Goal: Task Accomplishment & Management: Manage account settings

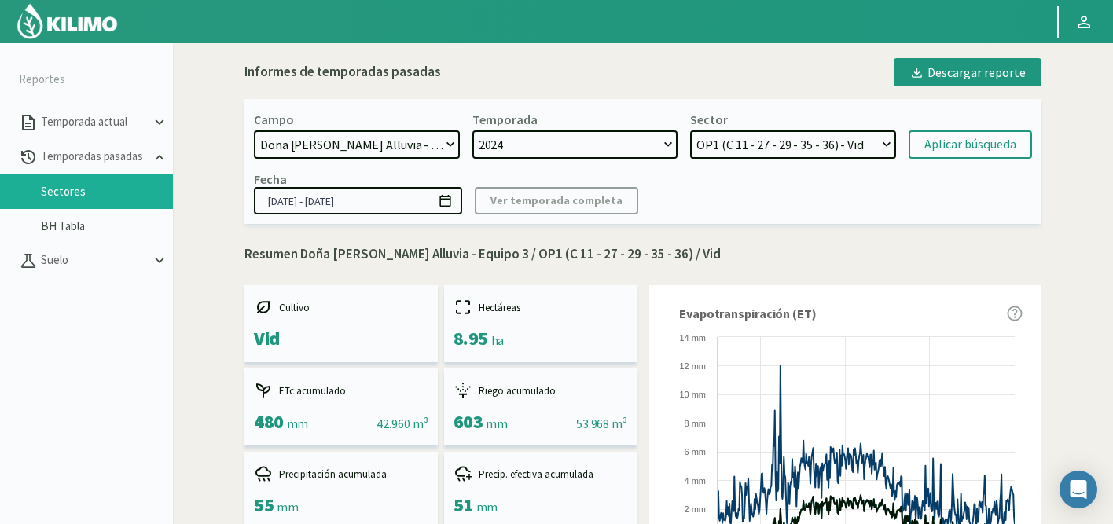
select select "473: Object"
select select "58: Object"
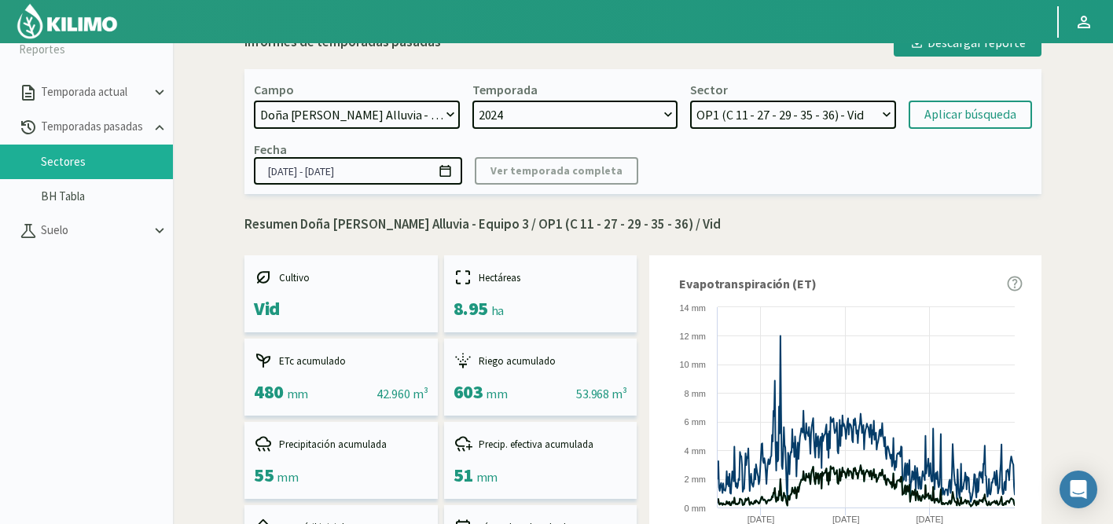
scroll to position [931, 0]
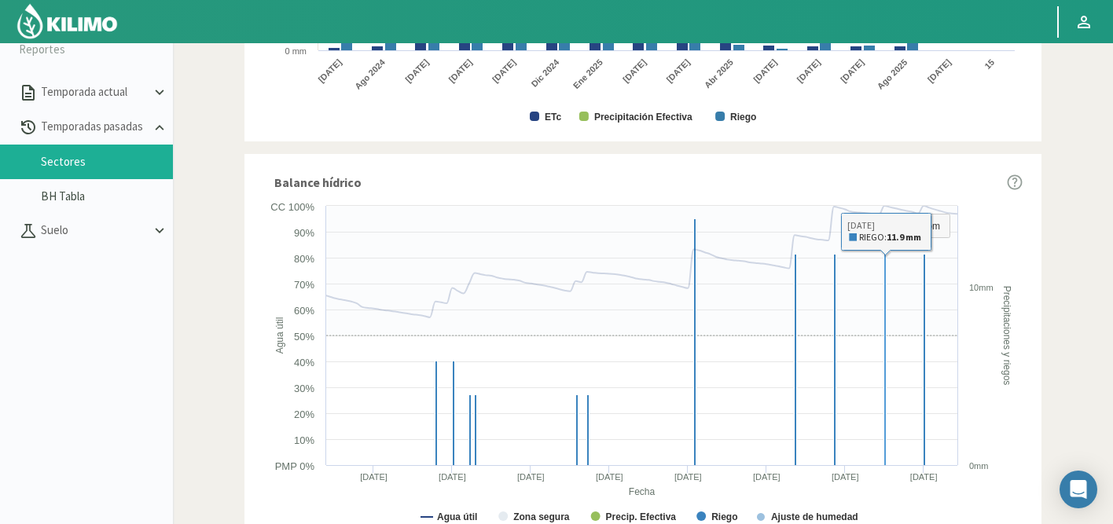
click at [926, 293] on icon at bounding box center [640, 271] width 634 height 130
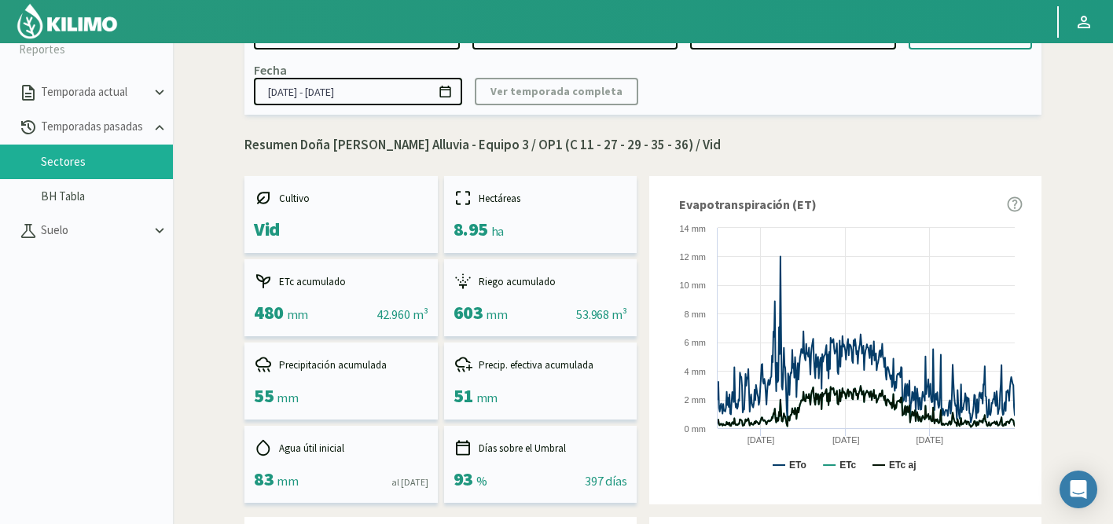
scroll to position [0, 0]
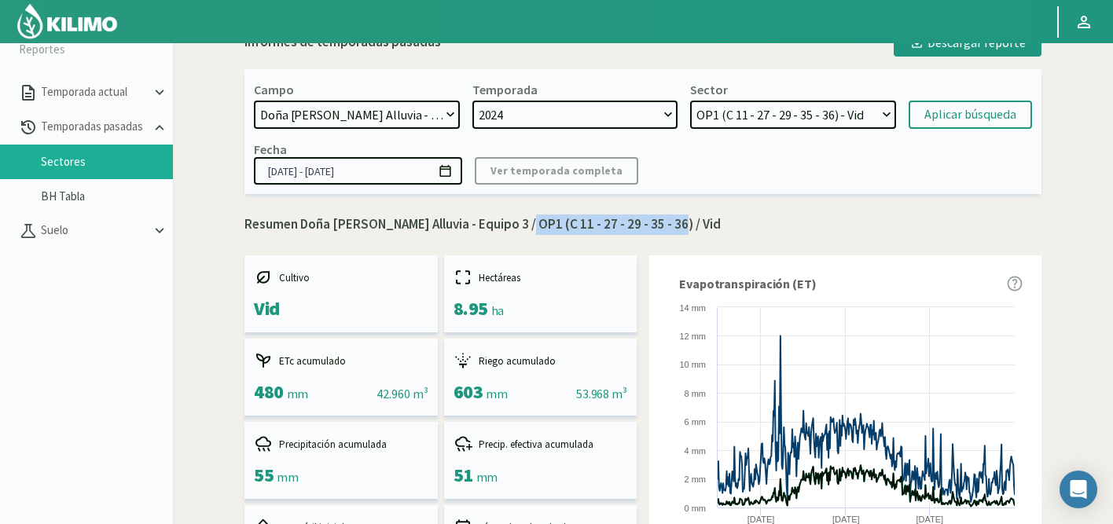
drag, startPoint x: 511, startPoint y: 226, endPoint x: 661, endPoint y: 228, distance: 150.1
click at [661, 228] on p "Resumen Doña [PERSON_NAME] Alluvia - Equipo 3 / OP1 (C 11 - 27 - 29 - 35 - 36) …" at bounding box center [642, 225] width 797 height 20
copy p "OP1 (C 11 - 27 - 29 - 35 - 36)"
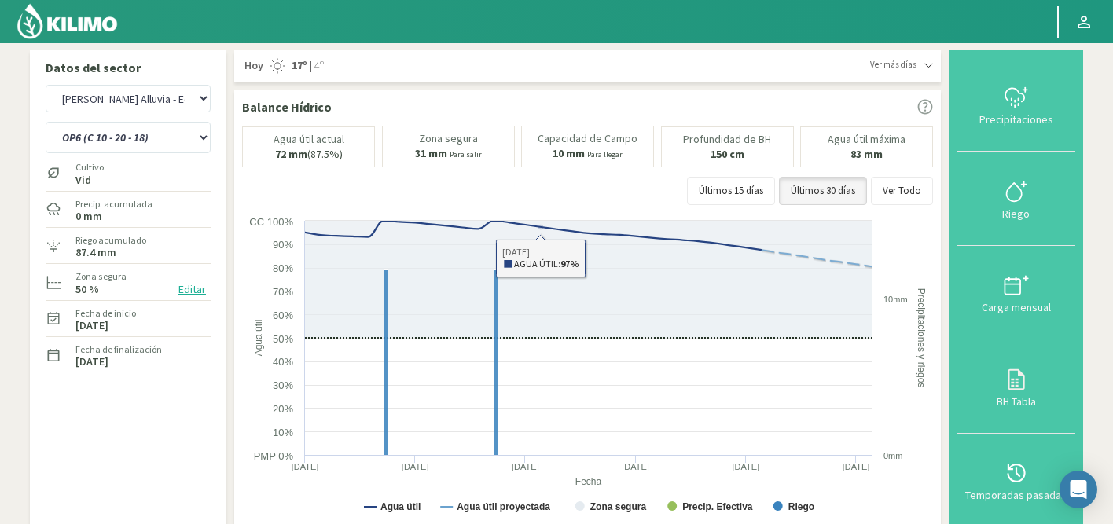
select select "52: Object"
select select "5: Object"
click at [167, 97] on select "Agr. Cardonal Agr. El Carmelo Agr. Huertos de Chocalan Agrícola Bakia Agrícola …" at bounding box center [128, 99] width 165 height 28
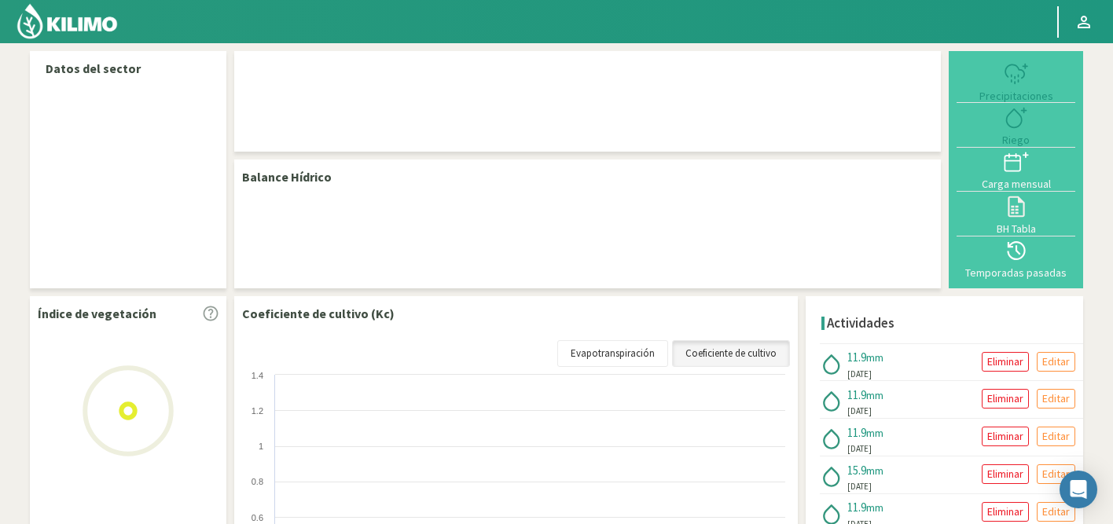
select select "52: Object"
select select "5: Object"
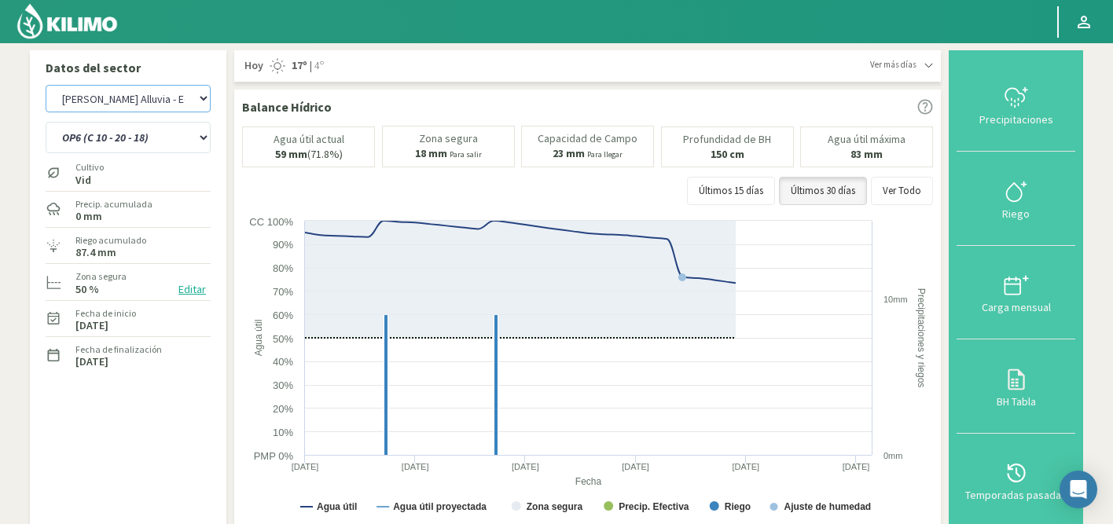
click at [154, 98] on select "Agr. Cardonal Agr. El [PERSON_NAME] Agr. Huertos de Chocalan Agrícola [PERSON_N…" at bounding box center [128, 99] width 165 height 28
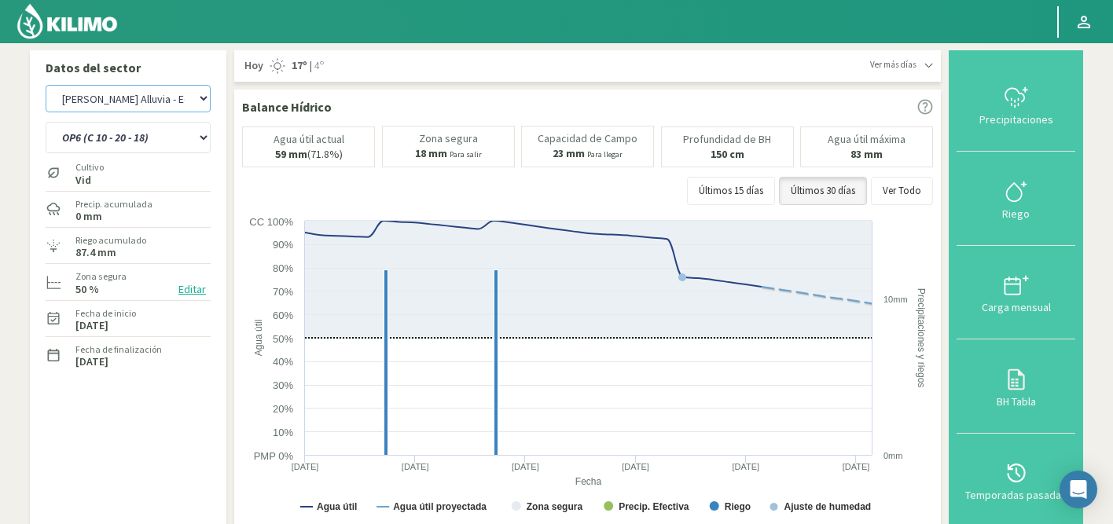
click at [46, 85] on select "Agr. Cardonal Agr. El [PERSON_NAME] Agr. Huertos de Chocalan Agrícola [PERSON_N…" at bounding box center [128, 99] width 165 height 28
select select "335: Object"
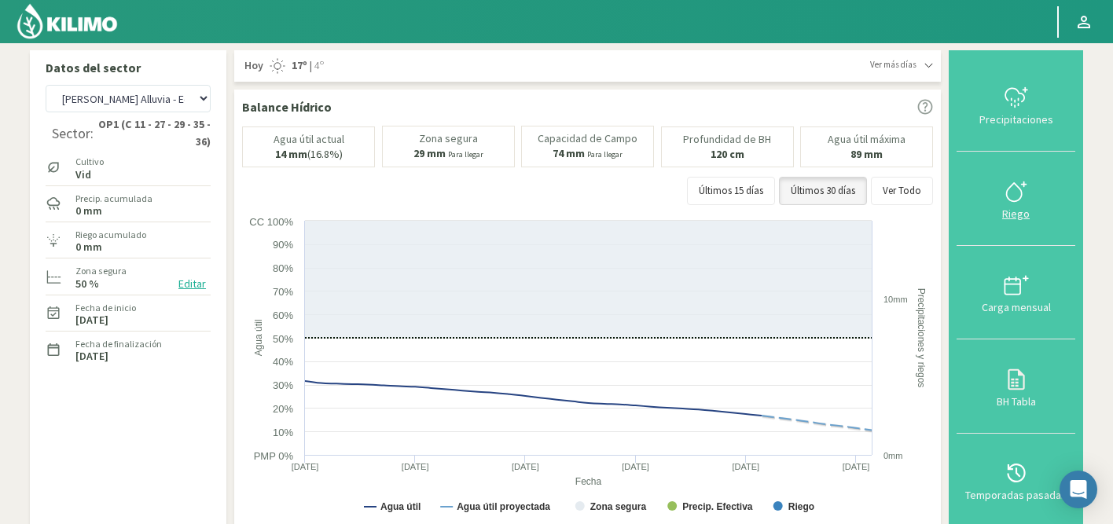
click at [1018, 188] on icon at bounding box center [1016, 191] width 25 height 25
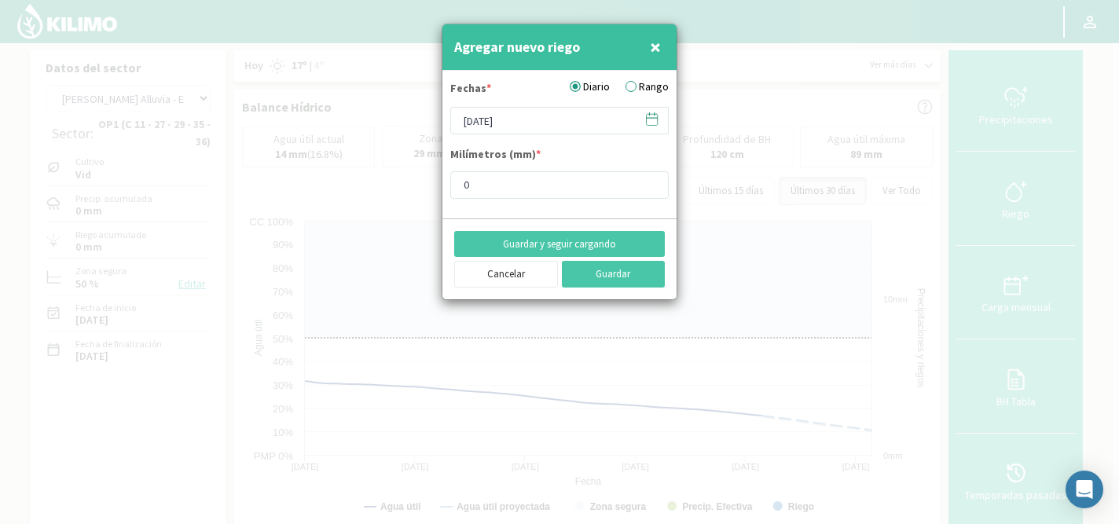
click at [653, 110] on span at bounding box center [644, 119] width 25 height 24
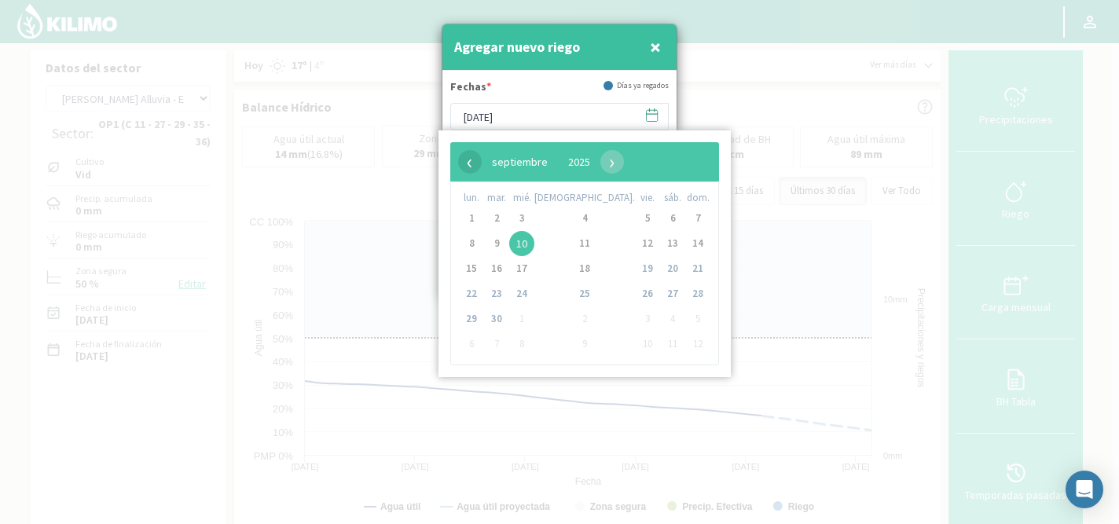
click at [467, 160] on span "‹" at bounding box center [470, 162] width 24 height 24
click at [479, 243] on span "2" at bounding box center [471, 243] width 25 height 25
type input "02/06/2025"
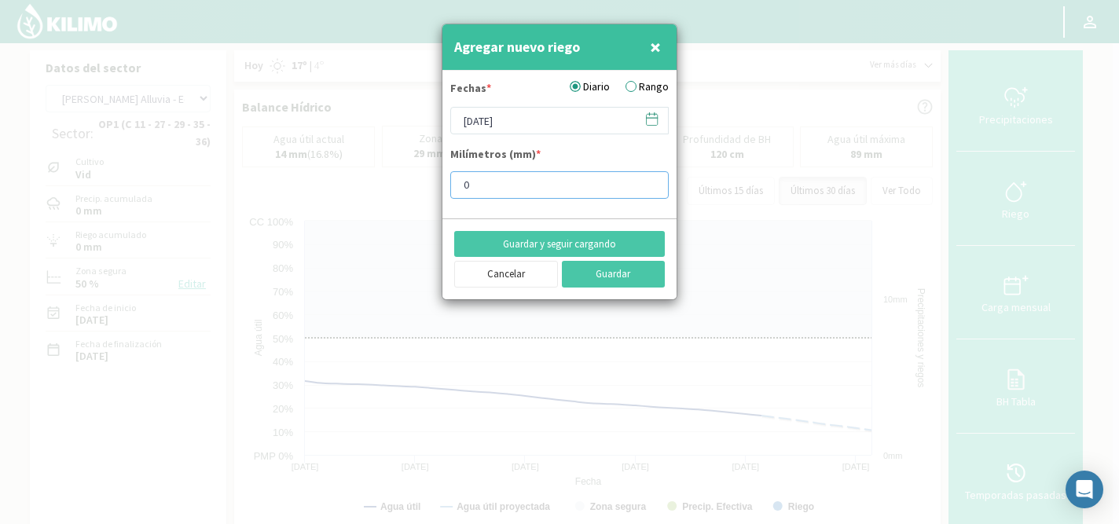
click at [518, 185] on input "0" at bounding box center [559, 185] width 218 height 28
type input "5.9"
click at [538, 237] on button "Guardar y seguir cargando" at bounding box center [559, 244] width 211 height 27
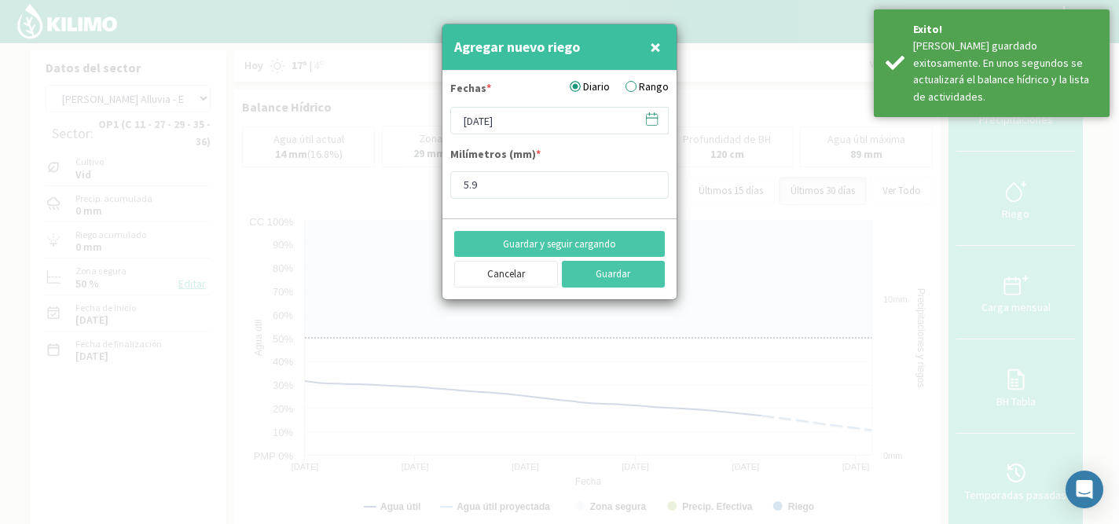
click at [648, 119] on icon at bounding box center [651, 119] width 15 height 15
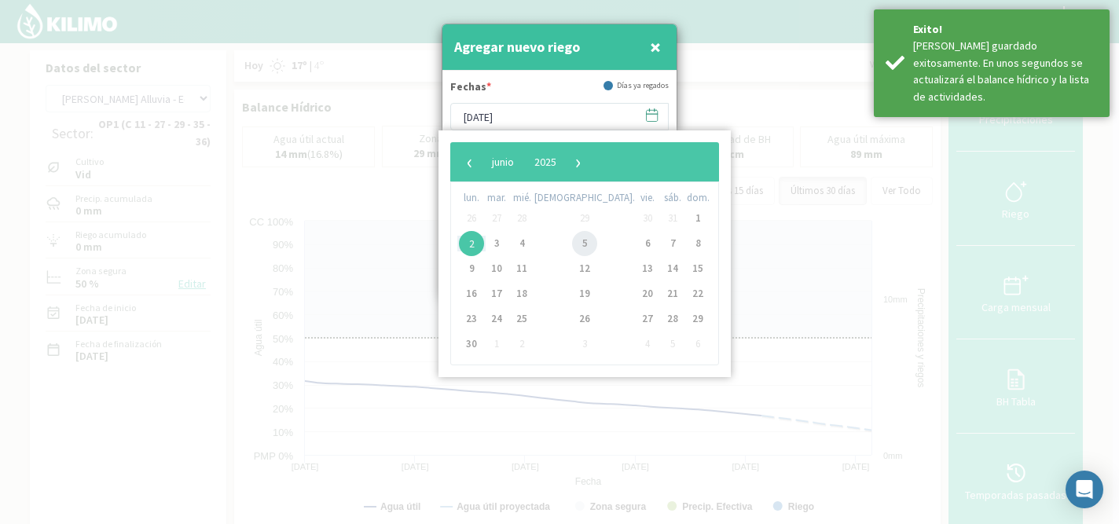
click at [572, 237] on span "5" at bounding box center [584, 243] width 25 height 25
type input "[DATE]"
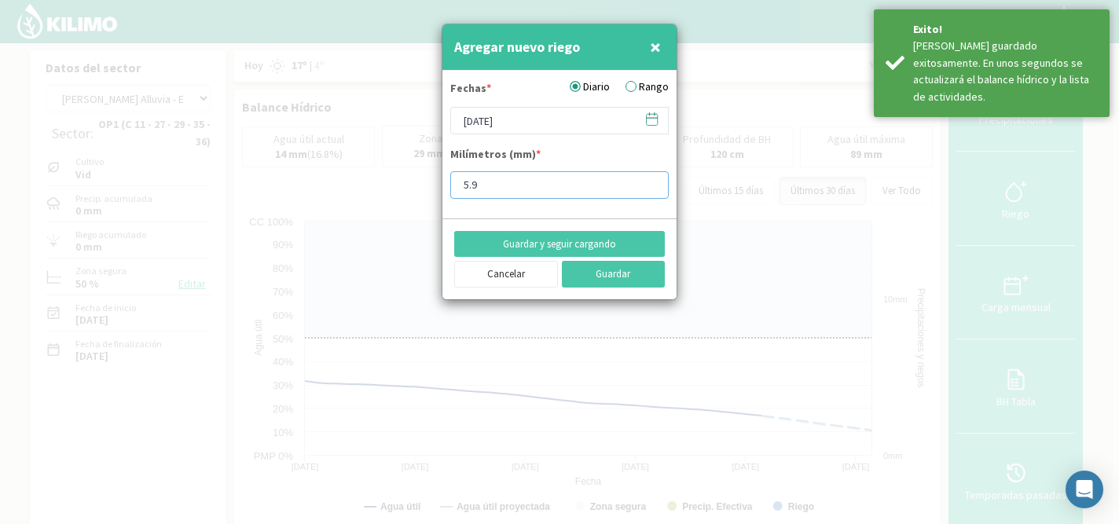
click at [527, 189] on input "5.9" at bounding box center [559, 185] width 218 height 28
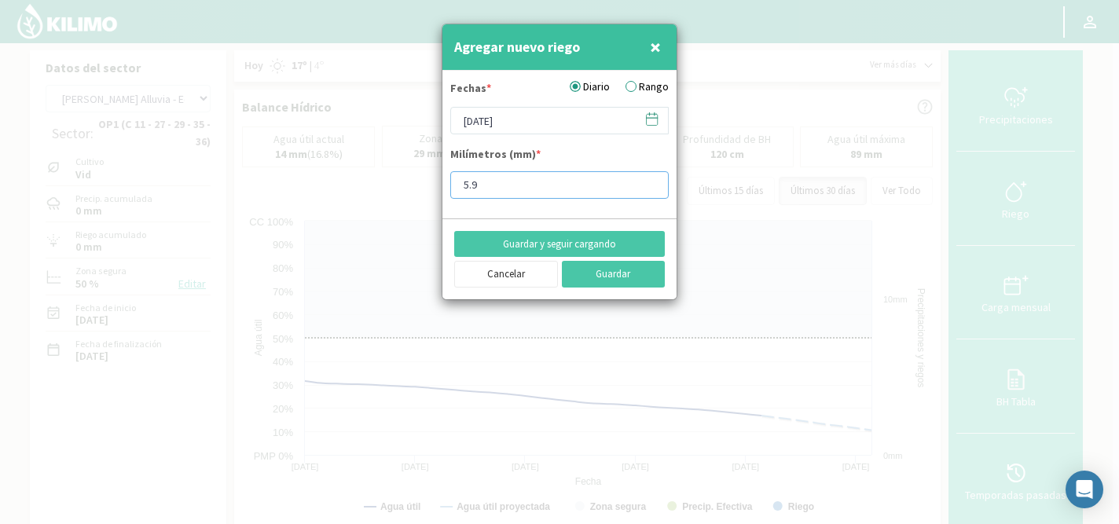
type input "5"
type input "4"
click at [543, 240] on button "Guardar y seguir cargando" at bounding box center [559, 244] width 211 height 27
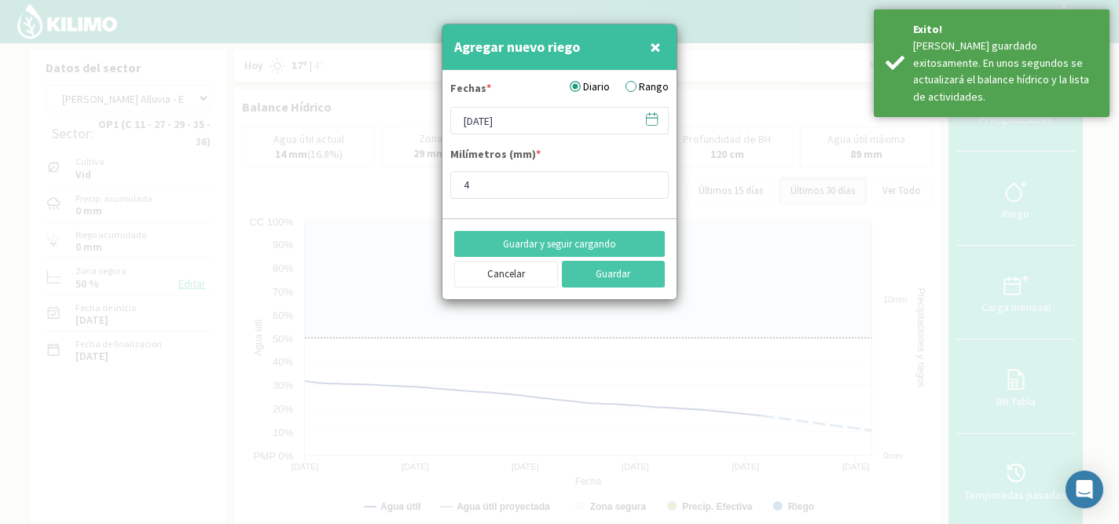
click at [655, 117] on icon at bounding box center [651, 119] width 15 height 15
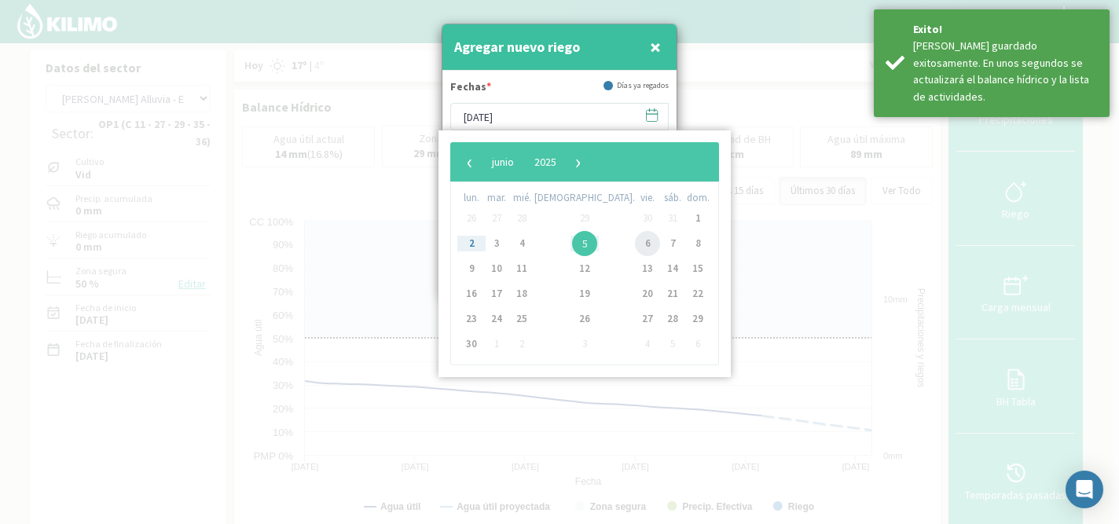
click at [635, 242] on span "6" at bounding box center [647, 243] width 25 height 25
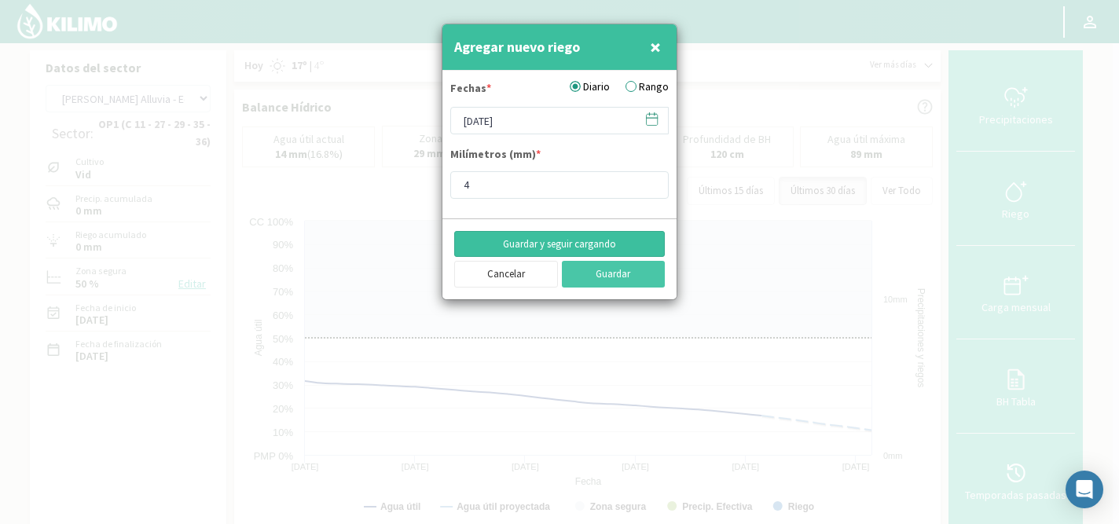
click at [571, 244] on button "Guardar y seguir cargando" at bounding box center [559, 244] width 211 height 27
click at [651, 119] on icon at bounding box center [651, 119] width 15 height 15
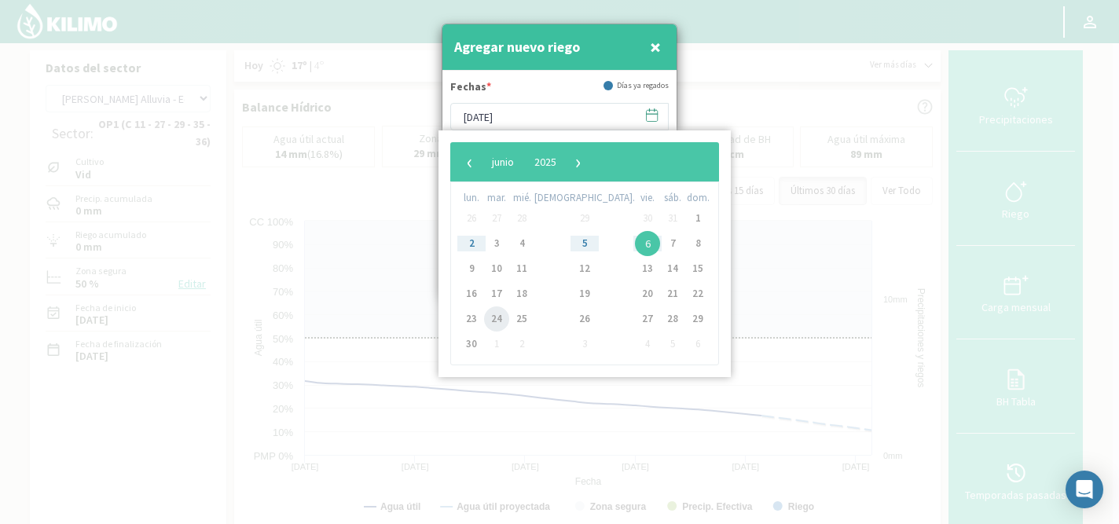
click at [502, 318] on span "24" at bounding box center [496, 319] width 25 height 25
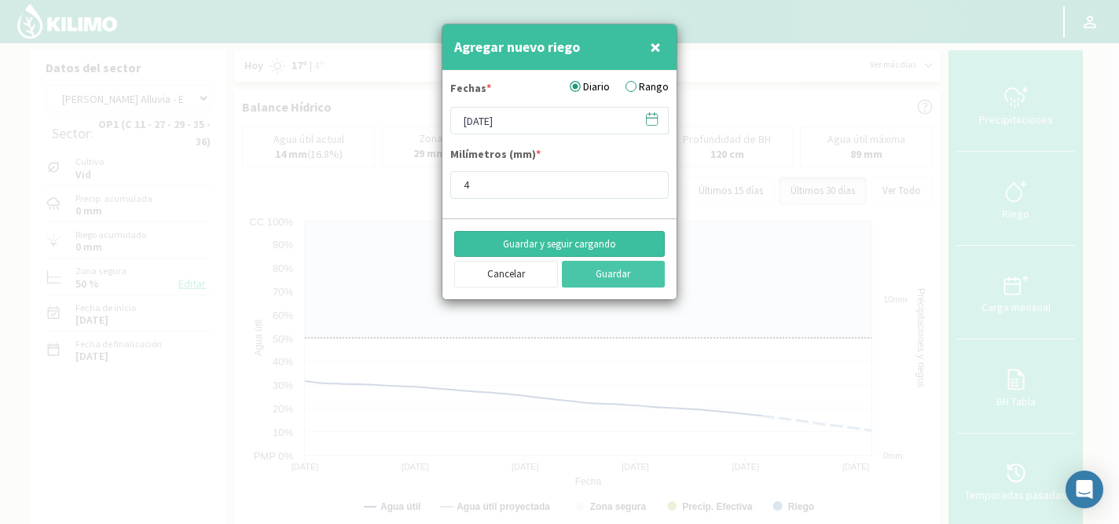
click at [553, 242] on button "Guardar y seguir cargando" at bounding box center [559, 244] width 211 height 27
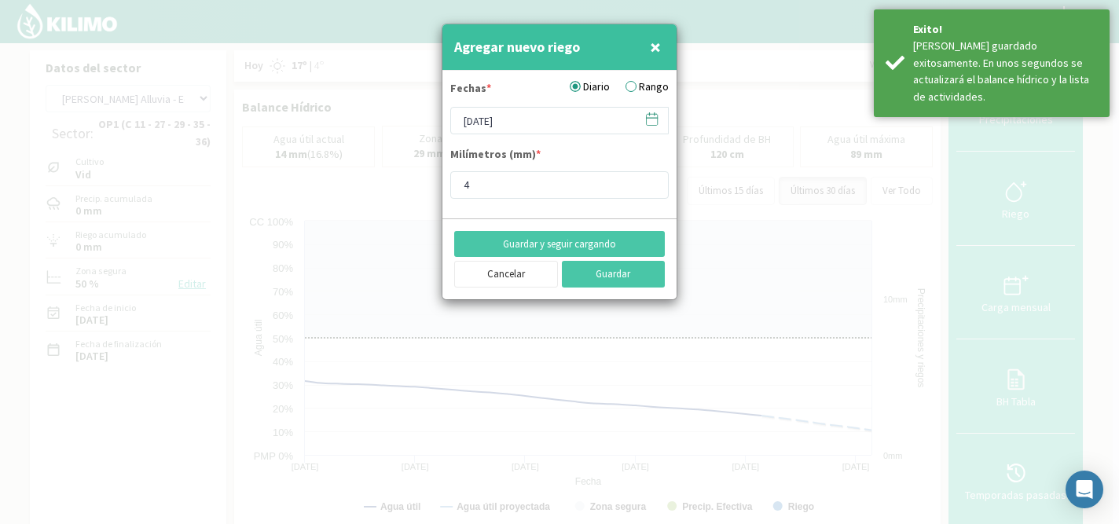
click at [652, 124] on icon at bounding box center [651, 119] width 15 height 15
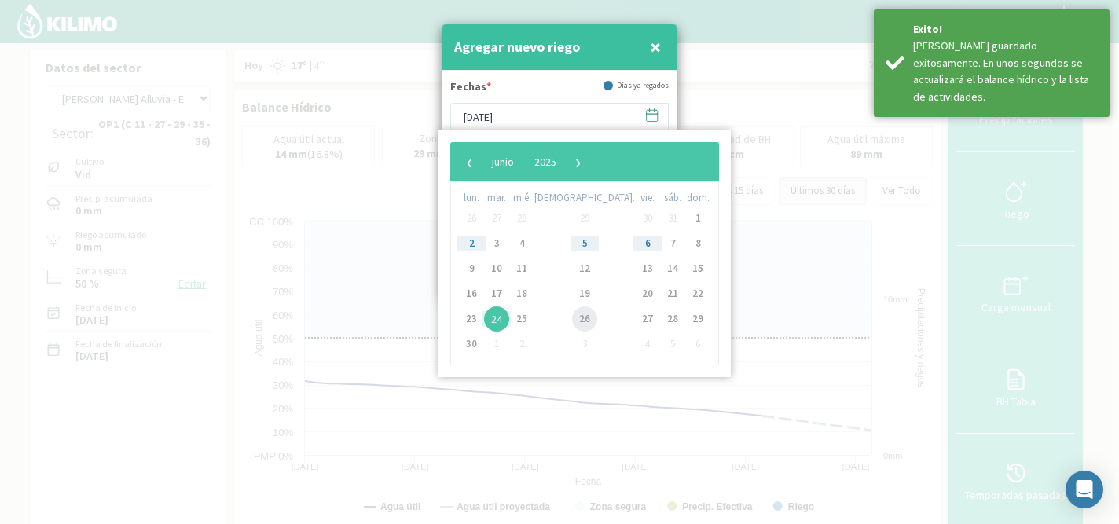
click at [572, 316] on span "26" at bounding box center [584, 319] width 25 height 25
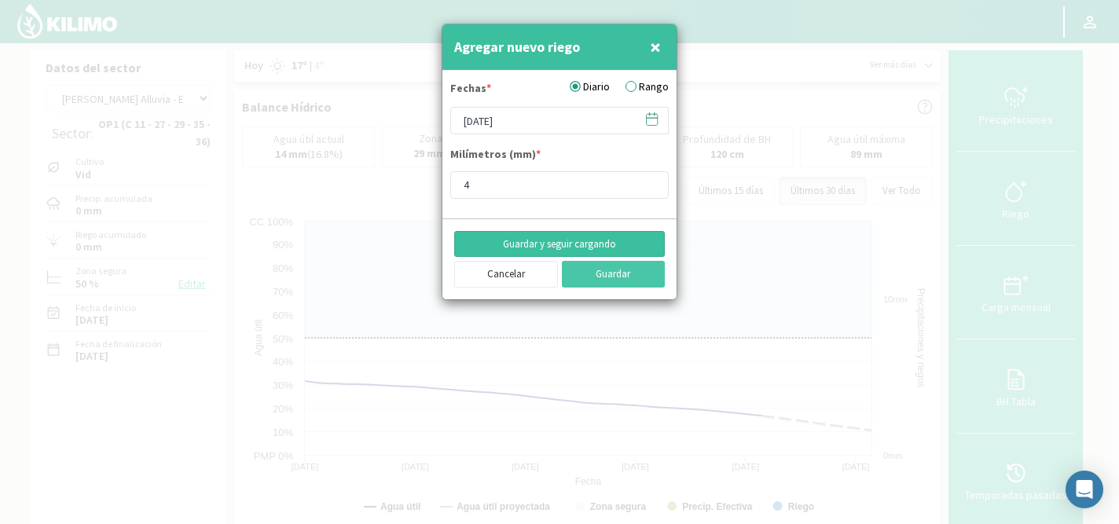
click at [586, 245] on button "Guardar y seguir cargando" at bounding box center [559, 244] width 211 height 27
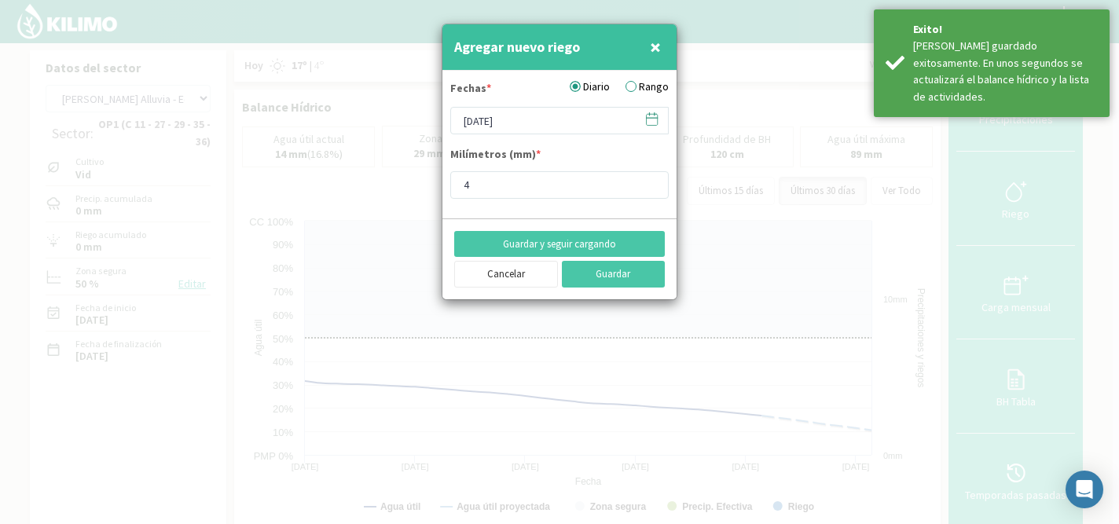
click at [648, 112] on icon at bounding box center [651, 119] width 15 height 15
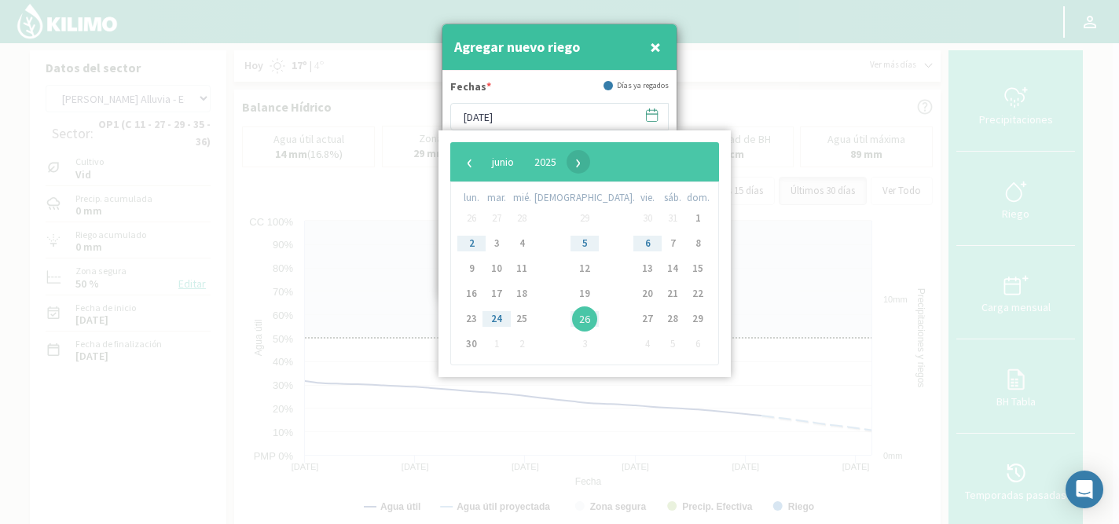
click at [590, 167] on span "›" at bounding box center [579, 162] width 24 height 24
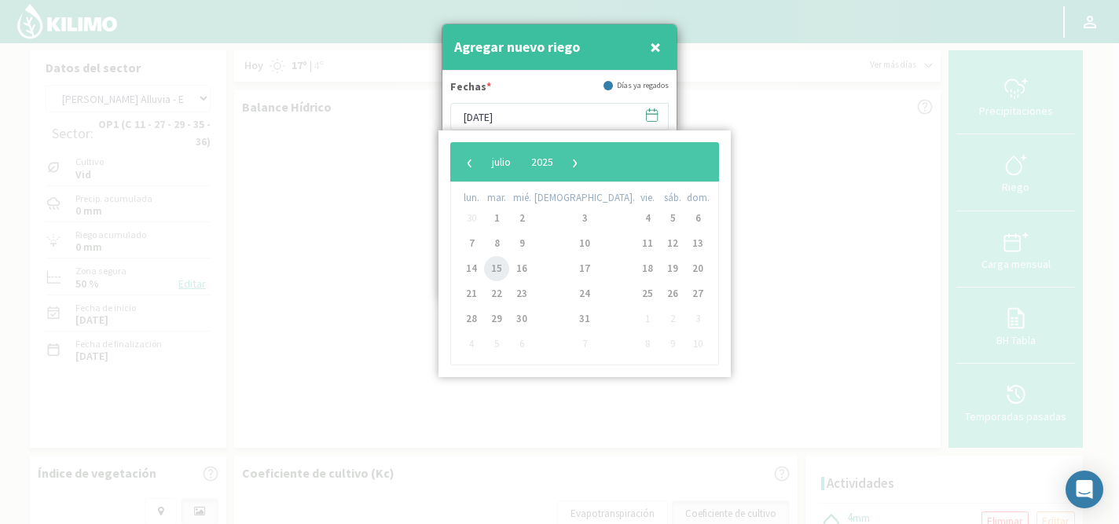
click at [505, 265] on span "15" at bounding box center [496, 268] width 25 height 25
type input "[DATE]"
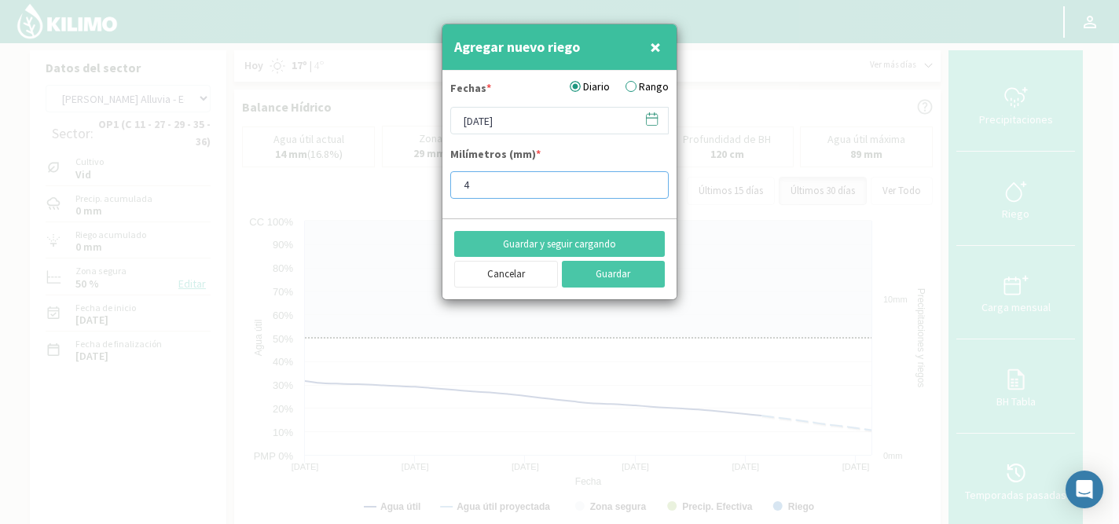
click at [505, 189] on input "4" at bounding box center [559, 185] width 218 height 28
type input "13.9"
click at [547, 242] on button "Guardar y seguir cargando" at bounding box center [559, 244] width 211 height 27
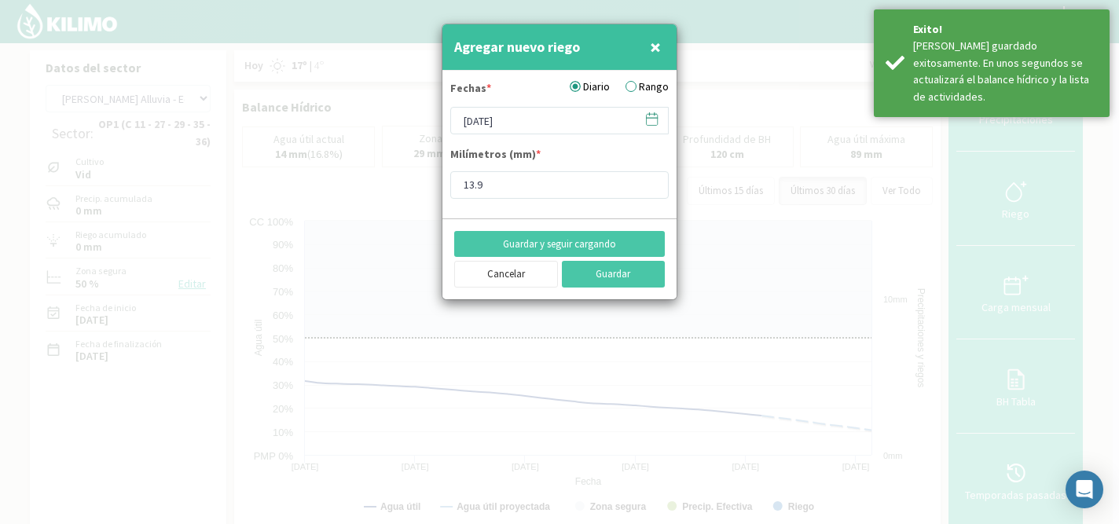
click at [651, 120] on icon at bounding box center [651, 119] width 15 height 15
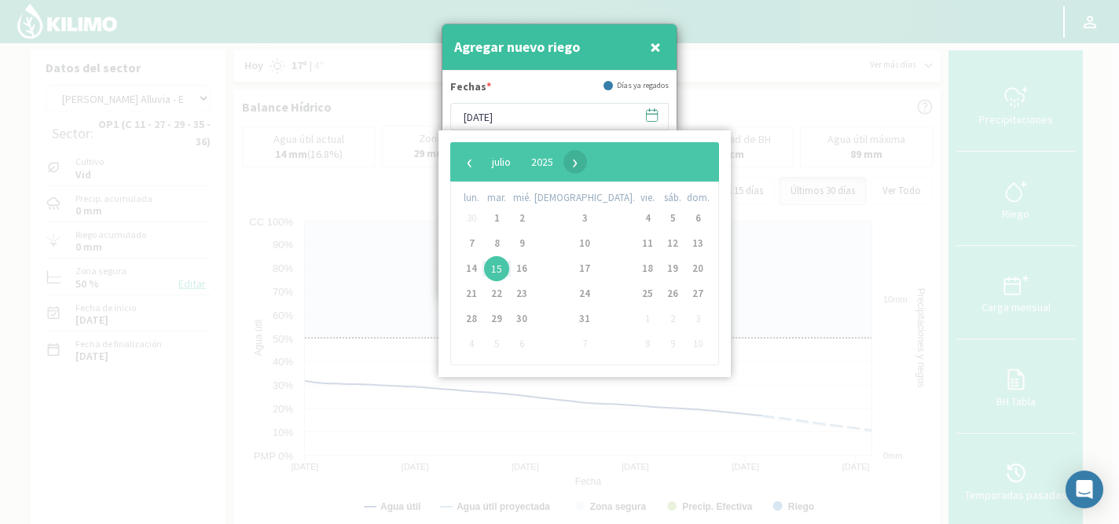
click at [587, 162] on span "›" at bounding box center [576, 162] width 24 height 24
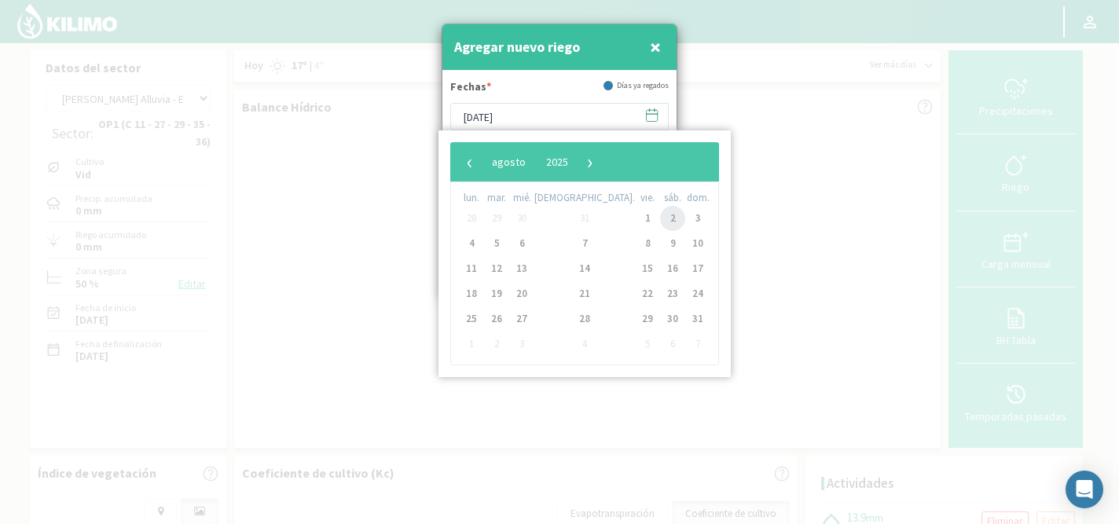
click at [660, 214] on span "2" at bounding box center [672, 218] width 25 height 25
type input "02/08/2025"
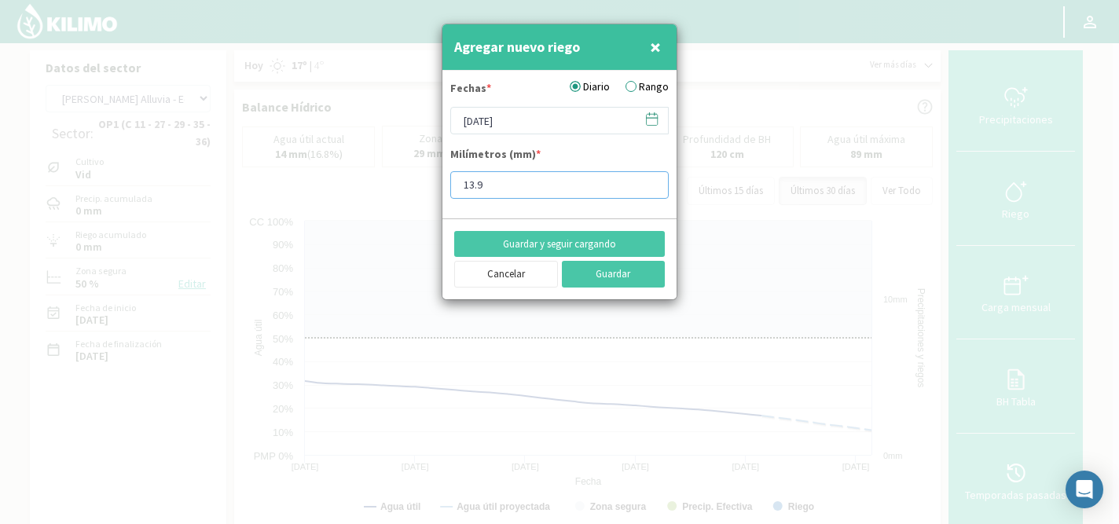
click at [539, 189] on input "13.9" at bounding box center [559, 185] width 218 height 28
type input "1"
type input "11.9"
click at [542, 242] on button "Guardar y seguir cargando" at bounding box center [559, 244] width 211 height 27
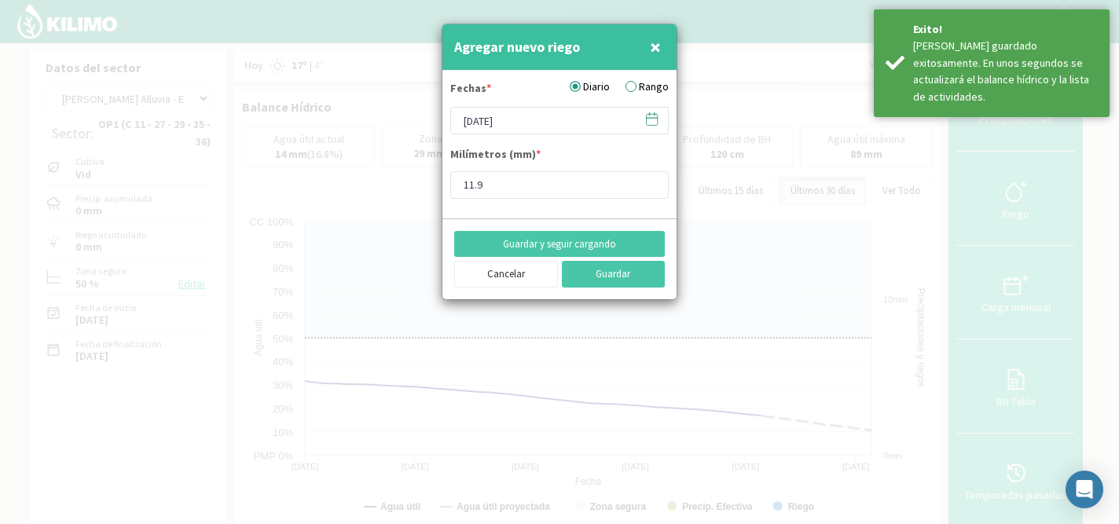
click at [650, 121] on icon at bounding box center [651, 119] width 15 height 15
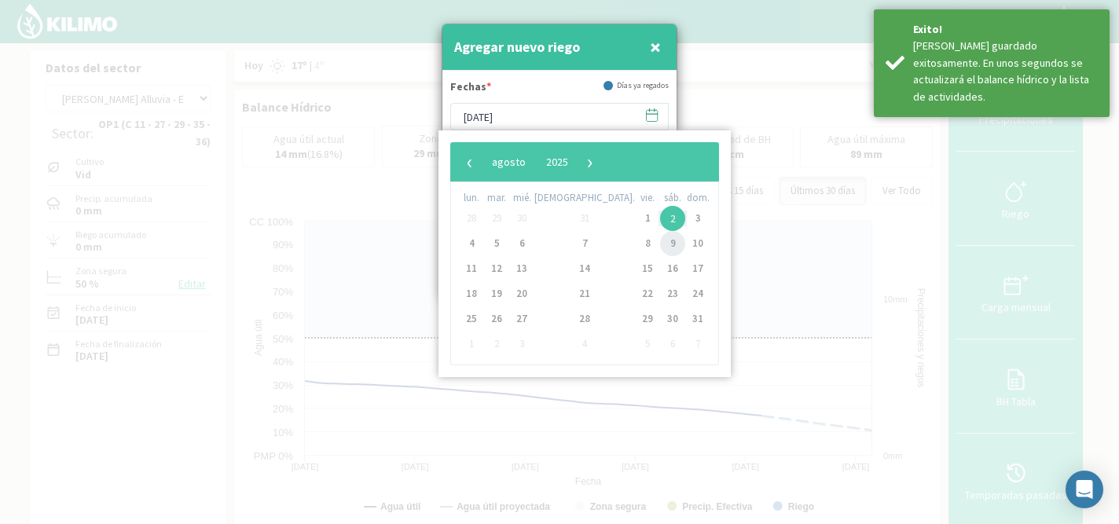
click at [660, 246] on span "9" at bounding box center [672, 243] width 25 height 25
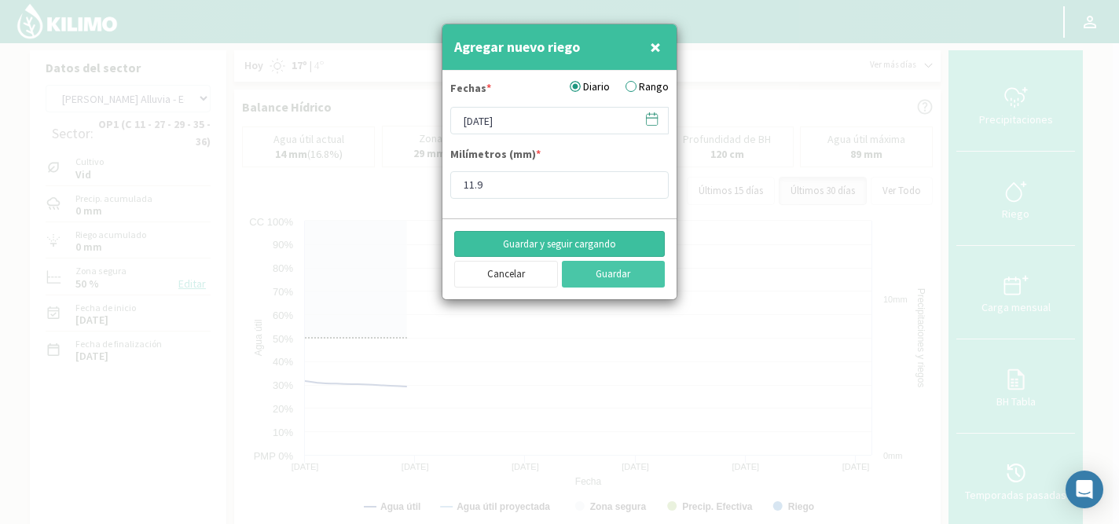
click at [570, 236] on button "Guardar y seguir cargando" at bounding box center [559, 244] width 211 height 27
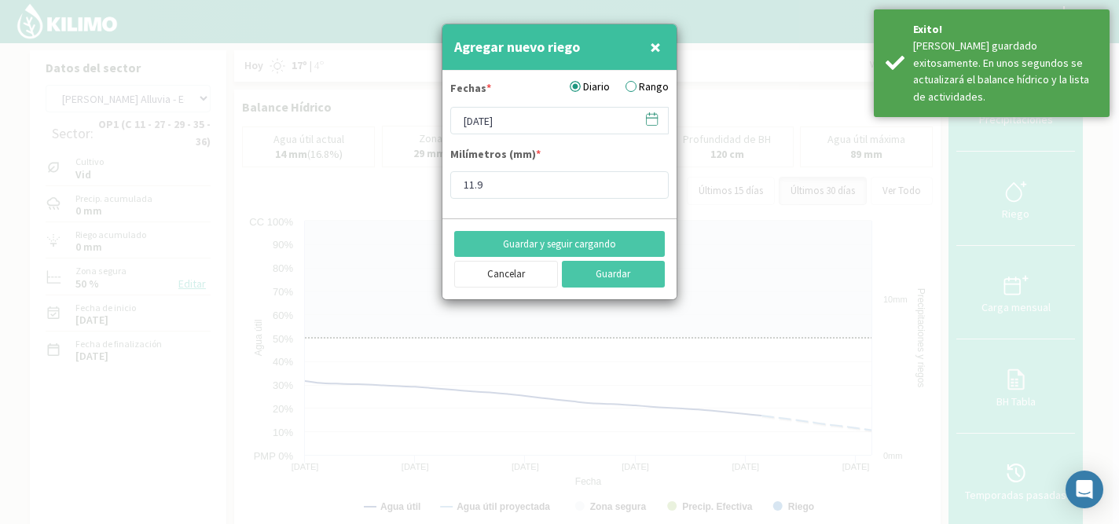
click at [652, 115] on icon at bounding box center [651, 119] width 15 height 15
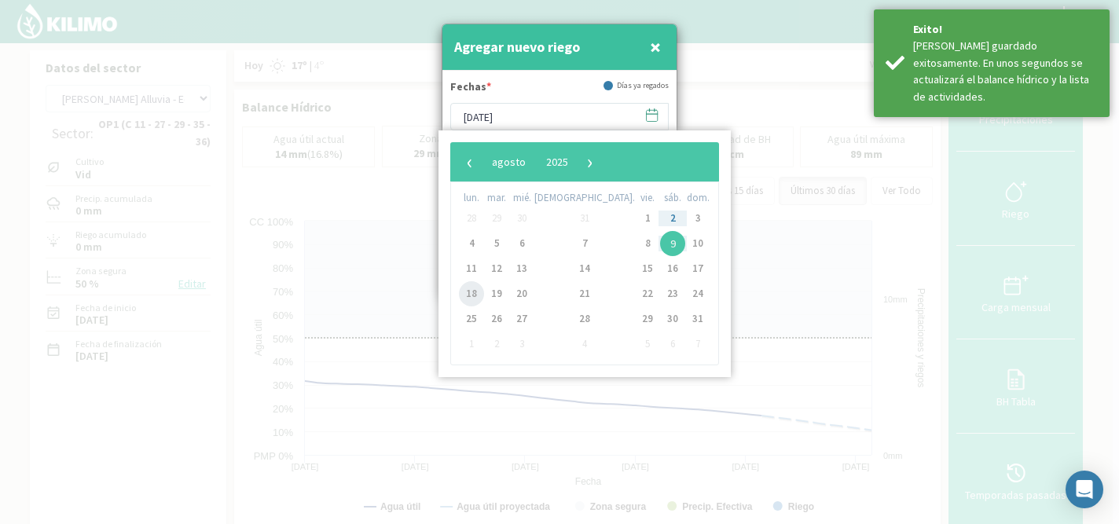
click at [478, 290] on span "18" at bounding box center [471, 293] width 25 height 25
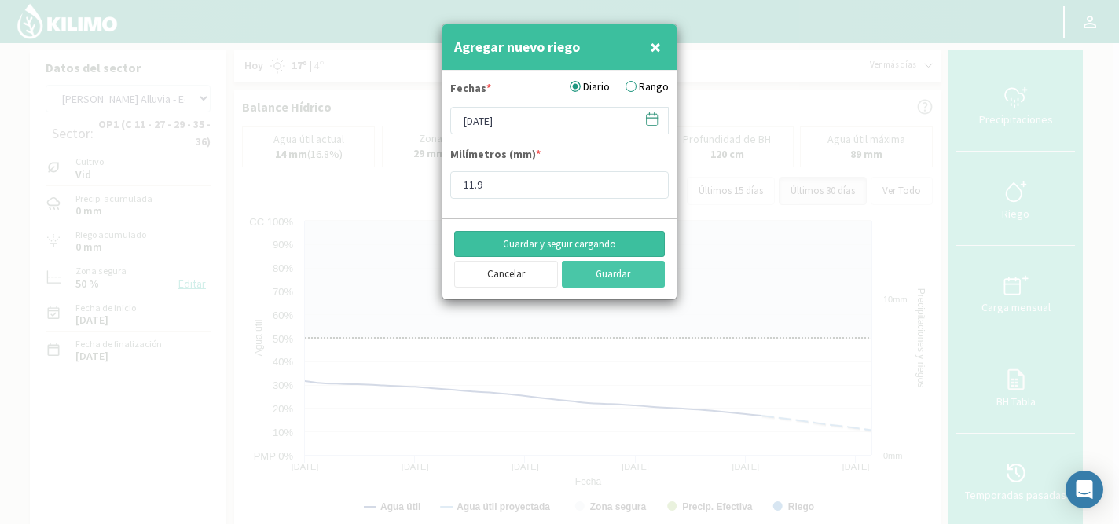
click at [557, 242] on button "Guardar y seguir cargando" at bounding box center [559, 244] width 211 height 27
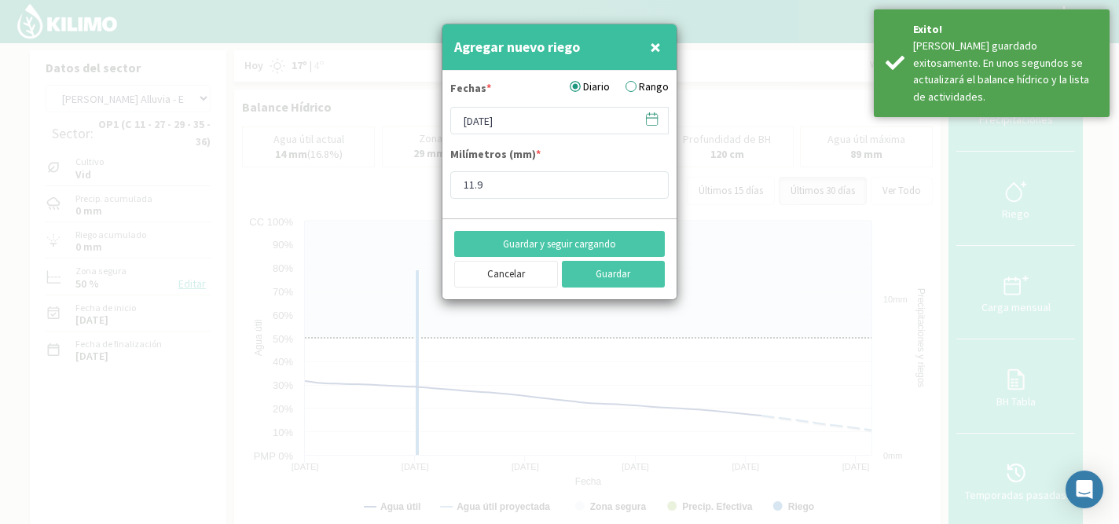
click at [652, 117] on icon at bounding box center [651, 119] width 15 height 15
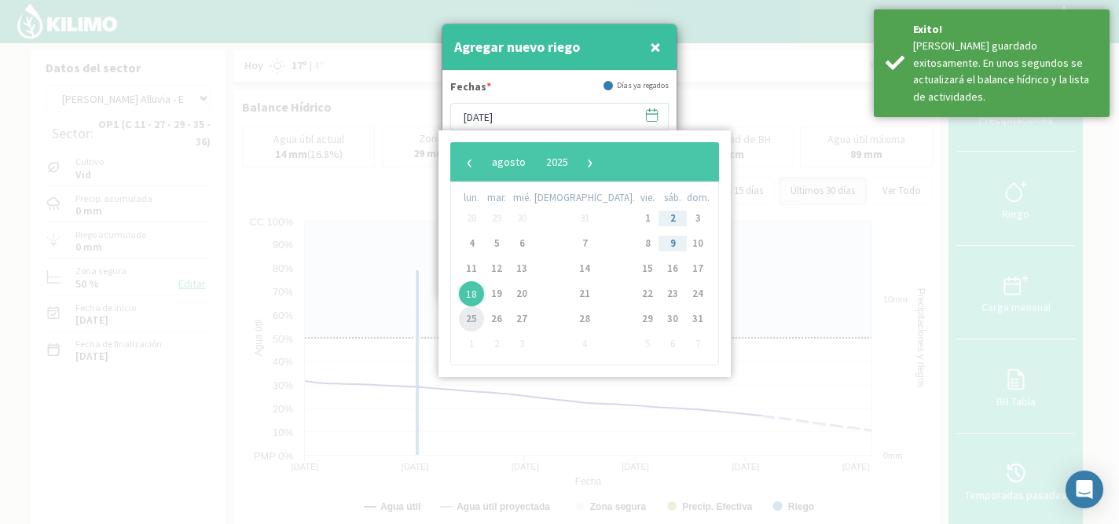
click at [472, 314] on span "25" at bounding box center [471, 319] width 25 height 25
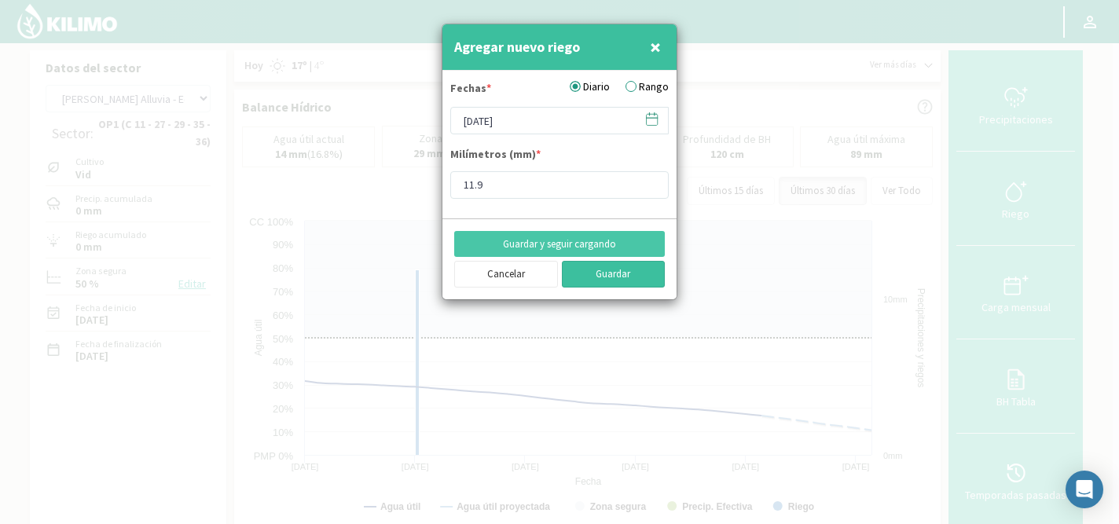
click at [592, 272] on button "Guardar" at bounding box center [614, 274] width 104 height 27
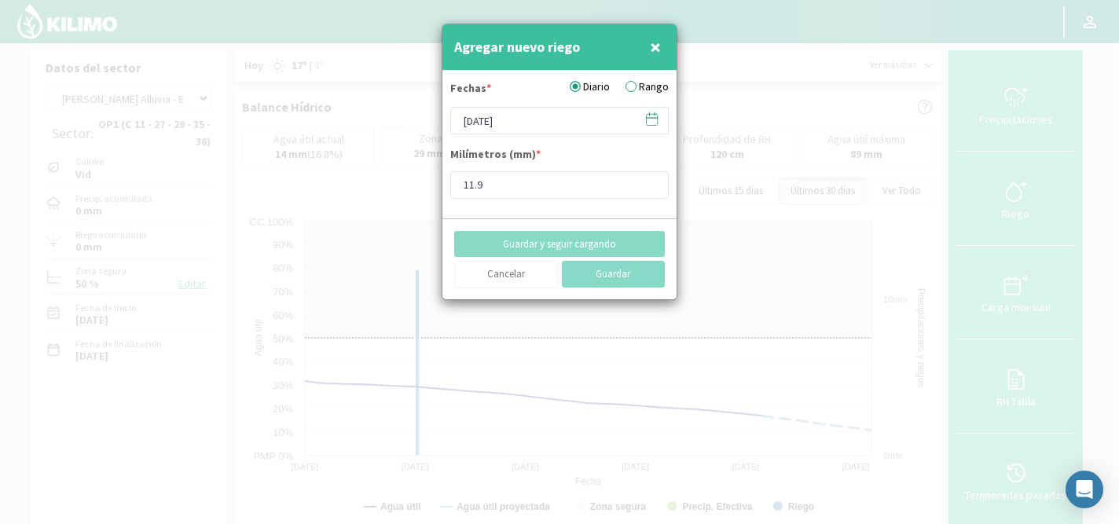
type input "10/09/2025"
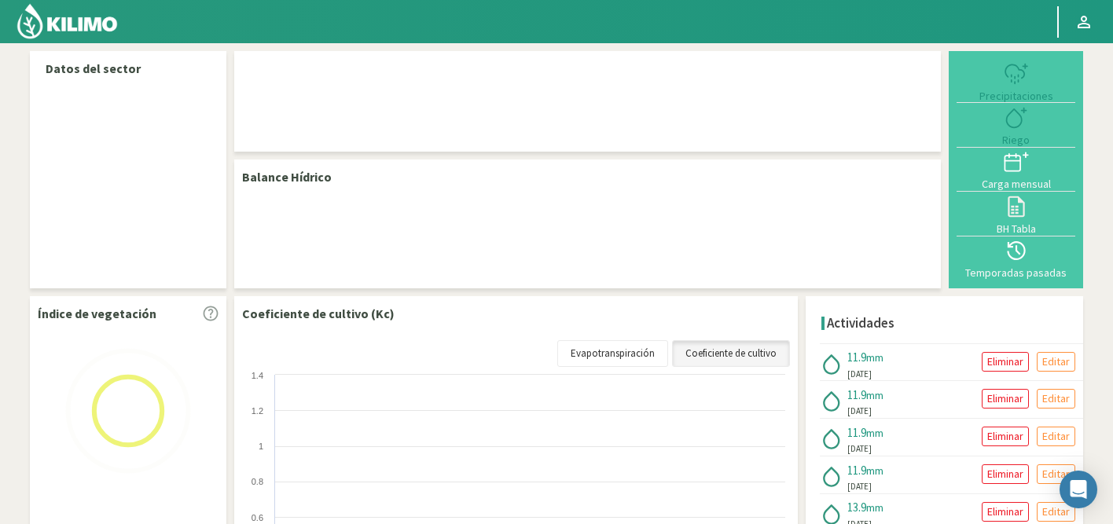
select select "53: Object"
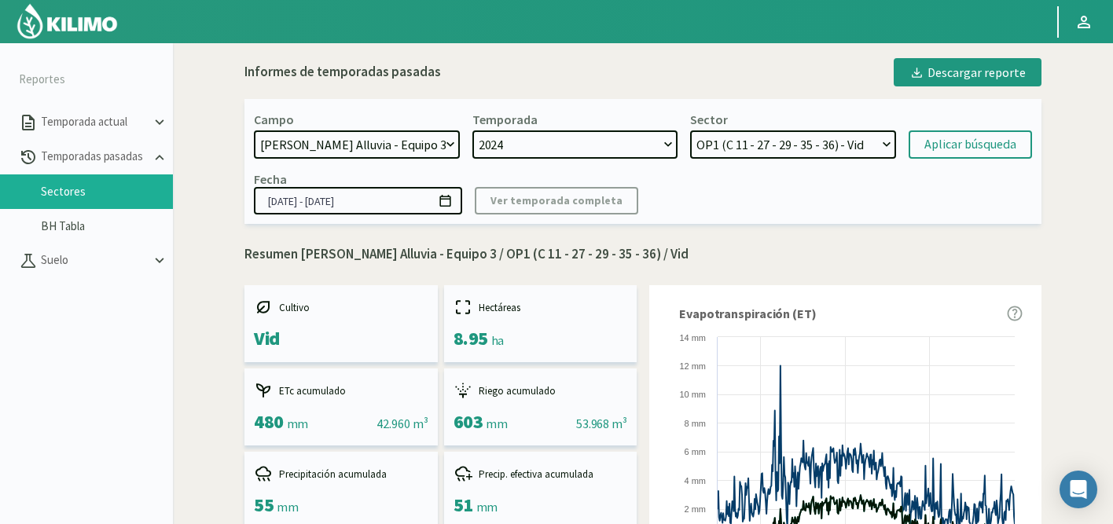
select select "473: Object"
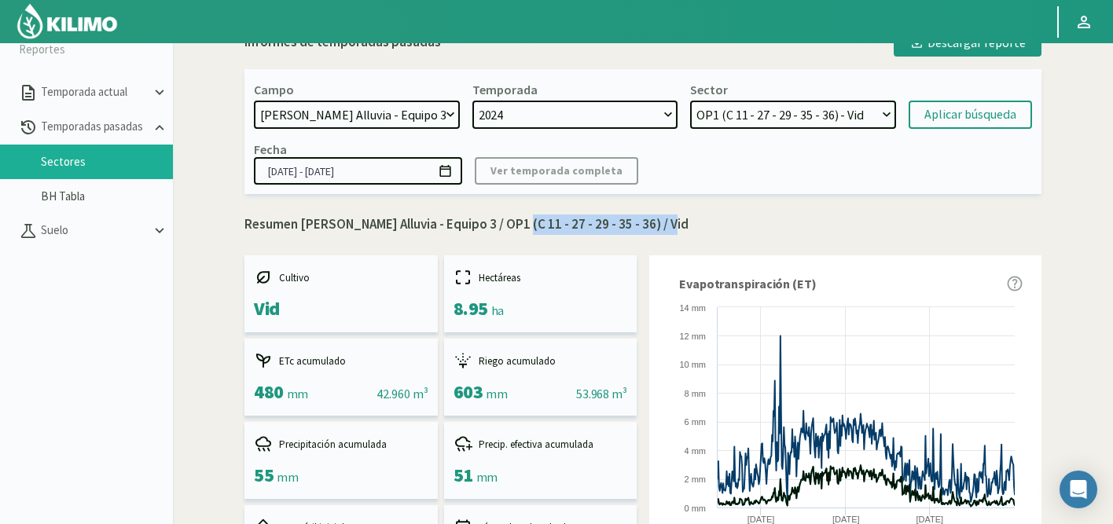
click at [811, 116] on select "OP4 (C 11 - 13 - 15 - 33 - 34) - Vid OP5 (C 11 - 17 - 19 - 23) - Vid OP6 (C 21 …" at bounding box center [793, 115] width 206 height 28
click at [690, 101] on select "OP4 (C 11 - 13 - 15 - 33 - 34) - Vid OP5 (C 11 - 17 - 19 - 23) - Vid OP6 (C 21 …" at bounding box center [793, 115] width 206 height 28
click at [938, 113] on div "Aplicar búsqueda" at bounding box center [970, 114] width 92 height 19
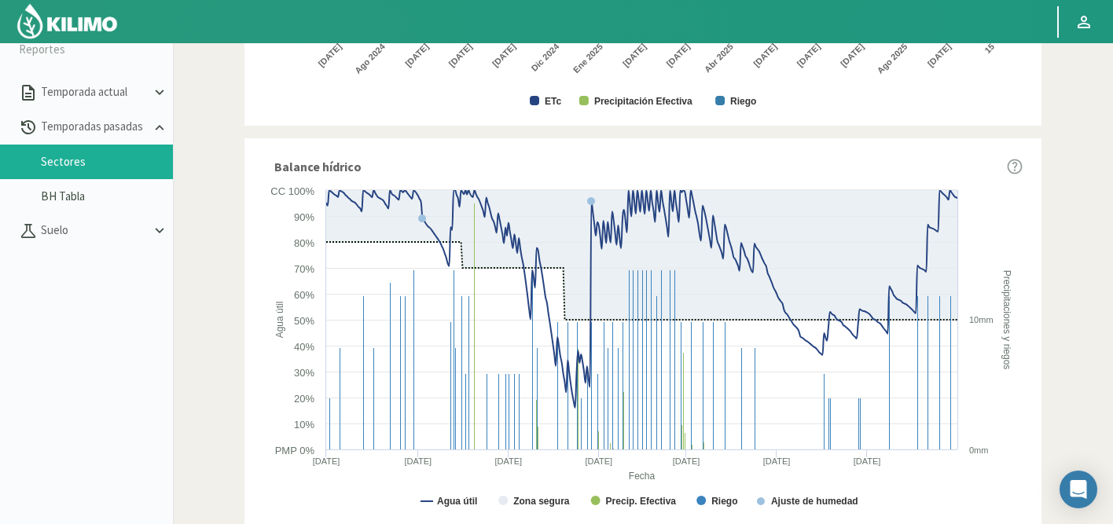
scroll to position [958, 0]
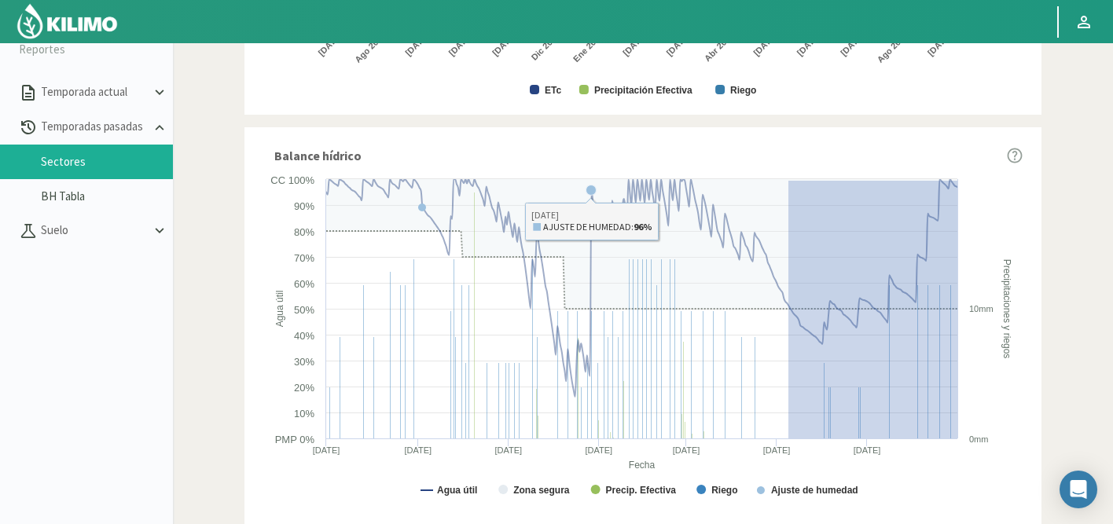
drag, startPoint x: 788, startPoint y: 180, endPoint x: 1022, endPoint y: 461, distance: 365.6
click at [1022, 461] on icon "Created with Highcharts 9.2.2 Fecha Agua útil Precipitaciones y riegos Agua úti…" at bounding box center [642, 341] width 759 height 340
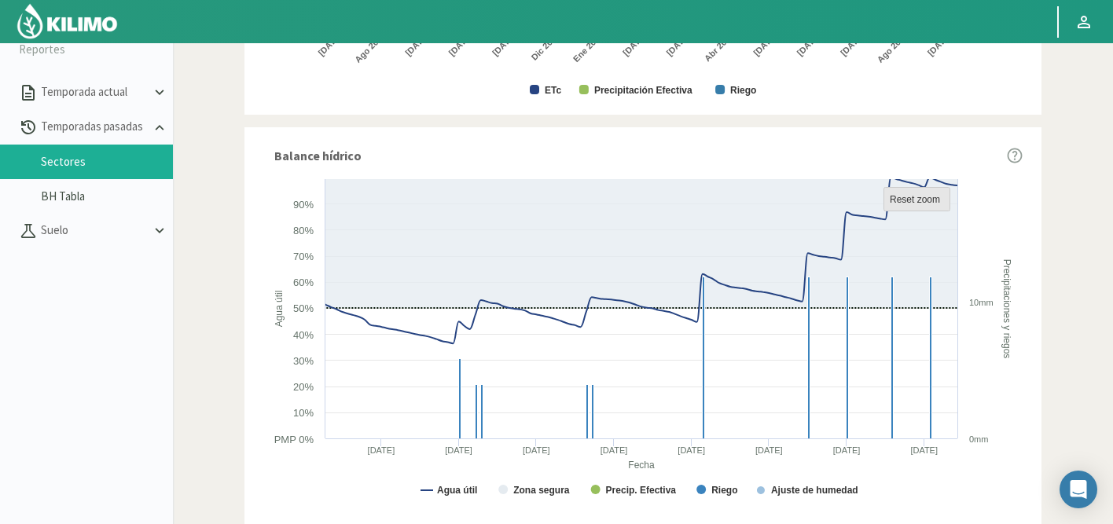
click at [913, 207] on rect at bounding box center [917, 199] width 66 height 24
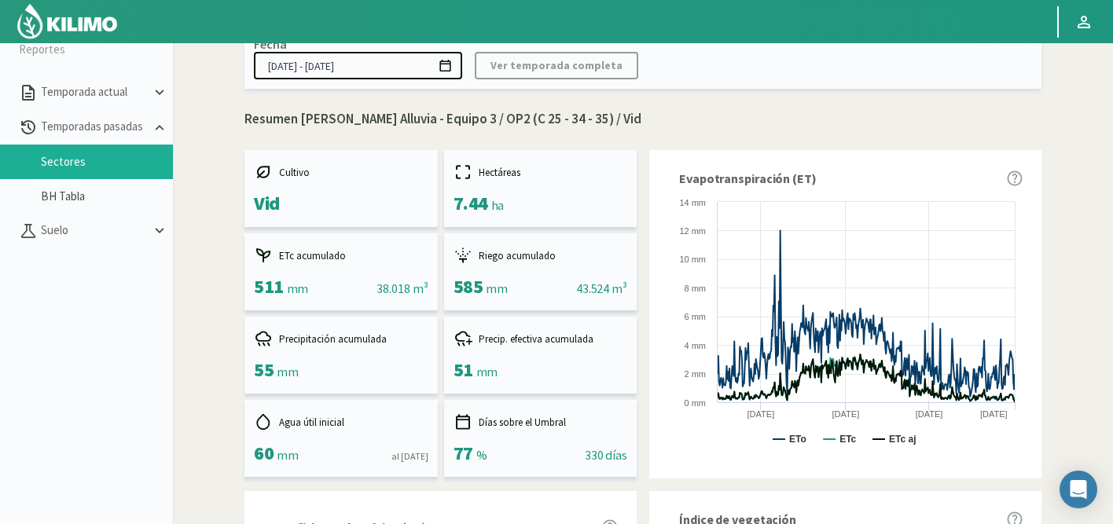
scroll to position [77, 0]
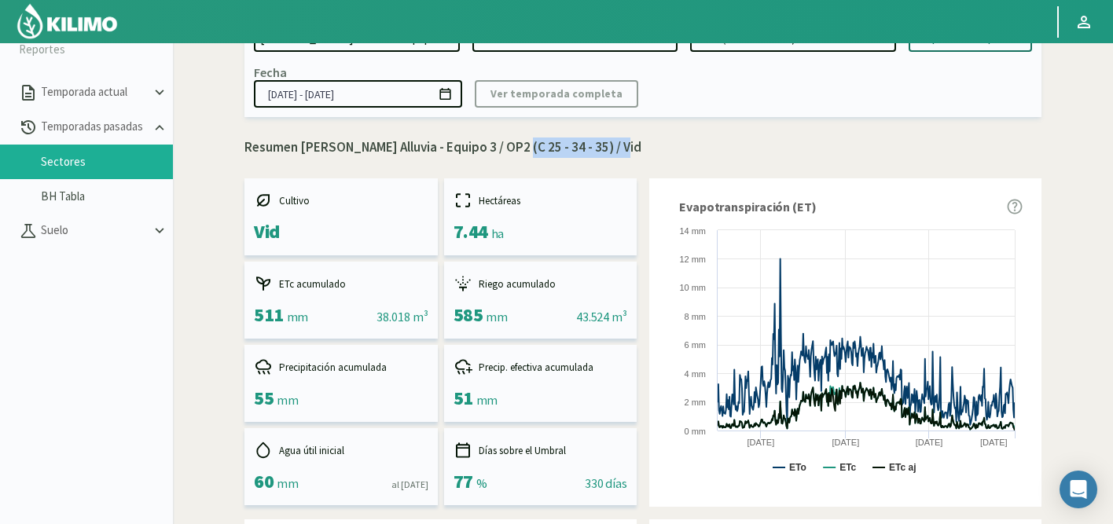
drag, startPoint x: 512, startPoint y: 149, endPoint x: 614, endPoint y: 148, distance: 101.4
click at [614, 148] on p "Resumen Doña Paula Finca Alluvia - Equipo 3 / OP2 (C 25 - 34 - 35) / Vid" at bounding box center [642, 148] width 797 height 20
copy p "OP2 (C 25 - 34 - 35)"
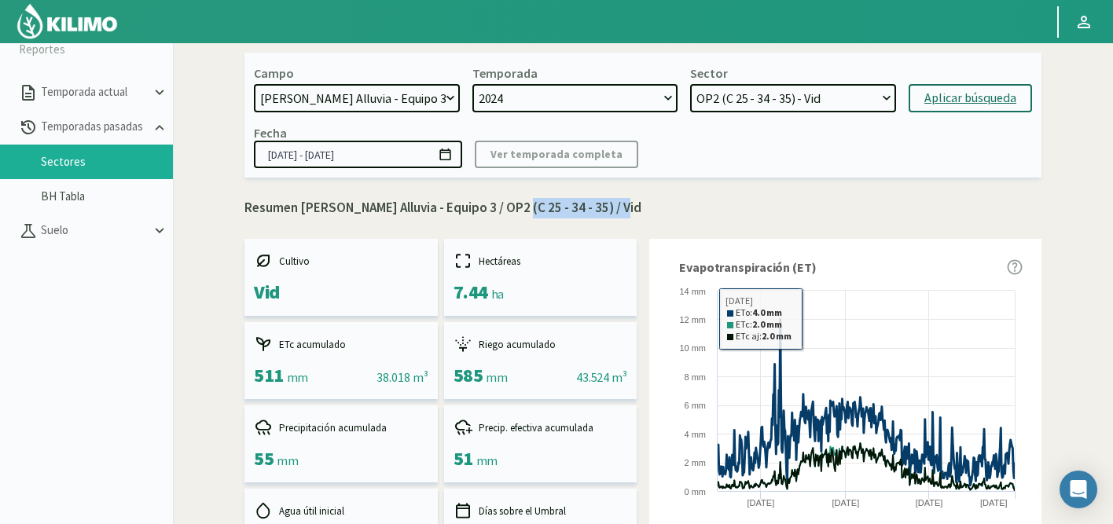
scroll to position [0, 0]
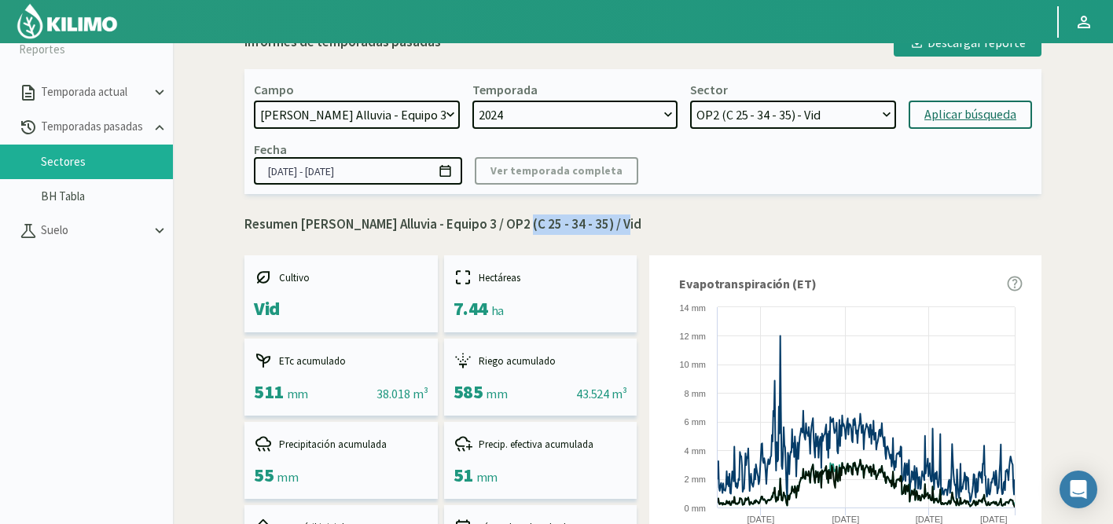
click at [776, 113] on select "OP4 (C 11 - 13 - 15 - 33 - 34) - Vid OP5 (C 11 - 17 - 19 - 23) - Vid OP6 (C 21 …" at bounding box center [793, 115] width 206 height 28
click at [690, 101] on select "OP4 (C 11 - 13 - 15 - 33 - 34) - Vid OP5 (C 11 - 17 - 19 - 23) - Vid OP6 (C 21 …" at bounding box center [793, 115] width 206 height 28
click at [746, 119] on select "OP4 (C 11 - 13 - 15 - 33 - 34) - Vid OP5 (C 11 - 17 - 19 - 23) - Vid OP6 (C 21 …" at bounding box center [793, 115] width 206 height 28
click at [690, 101] on select "OP4 (C 11 - 13 - 15 - 33 - 34) - Vid OP5 (C 11 - 17 - 19 - 23) - Vid OP6 (C 21 …" at bounding box center [793, 115] width 206 height 28
click at [946, 116] on div "Aplicar búsqueda" at bounding box center [970, 114] width 92 height 19
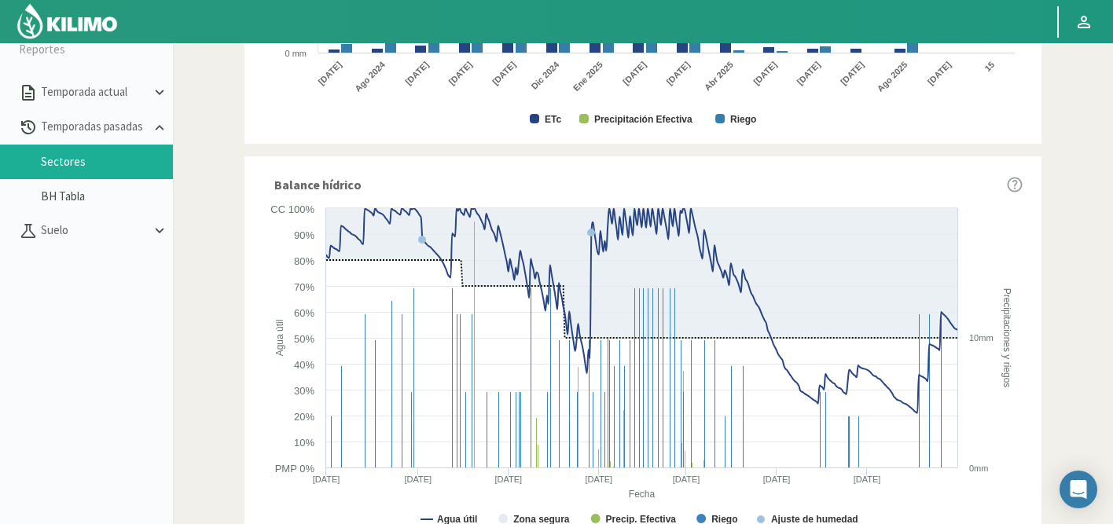
scroll to position [934, 0]
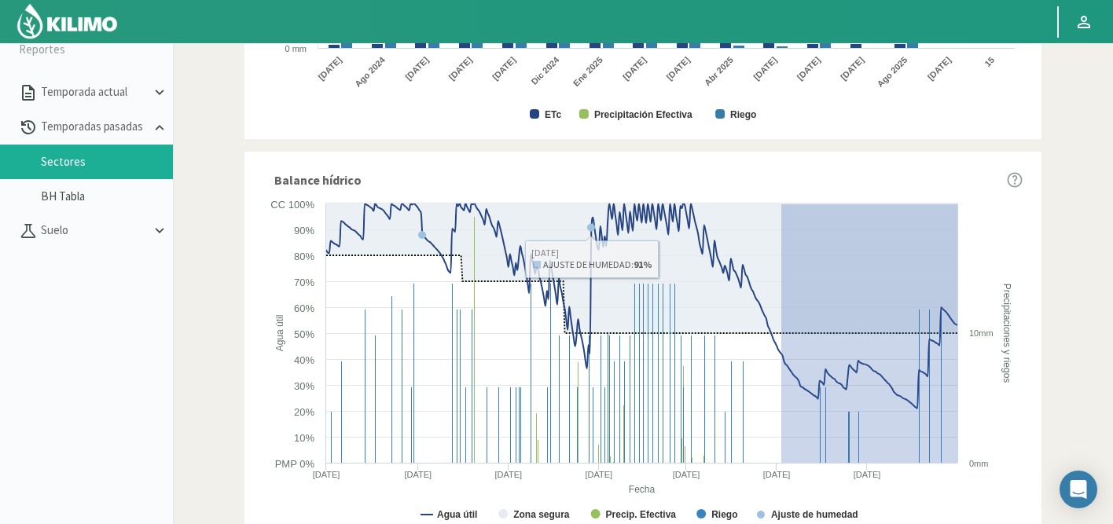
drag, startPoint x: 781, startPoint y: 204, endPoint x: 996, endPoint y: 501, distance: 366.5
click at [996, 501] on icon "Created with Highcharts 9.2.2 Fecha Agua útil Precipitaciones y riegos Agua úti…" at bounding box center [642, 366] width 759 height 340
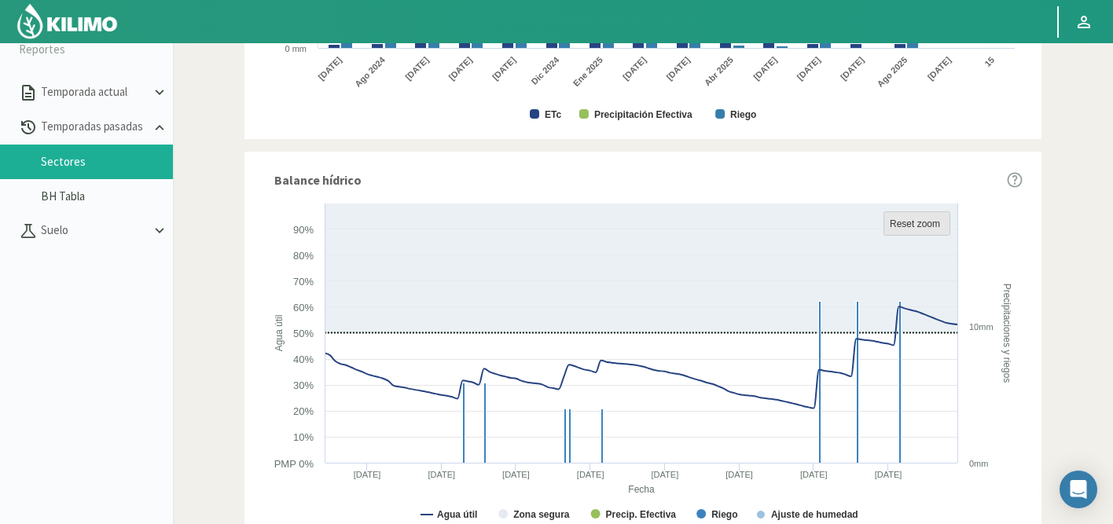
click at [940, 225] on text "Reset zoom" at bounding box center [915, 223] width 50 height 11
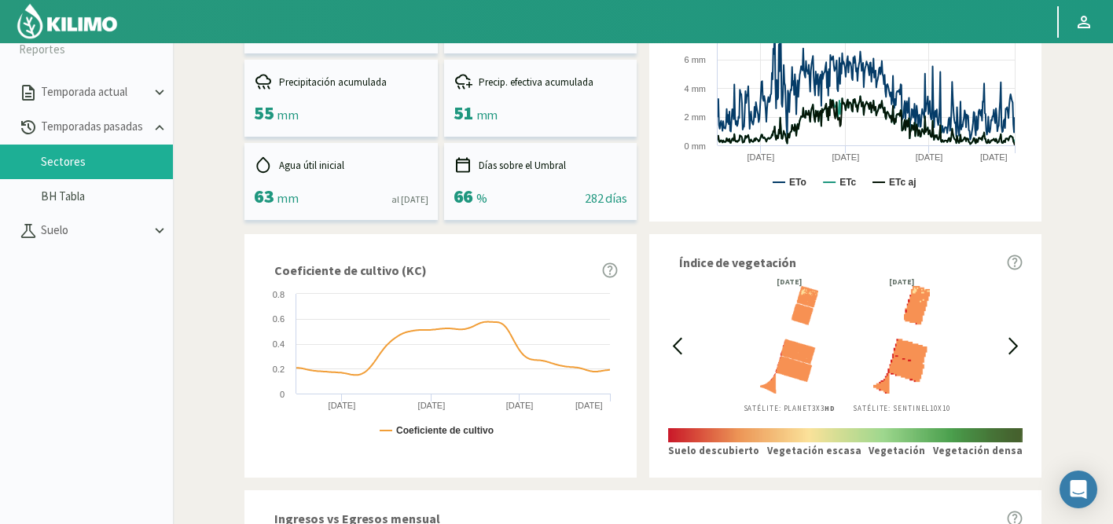
scroll to position [0, 0]
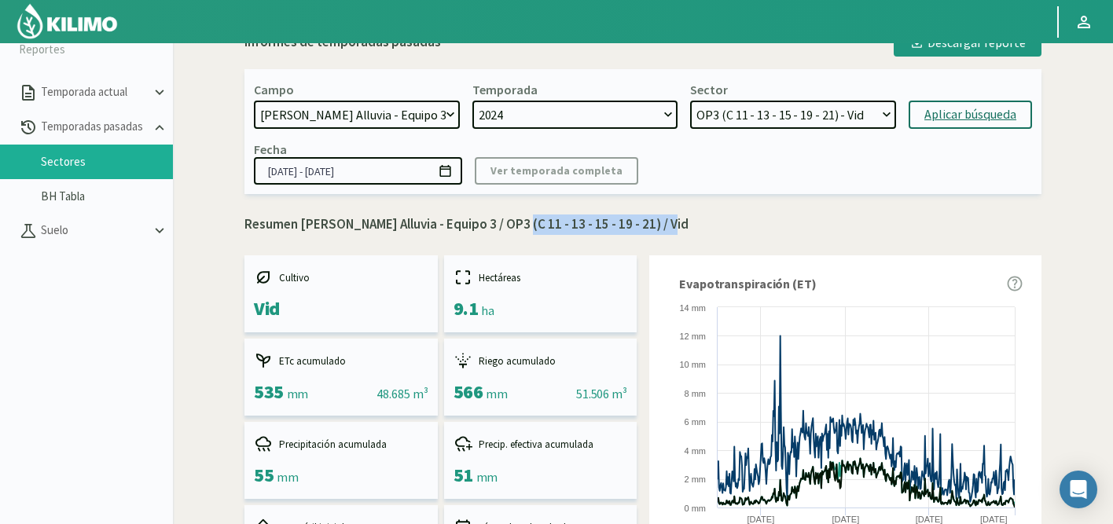
drag, startPoint x: 511, startPoint y: 226, endPoint x: 663, endPoint y: 226, distance: 151.7
click at [663, 226] on p "Resumen Doña Paula Finca Alluvia - Equipo 3 / OP3 (C 11 - 13 - 15 - 19 - 21) / …" at bounding box center [642, 225] width 797 height 20
copy p "OP3 (C 11 - 13 - 15 - 19 - 21)"
click at [771, 120] on select "OP4 (C 11 - 13 - 15 - 33 - 34) - Vid OP5 (C 11 - 17 - 19 - 23) - Vid OP6 (C 21 …" at bounding box center [793, 115] width 206 height 28
click at [690, 101] on select "OP4 (C 11 - 13 - 15 - 33 - 34) - Vid OP5 (C 11 - 17 - 19 - 23) - Vid OP6 (C 21 …" at bounding box center [793, 115] width 206 height 28
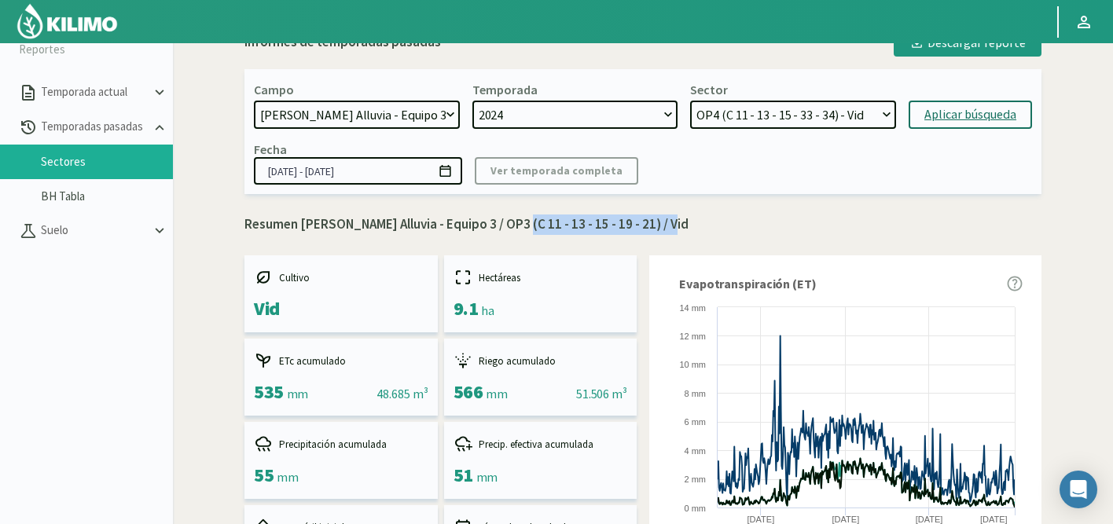
click at [953, 116] on div "Aplicar búsqueda" at bounding box center [970, 114] width 92 height 19
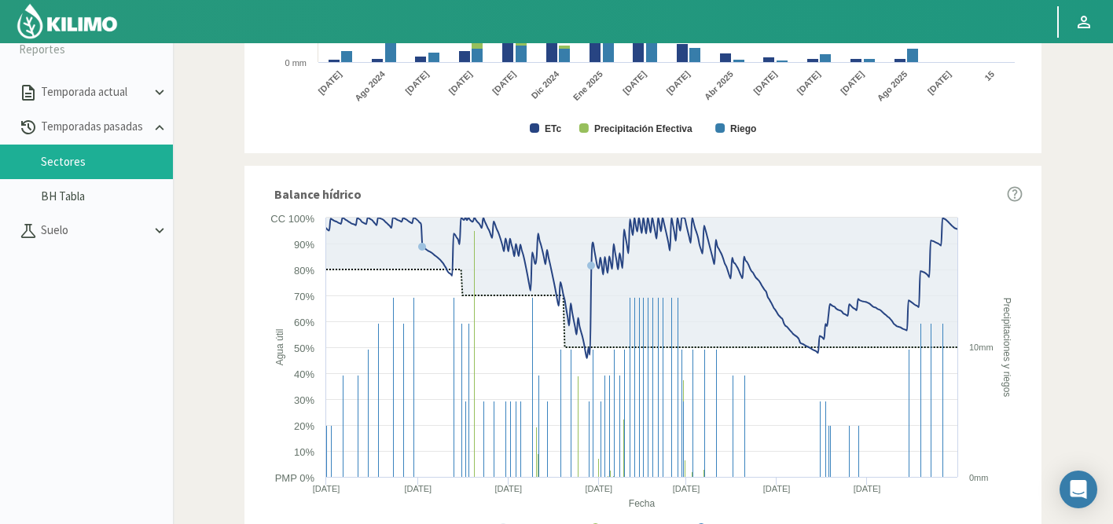
scroll to position [958, 0]
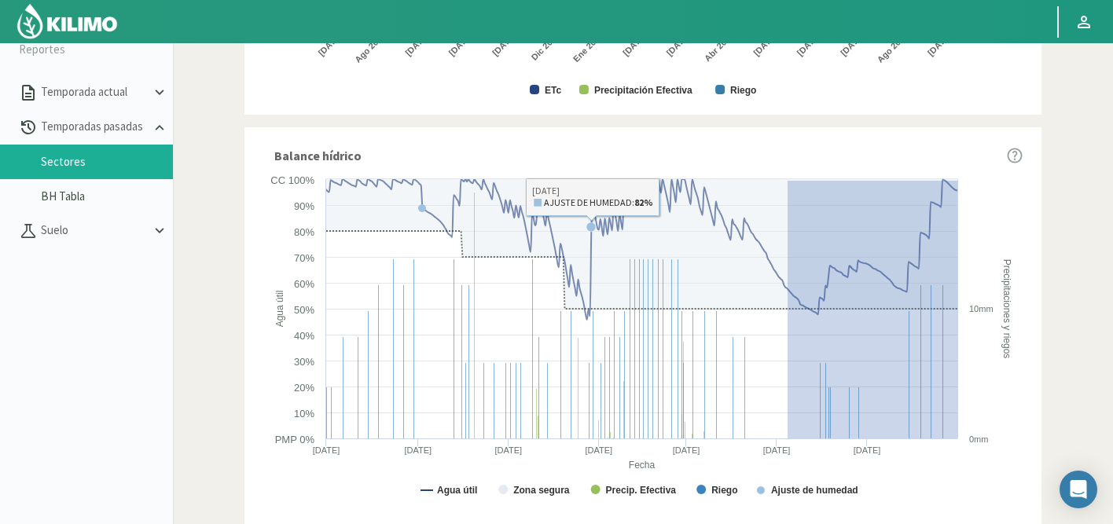
drag, startPoint x: 787, startPoint y: 180, endPoint x: 1041, endPoint y: 469, distance: 384.8
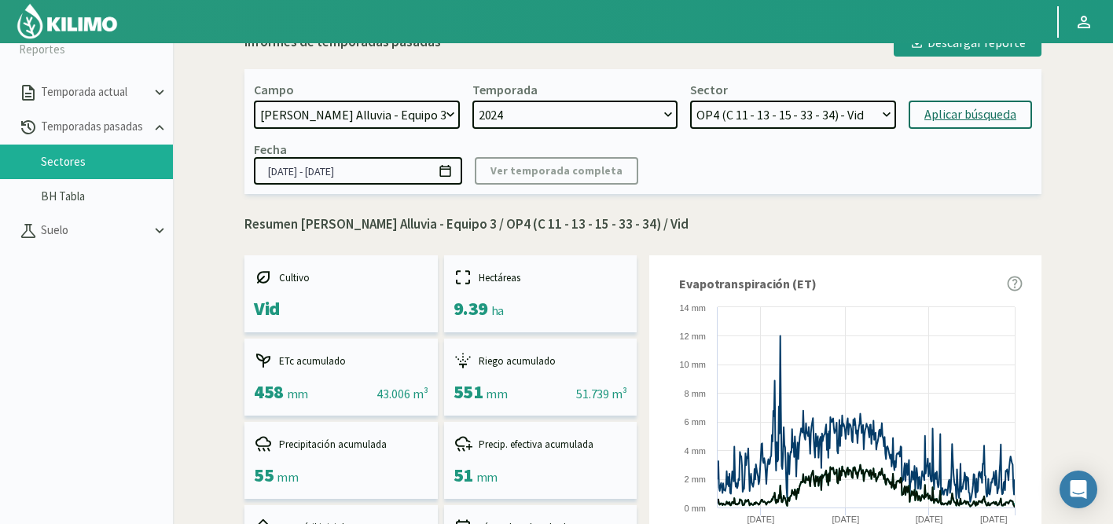
scroll to position [13, 0]
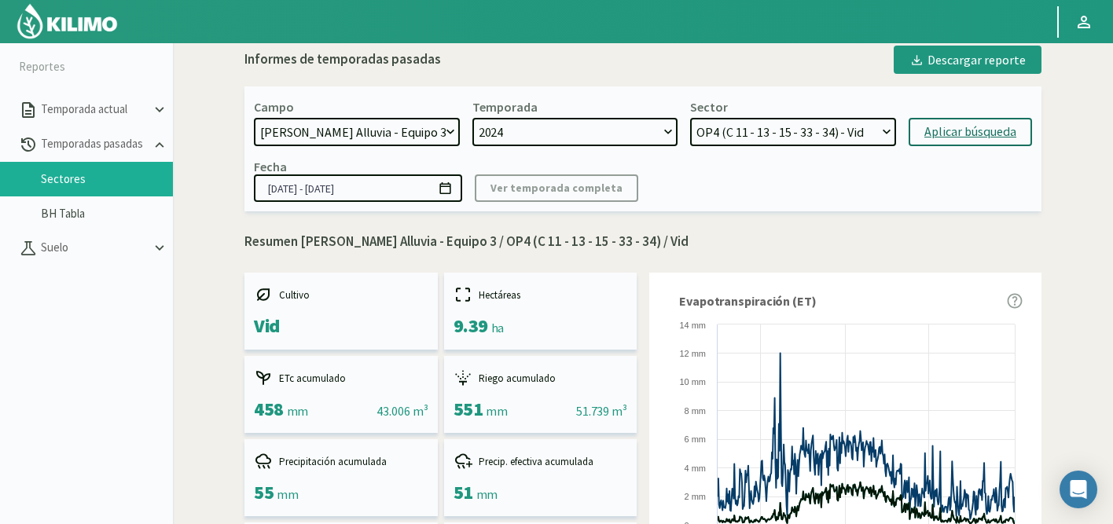
click at [835, 131] on select "OP4 (C 11 - 13 - 15 - 33 - 34) - Vid OP5 (C 11 - 17 - 19 - 23) - Vid OP6 (C 21 …" at bounding box center [793, 132] width 206 height 28
click at [690, 118] on select "OP4 (C 11 - 13 - 15 - 33 - 34) - Vid OP5 (C 11 - 17 - 19 - 23) - Vid OP6 (C 21 …" at bounding box center [793, 132] width 206 height 28
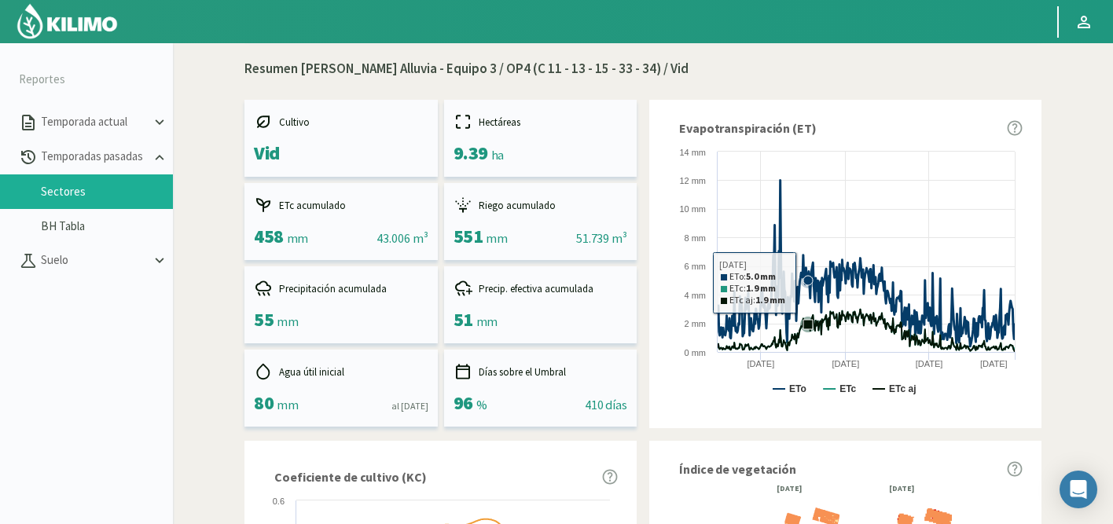
scroll to position [0, 0]
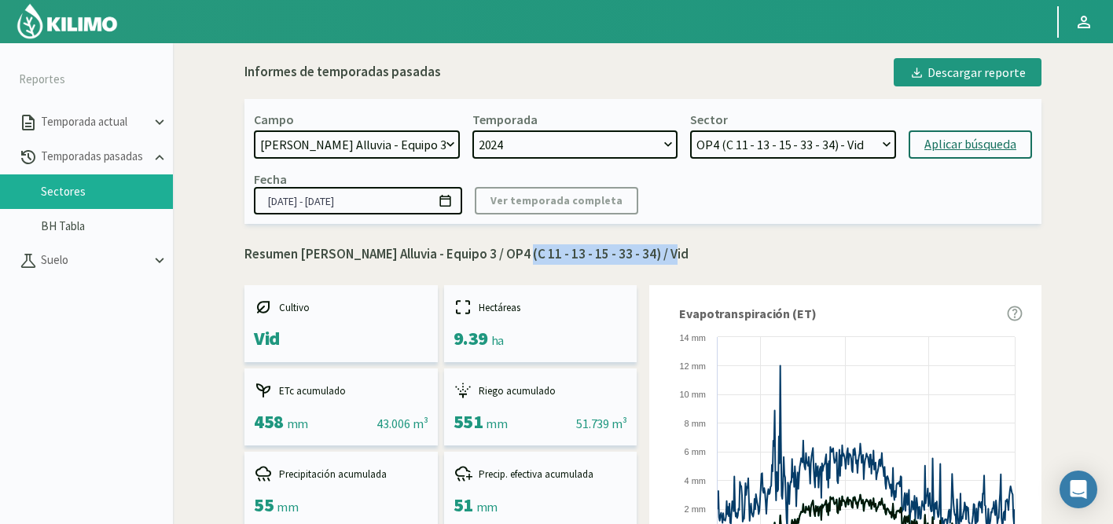
drag, startPoint x: 512, startPoint y: 254, endPoint x: 663, endPoint y: 254, distance: 150.9
click at [663, 254] on p "Resumen Doña Paula Finca Alluvia - Equipo 3 / OP4 (C 11 - 13 - 15 - 33 - 34) / …" at bounding box center [642, 254] width 797 height 20
copy p "OP4 (C 11 - 13 - 15 - 33 - 34)"
click at [876, 146] on select "OP4 (C 11 - 13 - 15 - 33 - 34) - Vid OP5 (C 11 - 17 - 19 - 23) - Vid OP6 (C 21 …" at bounding box center [793, 144] width 206 height 28
click at [690, 130] on select "OP4 (C 11 - 13 - 15 - 33 - 34) - Vid OP5 (C 11 - 17 - 19 - 23) - Vid OP6 (C 21 …" at bounding box center [793, 144] width 206 height 28
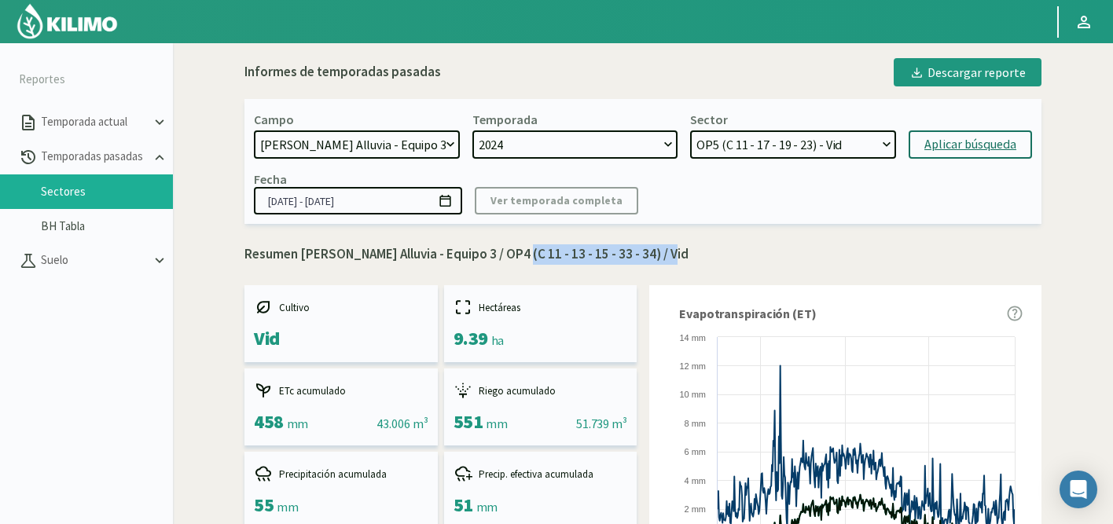
click at [971, 146] on div "Aplicar búsqueda" at bounding box center [970, 144] width 92 height 19
select select "79: Object"
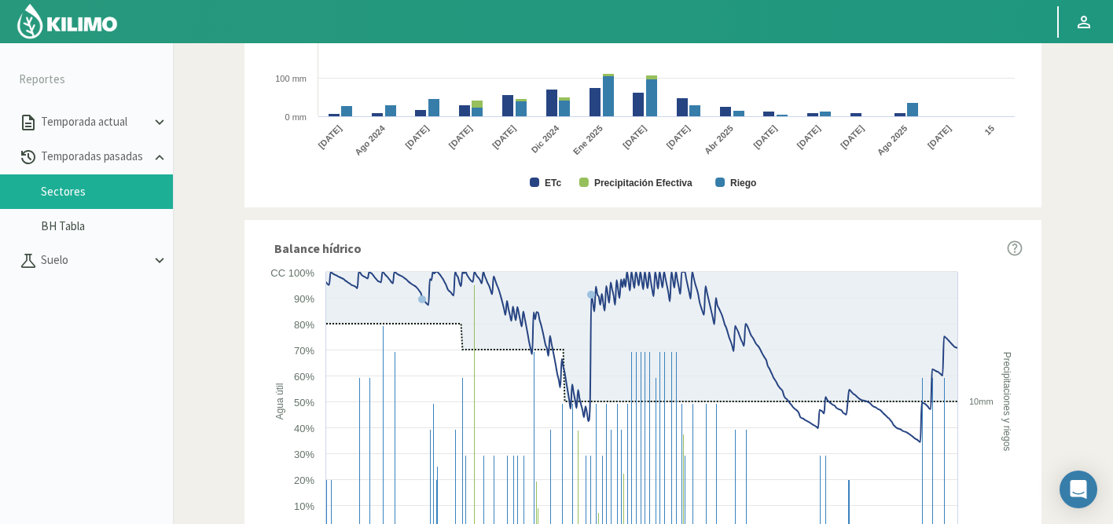
scroll to position [958, 0]
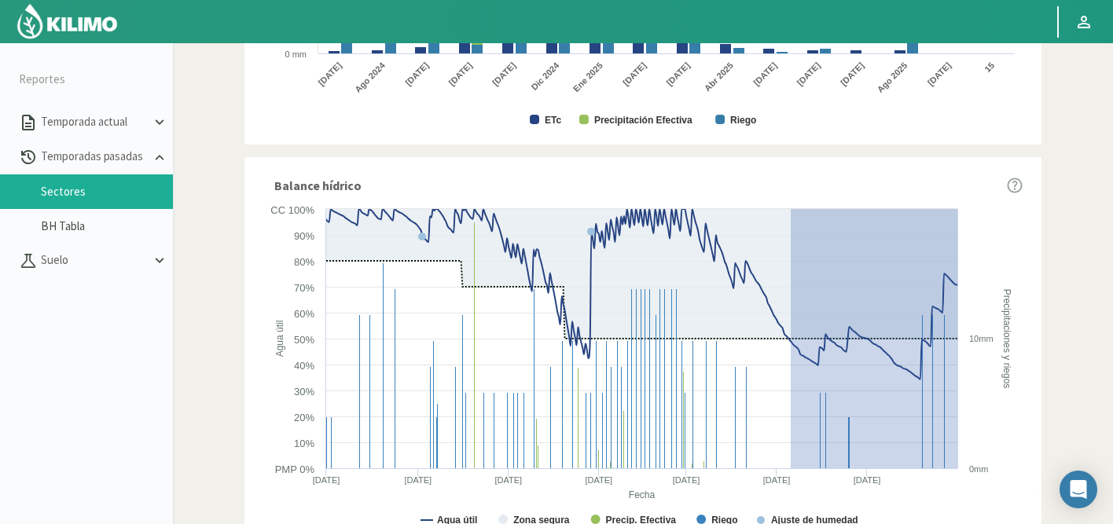
drag, startPoint x: 791, startPoint y: 208, endPoint x: 955, endPoint y: 538, distance: 368.0
click at [955, 523] on html "Principal Perfil Perfil Salir Reportes Temporada actual Temporadas pasadas Sect…" at bounding box center [556, 262] width 1113 height 524
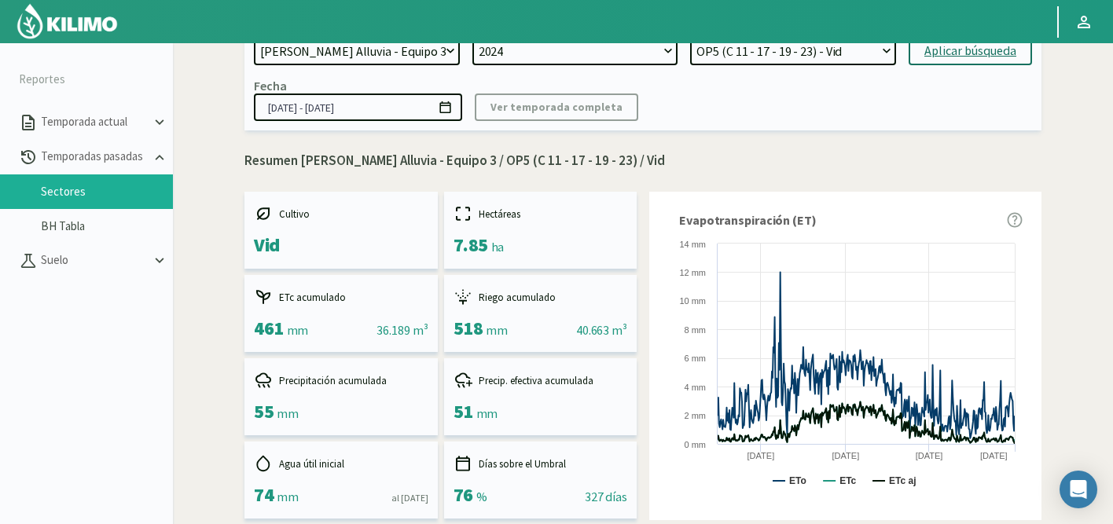
scroll to position [53, 0]
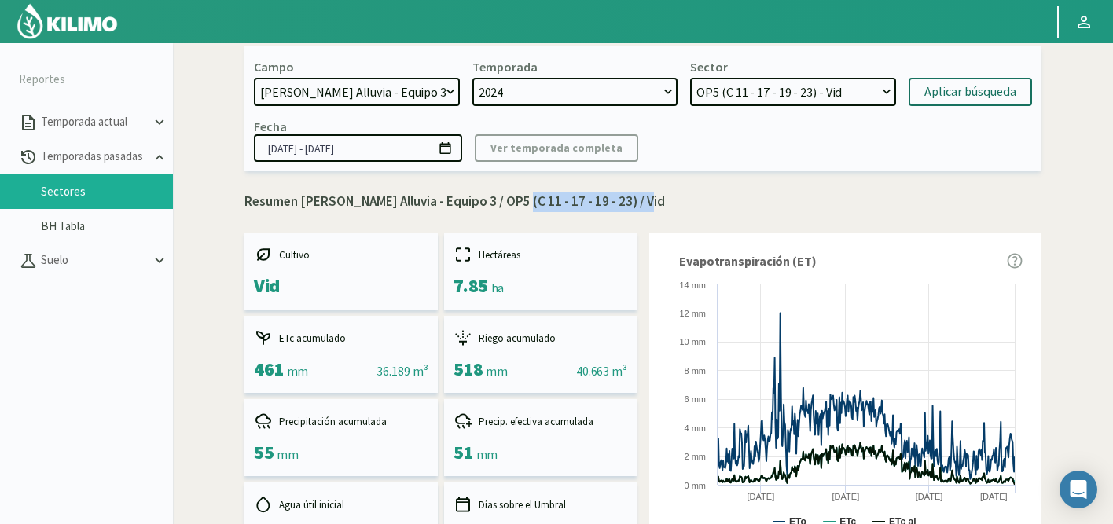
drag, startPoint x: 511, startPoint y: 199, endPoint x: 640, endPoint y: 199, distance: 128.9
click at [640, 199] on p "Resumen Doña Paula Finca Alluvia - Equipo 3 / OP5 (C 11 - 17 - 19 - 23) / Vid" at bounding box center [642, 202] width 797 height 20
copy p "OP5 (C 11 - 17 - 19 - 23)"
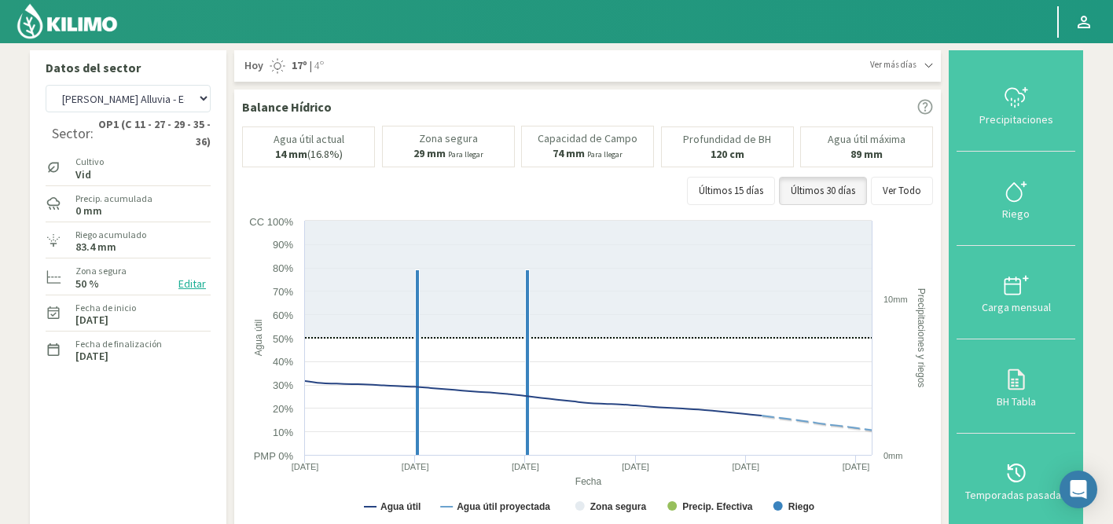
select select "53: Object"
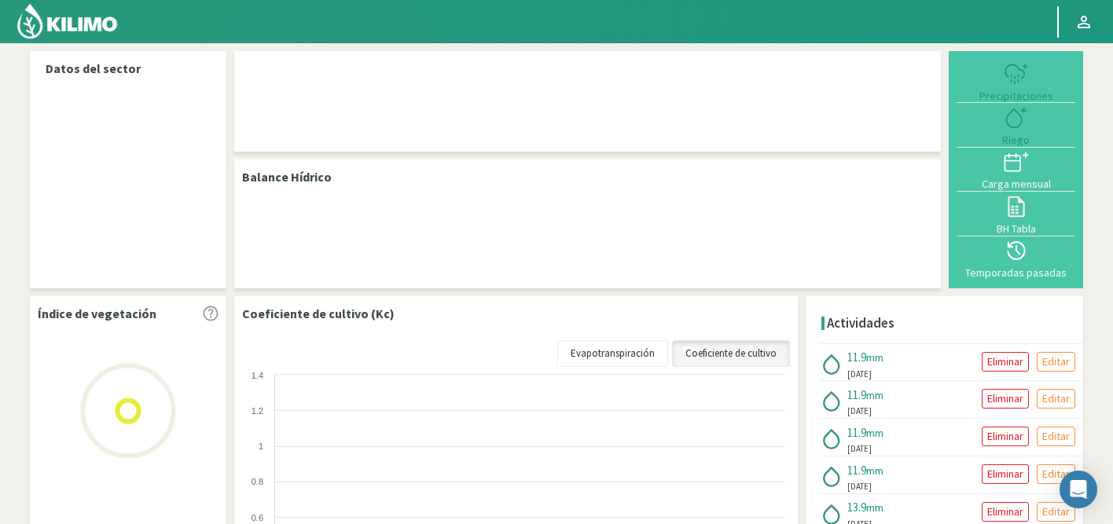
select select "53: Object"
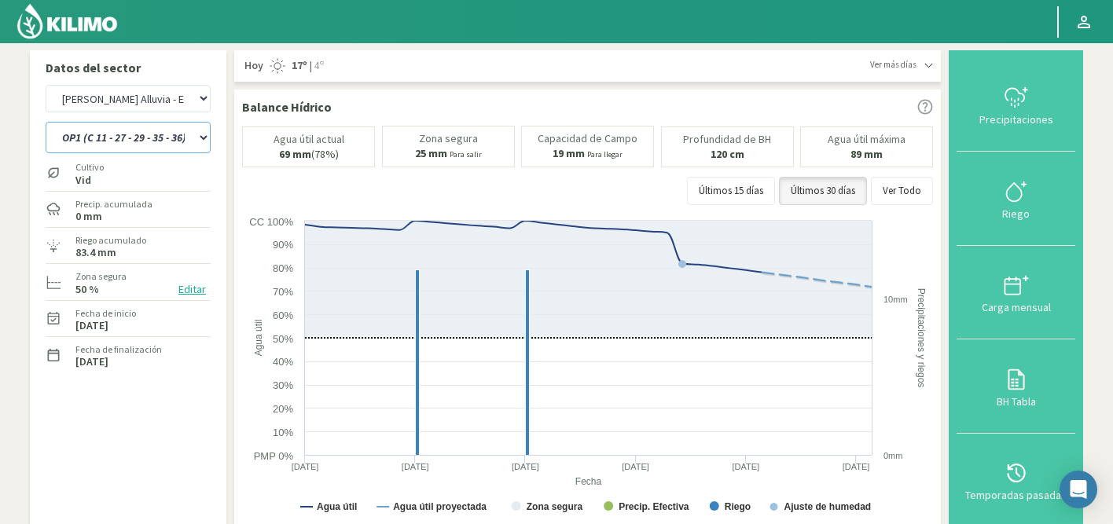
click at [145, 127] on select "OP1 (C 11 - 27 - 29 - 35 - 36) OP2 (C 25 - 34 - 35)" at bounding box center [128, 137] width 165 height 31
click at [46, 122] on select "OP1 (C 11 - 27 - 29 - 35 - 36) OP2 (C 25 - 34 - 35)" at bounding box center [128, 137] width 165 height 31
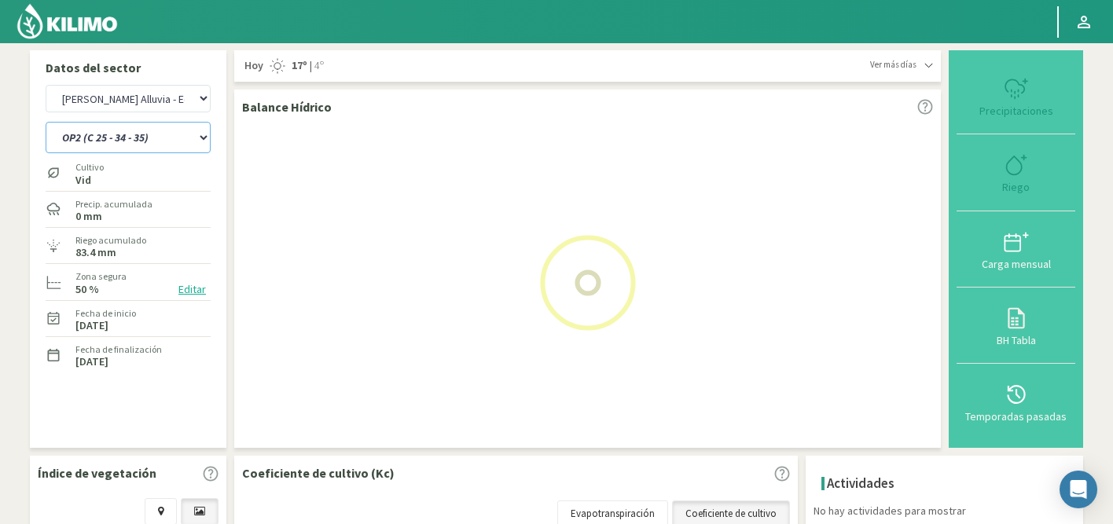
select select "0: Object"
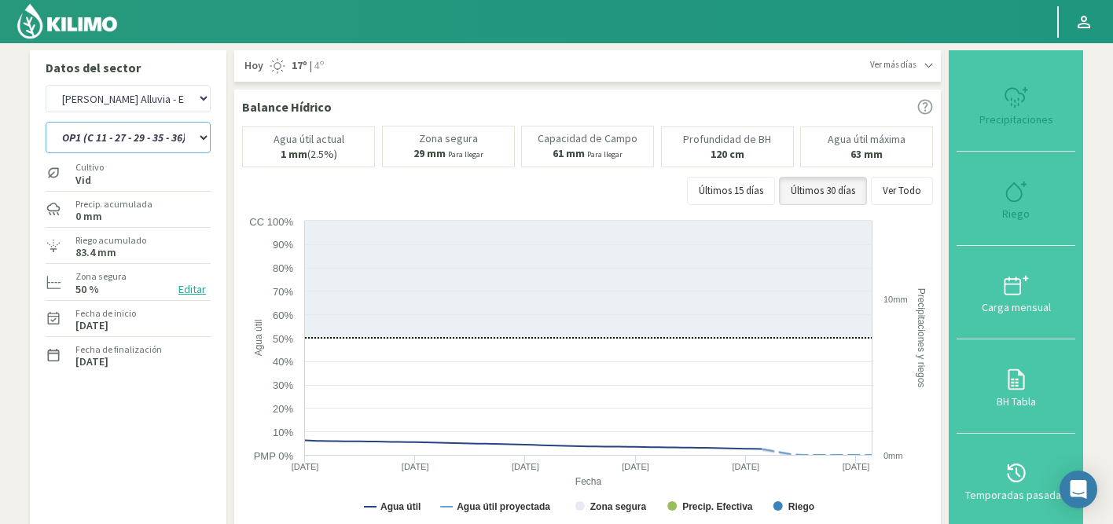
select select "335: Object"
select select "3: Object"
type input "0"
click at [1015, 188] on icon at bounding box center [1016, 191] width 25 height 25
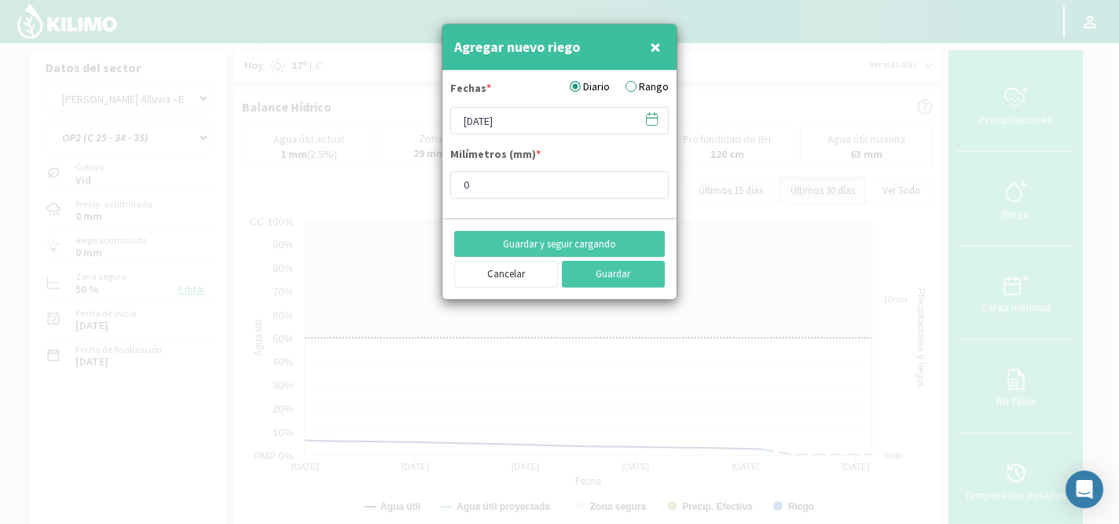
click at [652, 119] on icon at bounding box center [651, 119] width 15 height 15
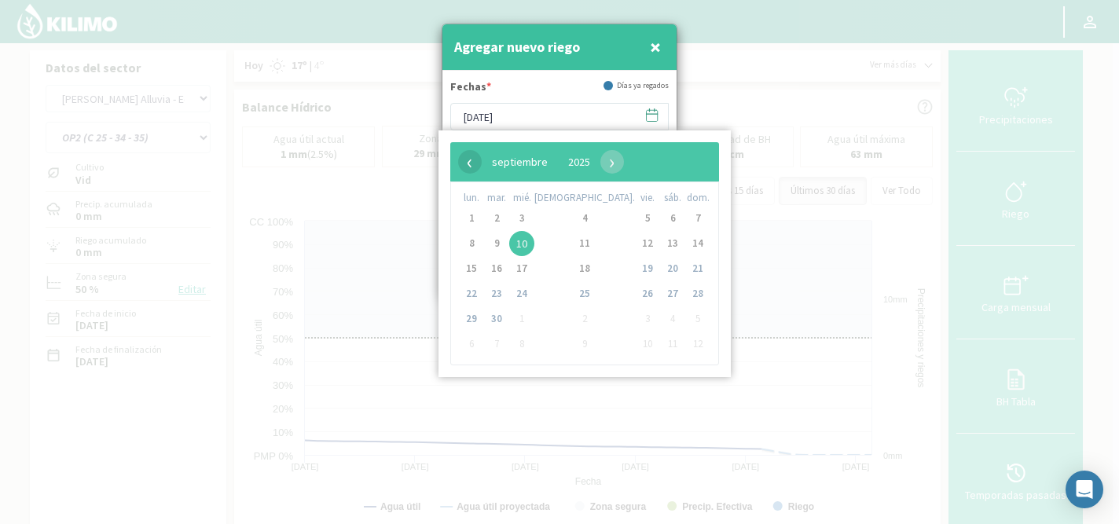
click at [467, 158] on span "‹" at bounding box center [470, 162] width 24 height 24
click at [477, 244] on span "2" at bounding box center [471, 243] width 25 height 25
type input "02/06/2025"
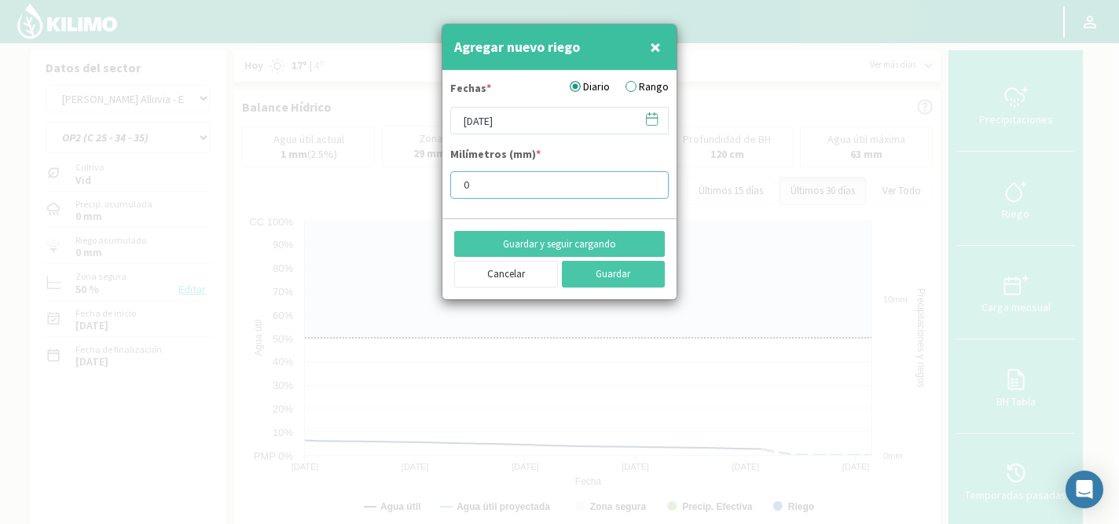
click at [479, 180] on input "0" at bounding box center [559, 185] width 218 height 28
type input "5.9"
click at [551, 240] on button "Guardar y seguir cargando" at bounding box center [559, 244] width 211 height 27
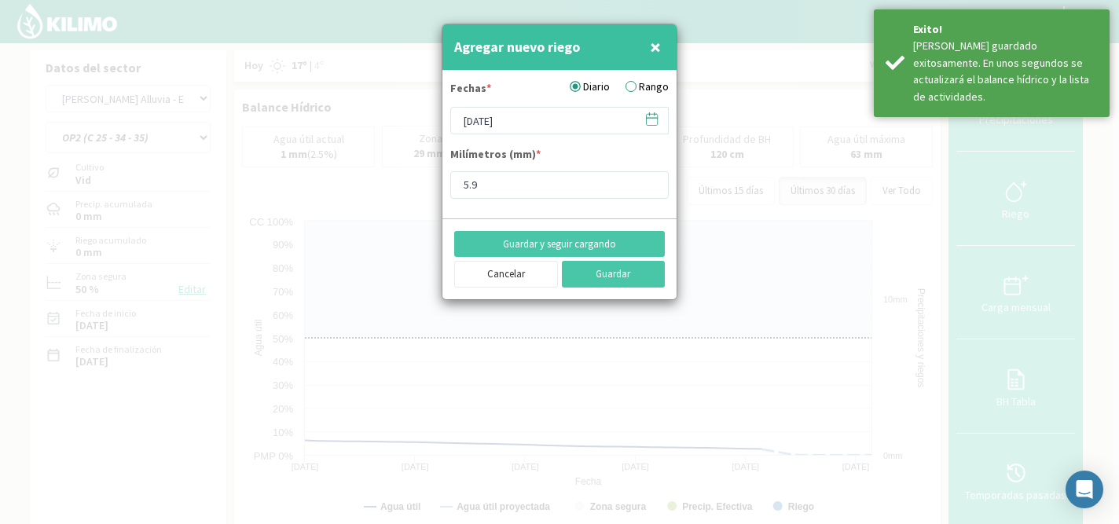
click at [654, 118] on icon at bounding box center [652, 118] width 11 height 0
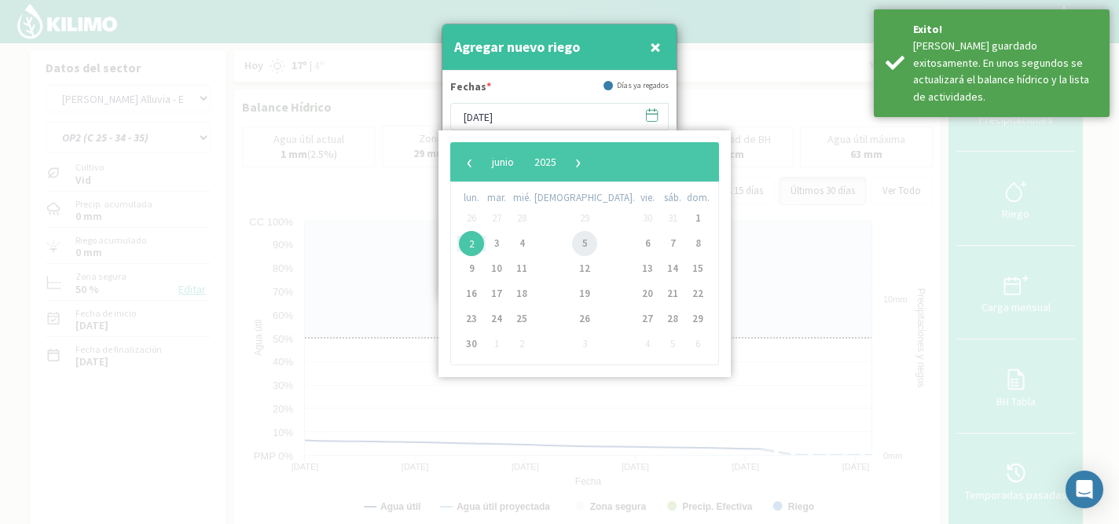
click at [572, 245] on span "5" at bounding box center [584, 243] width 25 height 25
type input "[DATE]"
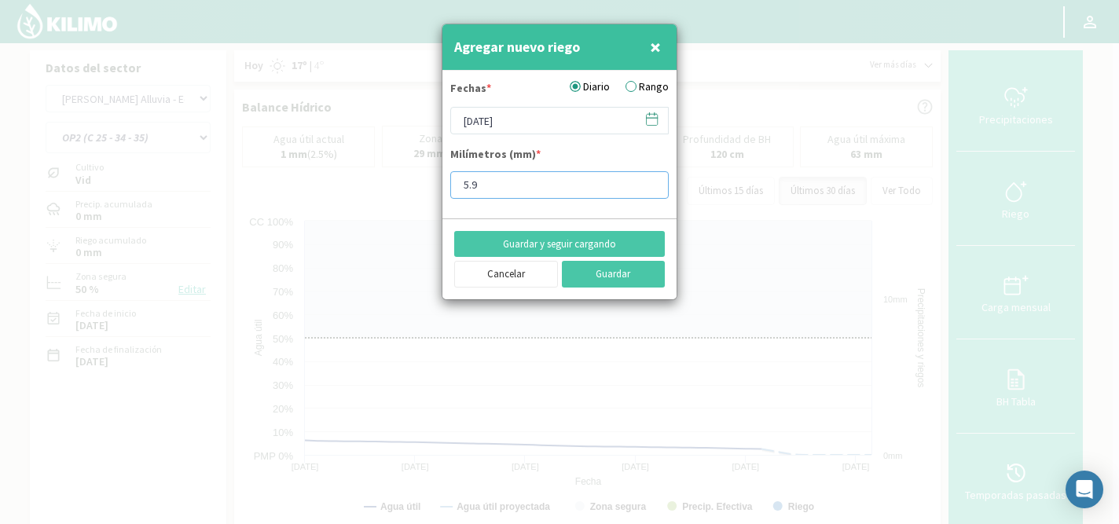
click at [528, 197] on input "5.9" at bounding box center [559, 185] width 218 height 28
type input "5"
type input "4"
click at [544, 240] on button "Guardar y seguir cargando" at bounding box center [559, 244] width 211 height 27
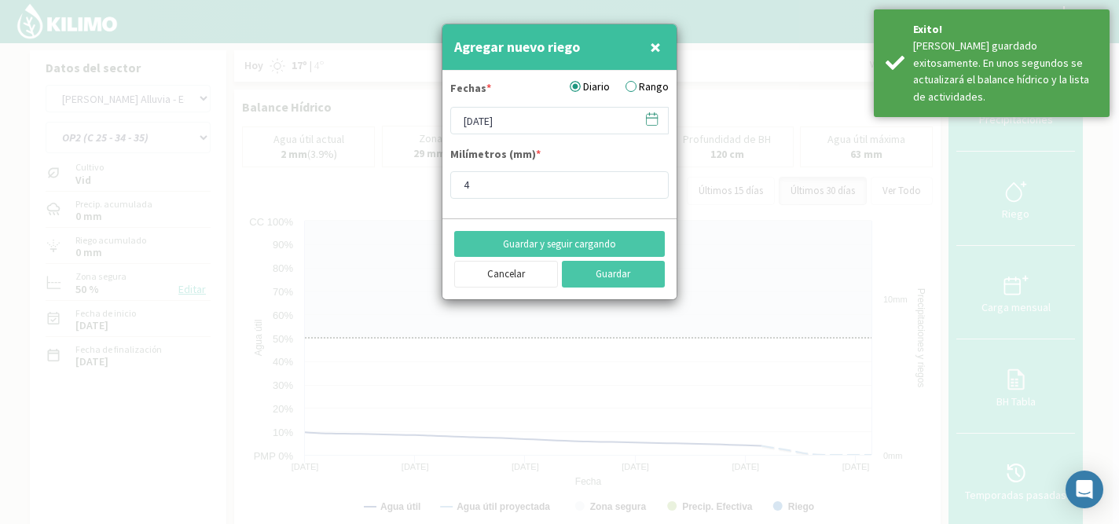
click at [654, 124] on icon at bounding box center [651, 119] width 15 height 15
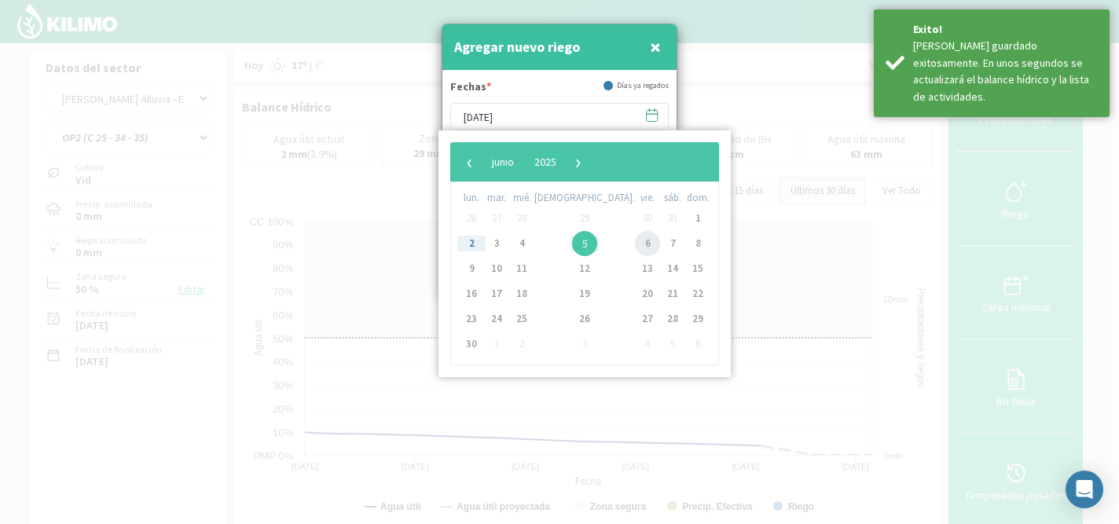
click at [635, 240] on span "6" at bounding box center [647, 243] width 25 height 25
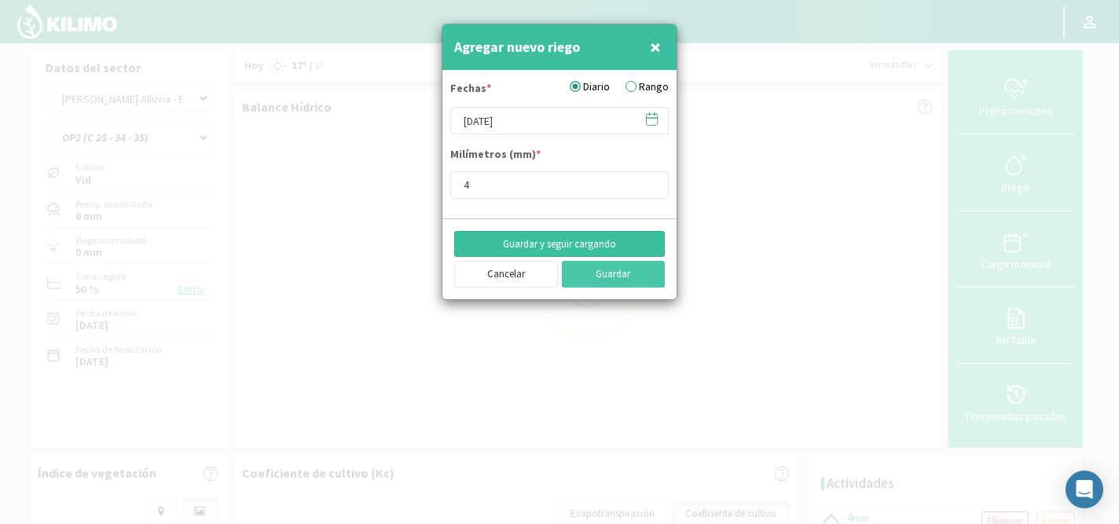
click at [529, 241] on button "Guardar y seguir cargando" at bounding box center [559, 244] width 211 height 27
click at [653, 122] on icon at bounding box center [651, 119] width 15 height 15
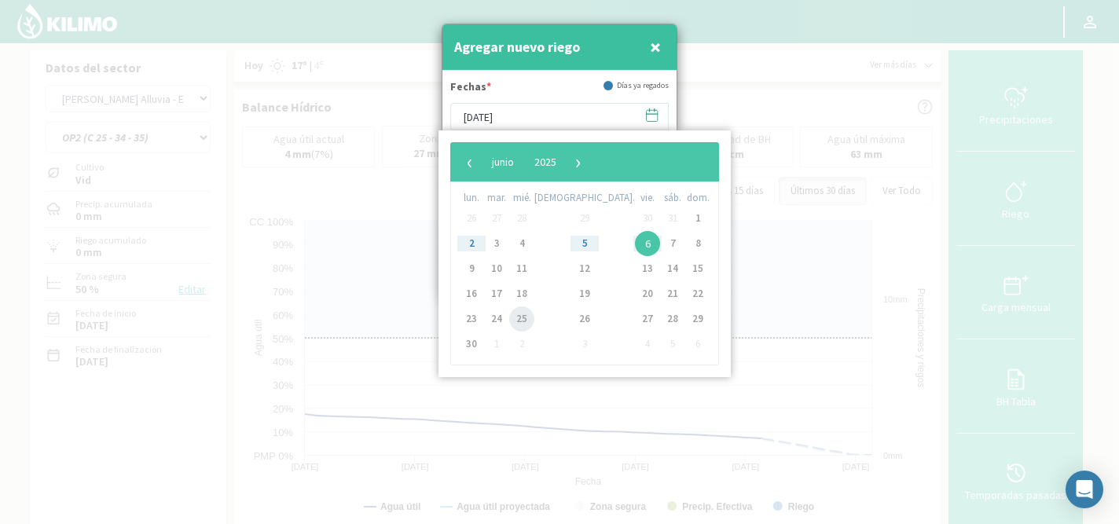
click at [528, 320] on span "25" at bounding box center [521, 319] width 25 height 25
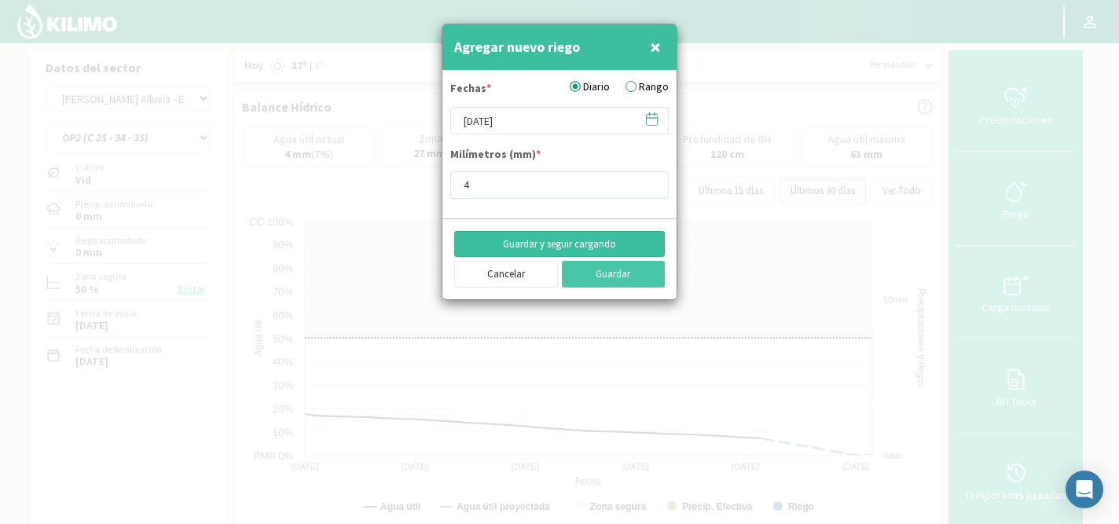
click at [562, 243] on button "Guardar y seguir cargando" at bounding box center [559, 244] width 211 height 27
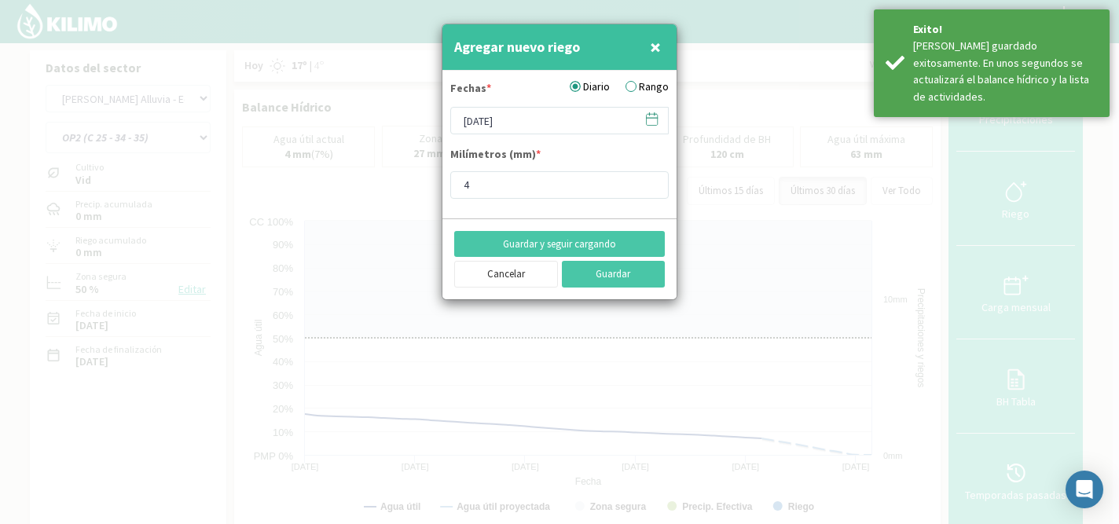
click at [650, 121] on icon at bounding box center [651, 119] width 15 height 15
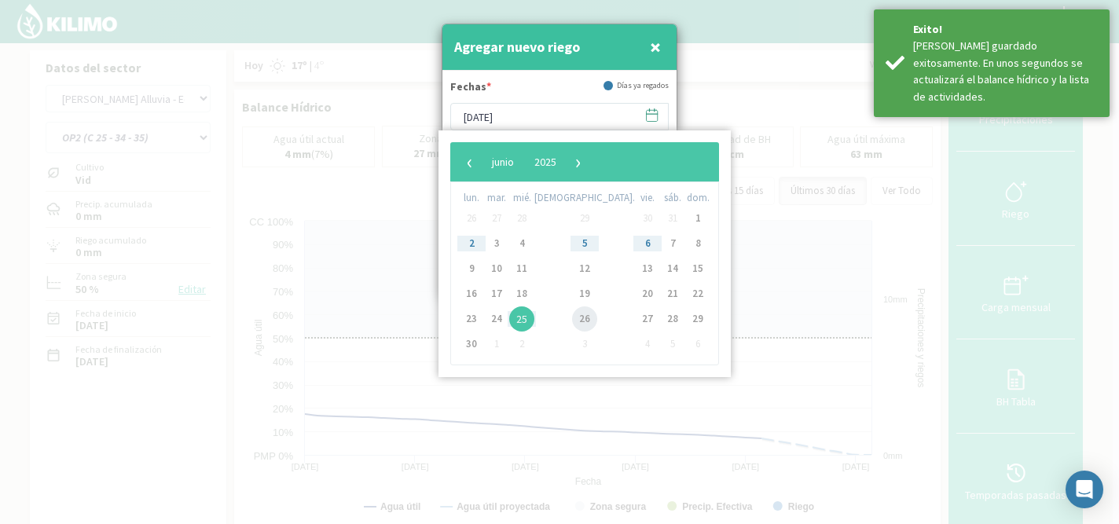
click at [572, 319] on span "26" at bounding box center [584, 319] width 25 height 25
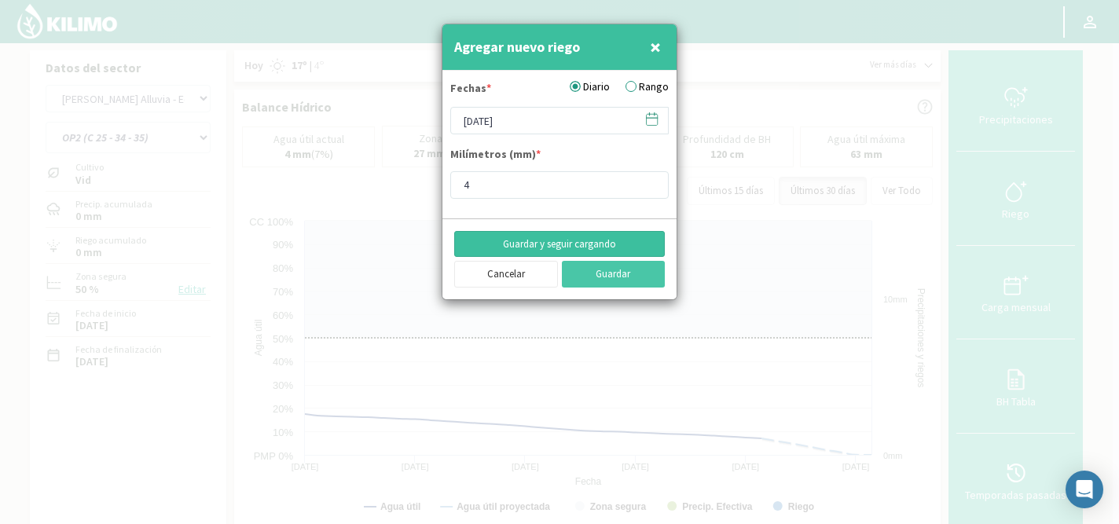
click at [568, 240] on button "Guardar y seguir cargando" at bounding box center [559, 244] width 211 height 27
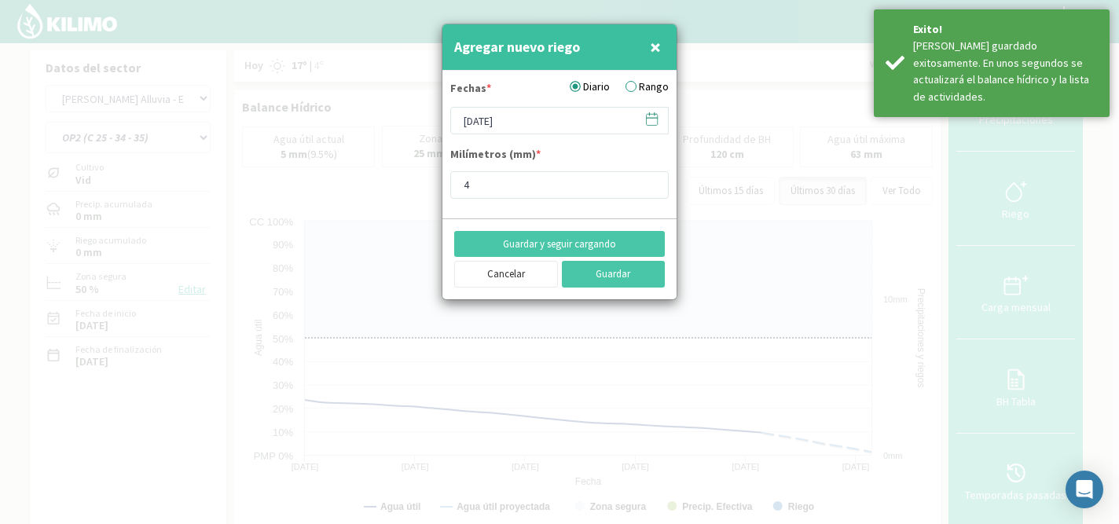
click at [650, 115] on icon at bounding box center [651, 119] width 15 height 15
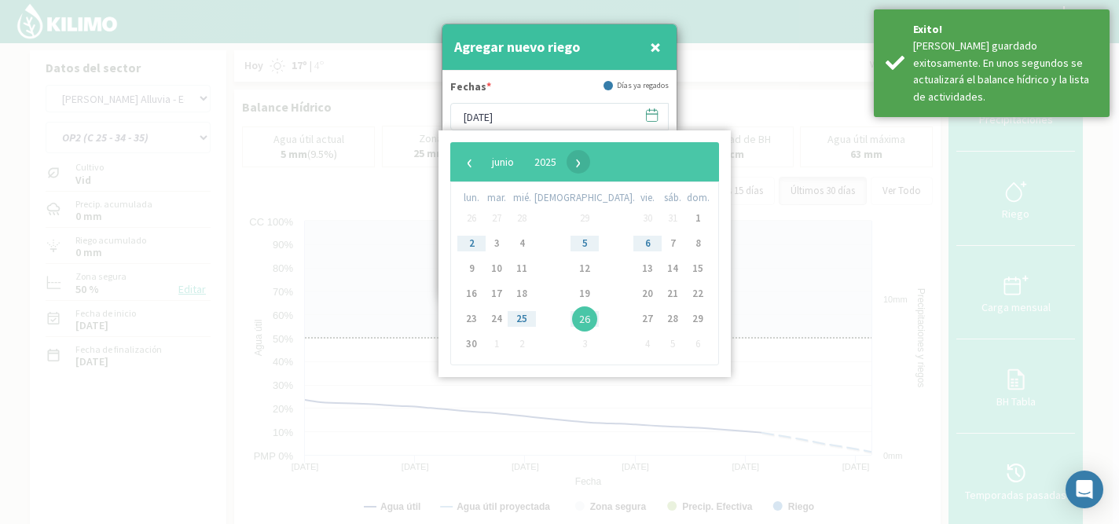
click at [590, 167] on span "›" at bounding box center [579, 162] width 24 height 24
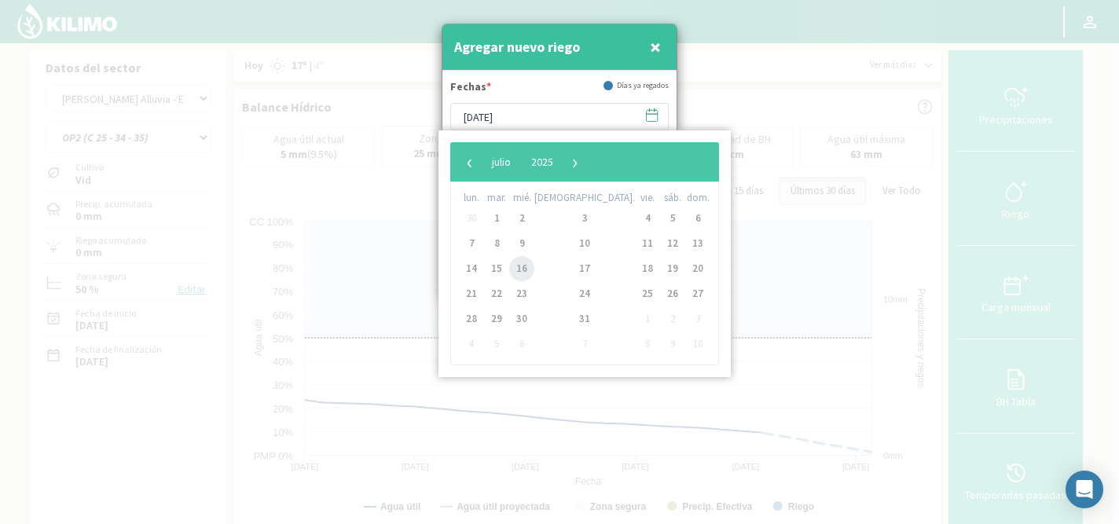
click at [530, 270] on span "16" at bounding box center [521, 268] width 25 height 25
type input "16/07/2025"
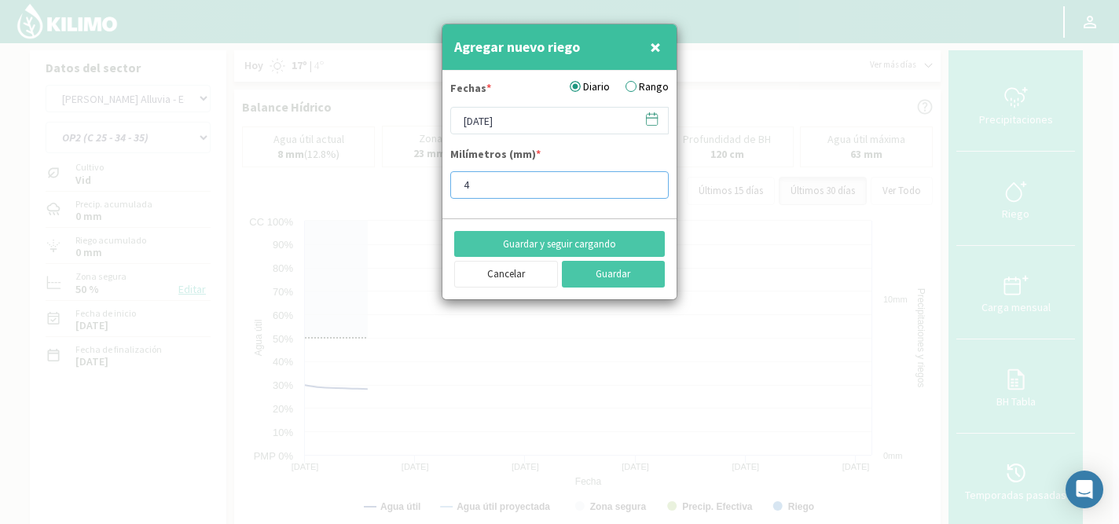
click at [506, 192] on input "4" at bounding box center [559, 185] width 218 height 28
type input "11.9"
click at [529, 246] on button "Guardar y seguir cargando" at bounding box center [559, 244] width 211 height 27
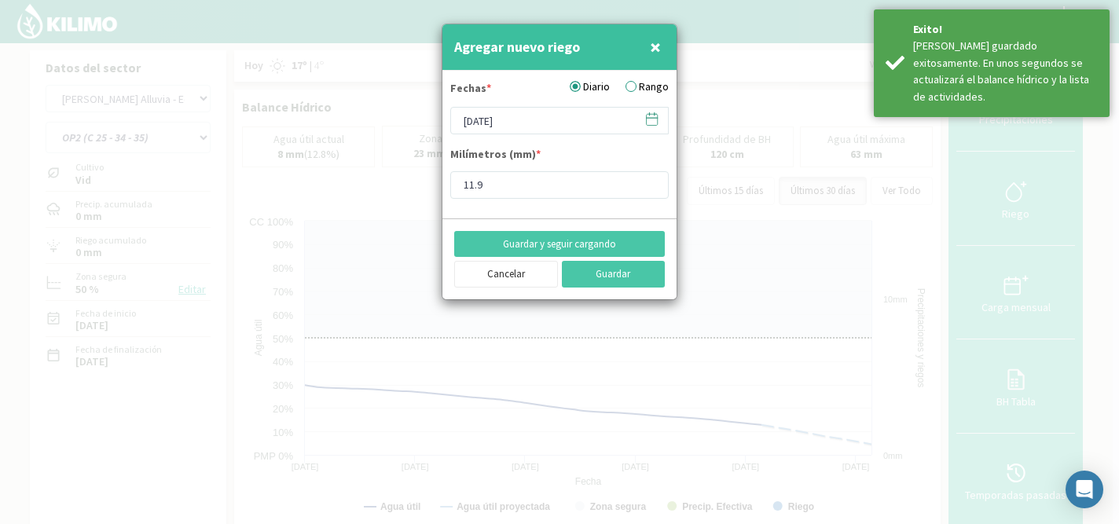
click at [647, 119] on icon at bounding box center [652, 119] width 11 height 11
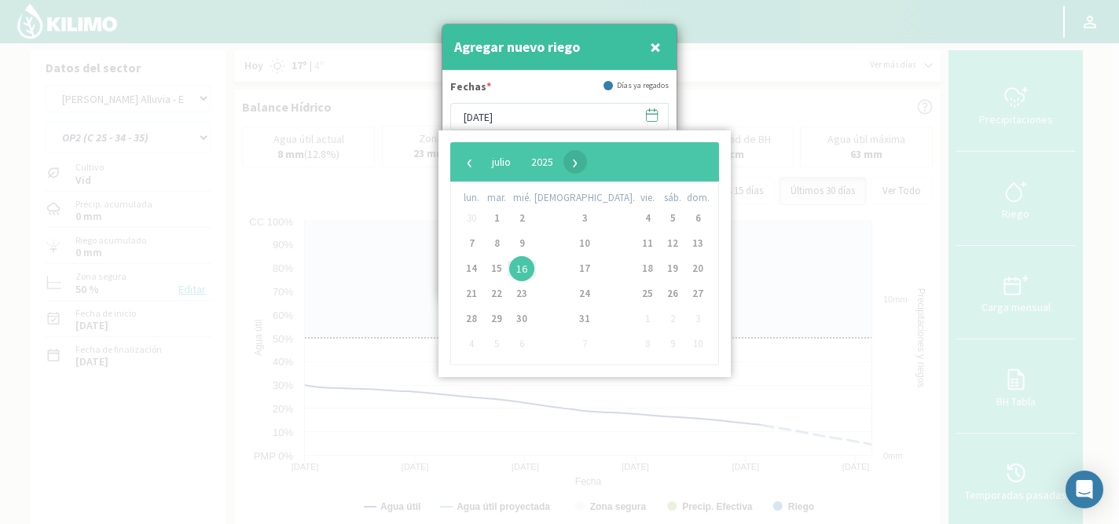
click at [587, 167] on span "›" at bounding box center [576, 162] width 24 height 24
click at [481, 246] on span "4" at bounding box center [471, 243] width 25 height 25
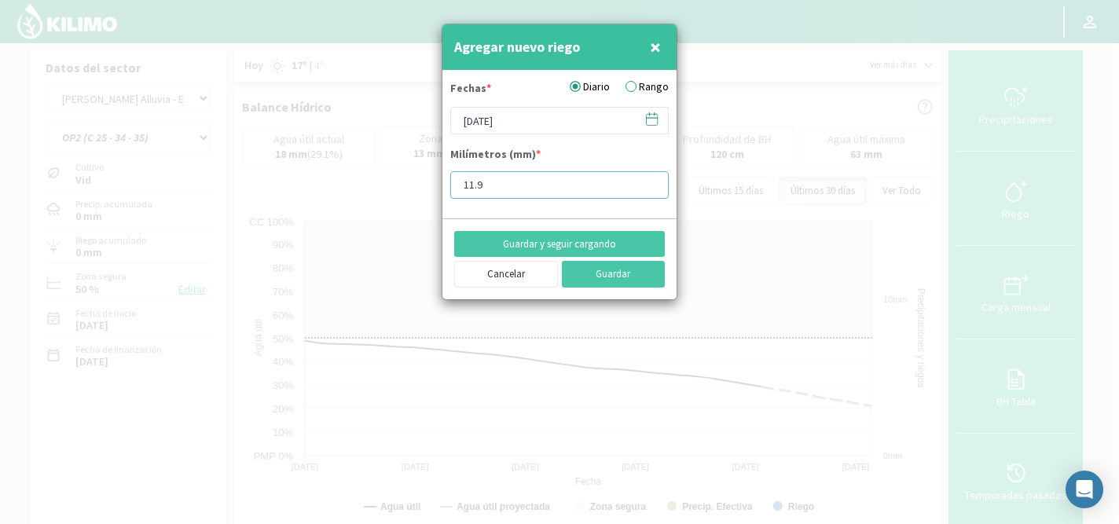
drag, startPoint x: 489, startPoint y: 186, endPoint x: 479, endPoint y: 186, distance: 10.2
click at [479, 186] on input "11.9" at bounding box center [559, 185] width 218 height 28
click at [531, 190] on input "11.9" at bounding box center [559, 185] width 218 height 28
click at [532, 246] on button "Guardar y seguir cargando" at bounding box center [559, 244] width 211 height 27
click at [656, 119] on icon at bounding box center [651, 119] width 15 height 15
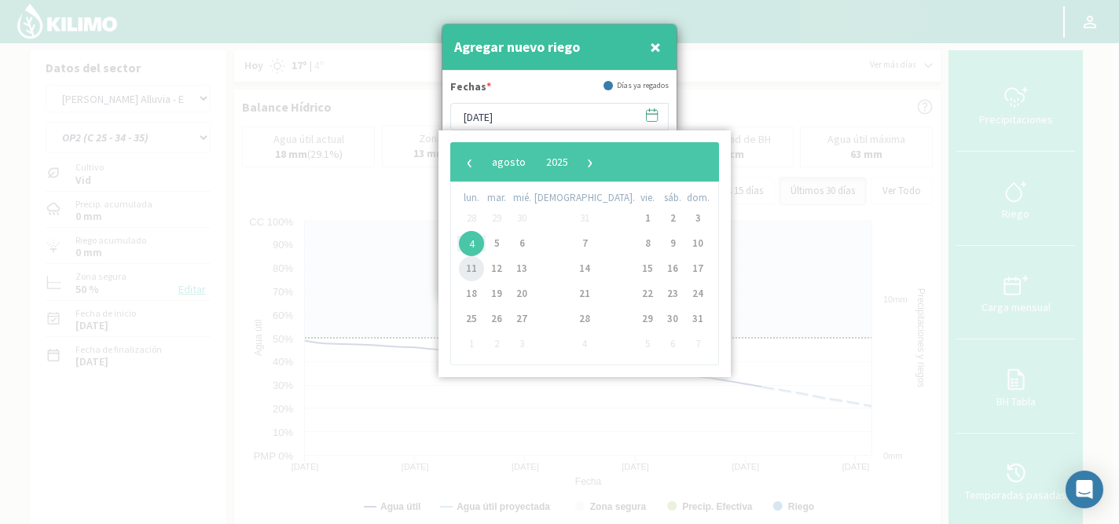
click at [475, 270] on span "11" at bounding box center [471, 268] width 25 height 25
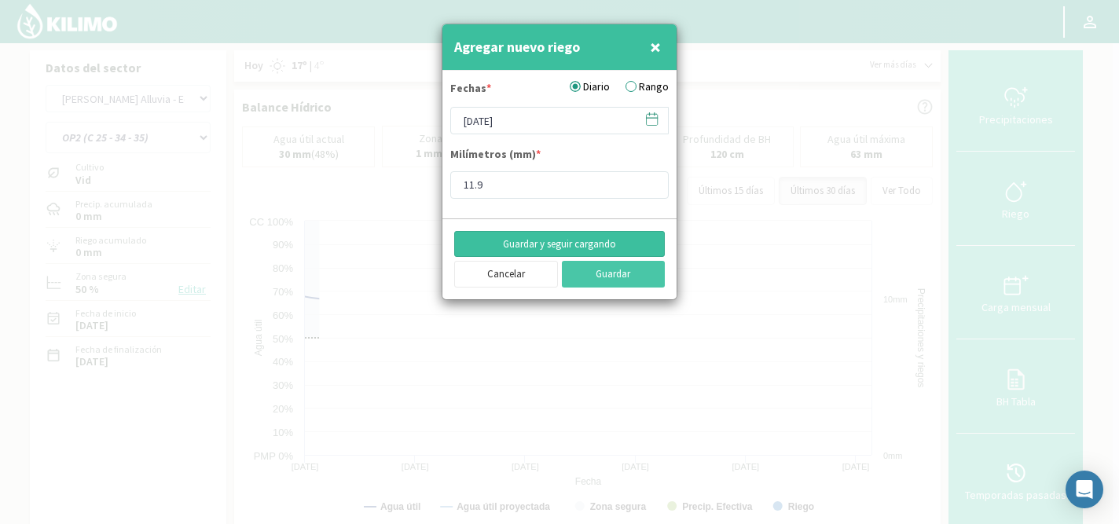
click at [562, 238] on button "Guardar y seguir cargando" at bounding box center [559, 244] width 211 height 27
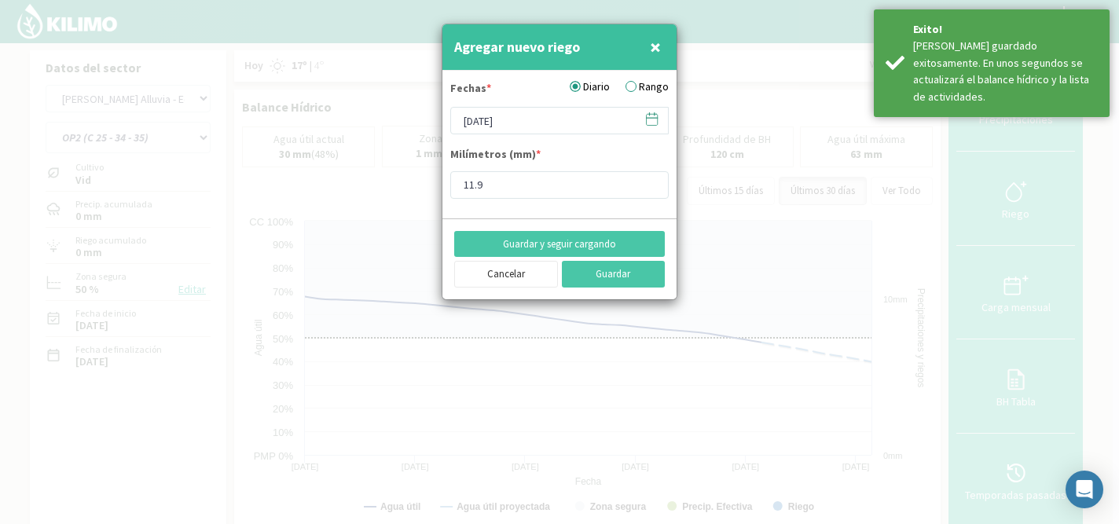
click at [647, 118] on icon at bounding box center [652, 118] width 11 height 0
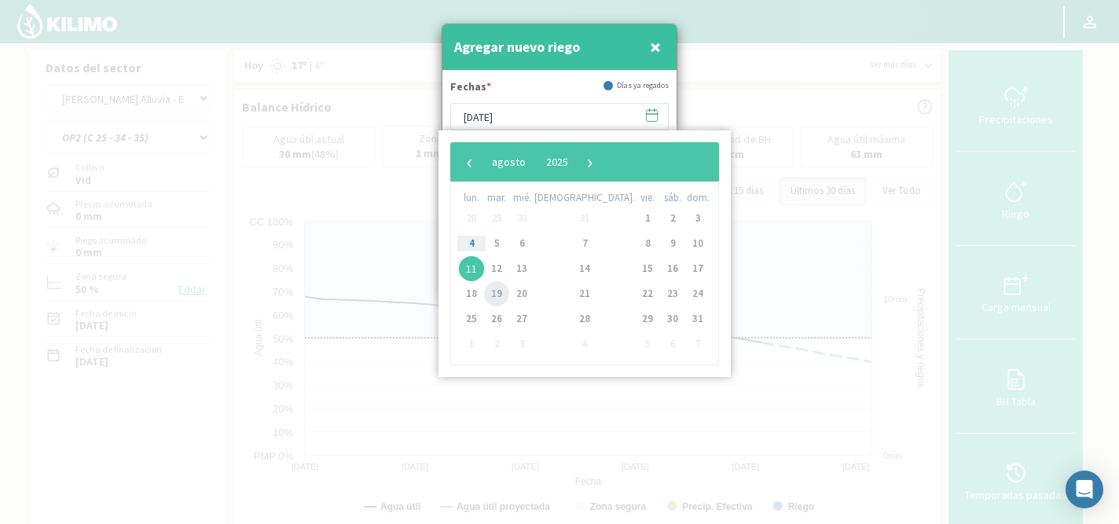
click at [503, 291] on span "19" at bounding box center [496, 293] width 25 height 25
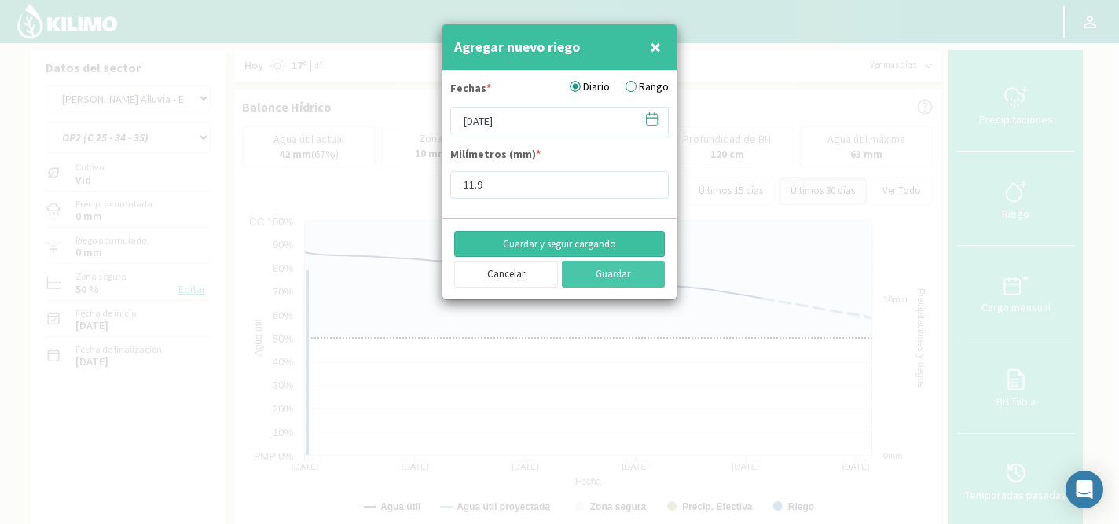
click at [559, 244] on button "Guardar y seguir cargando" at bounding box center [559, 244] width 211 height 27
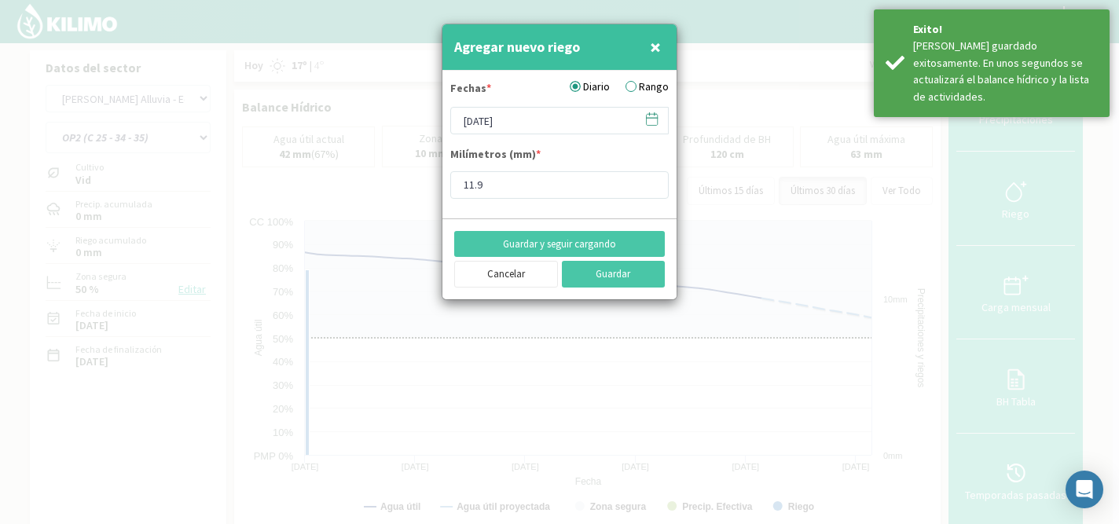
click at [652, 119] on icon at bounding box center [651, 119] width 15 height 15
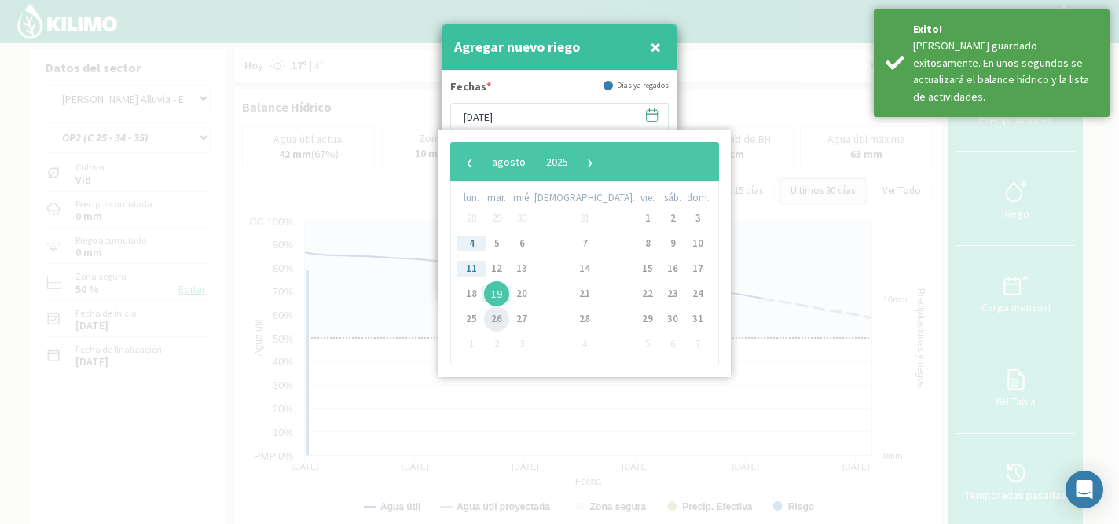
click at [503, 322] on span "26" at bounding box center [496, 319] width 25 height 25
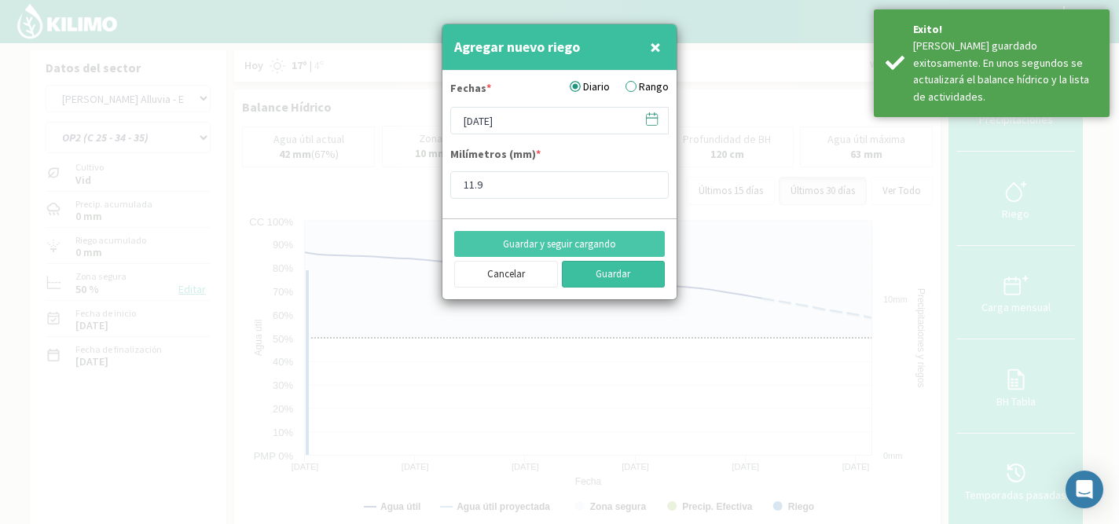
click at [604, 279] on button "Guardar" at bounding box center [614, 274] width 104 height 27
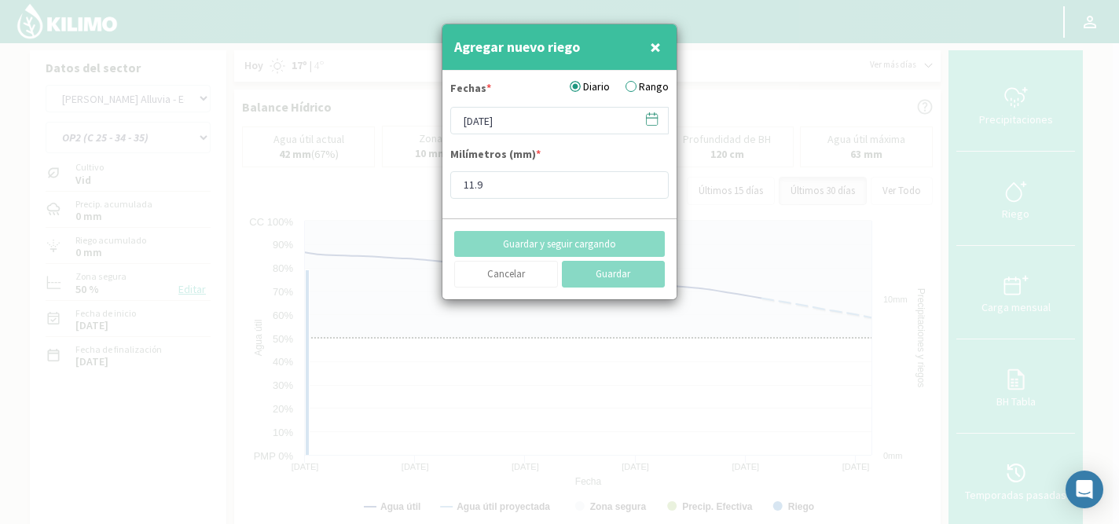
type input "10/09/2025"
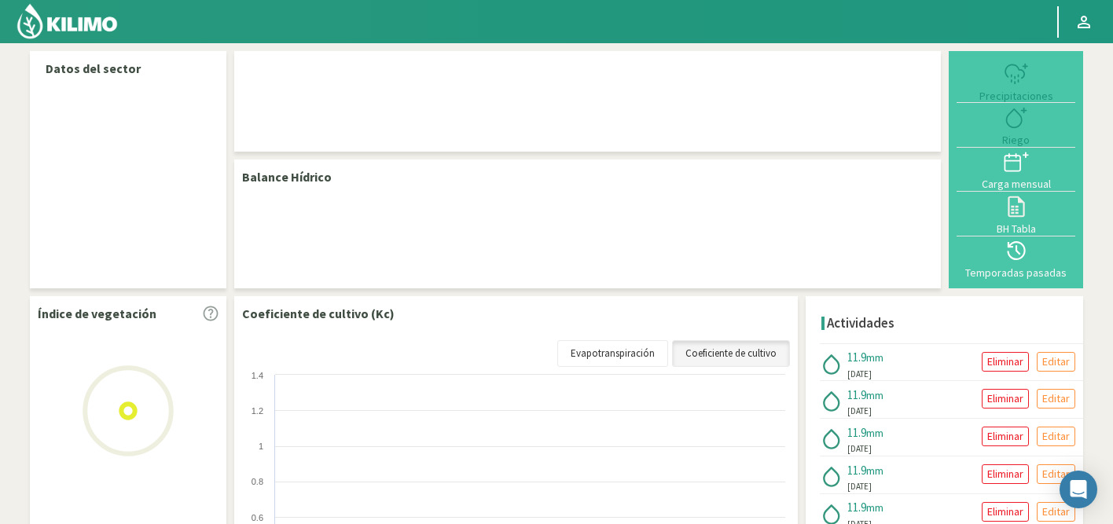
select select "53: Object"
select select "1: Object"
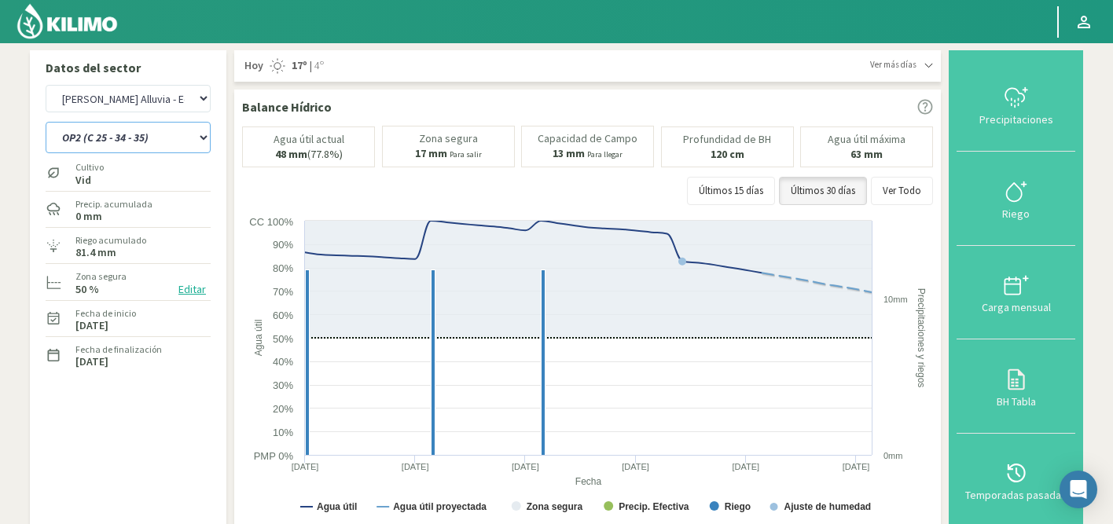
click at [171, 139] on select "OP1 (C 11 - 27 - 29 - 35 - 36) OP2 (C 25 - 34 - 35)" at bounding box center [128, 137] width 165 height 31
click at [297, 0] on html "Principal Perfil Perfil Salir Datos del sector Agr. Cardonal Agr. El Carmelo Ag…" at bounding box center [556, 262] width 1113 height 524
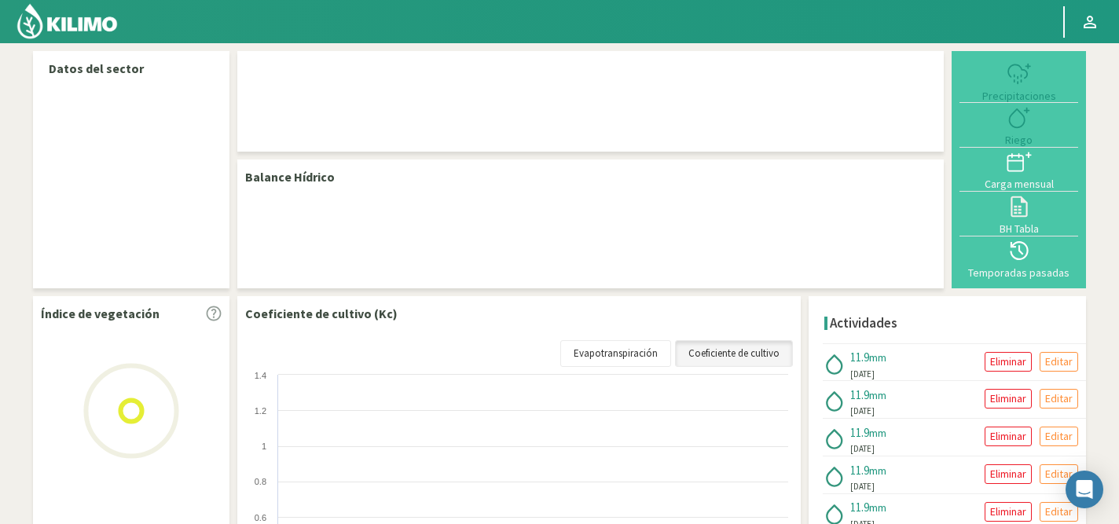
select select "53: Object"
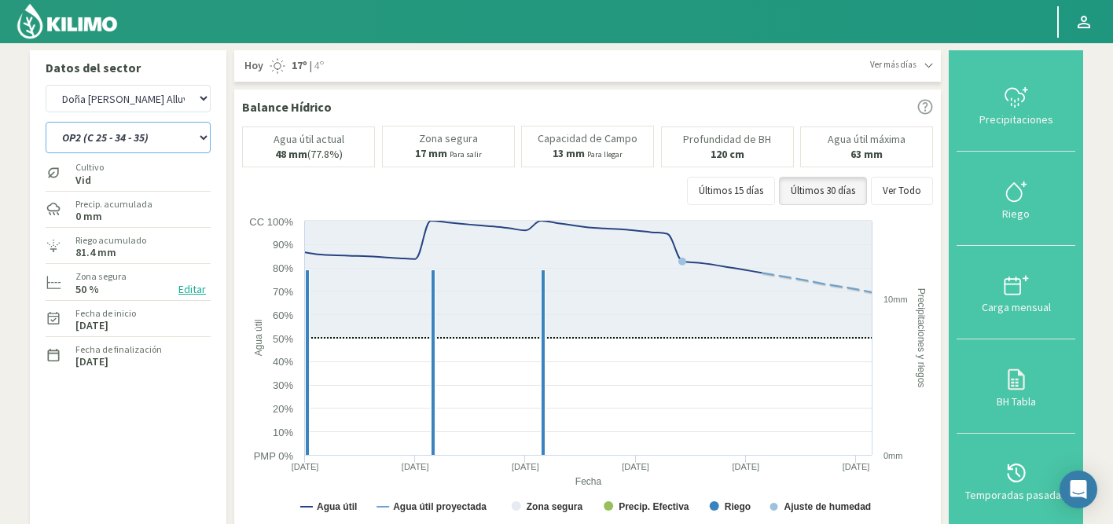
click at [136, 140] on select "OP1 (C 11 - 27 - 29 - 35 - 36) OP2 (C 25 - 34 - 35) OP3 (C 11 - 13 - 15 - 19 - …" at bounding box center [128, 137] width 165 height 31
click at [46, 122] on select "OP1 (C 11 - 27 - 29 - 35 - 36) OP2 (C 25 - 34 - 35) OP3 (C 11 - 13 - 15 - 19 - …" at bounding box center [128, 137] width 165 height 31
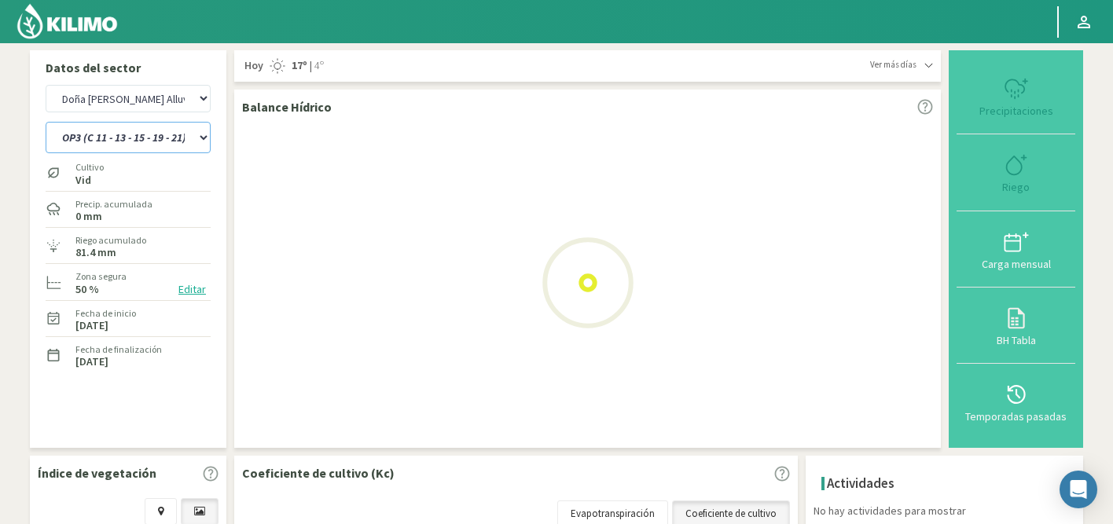
select select "1: Object"
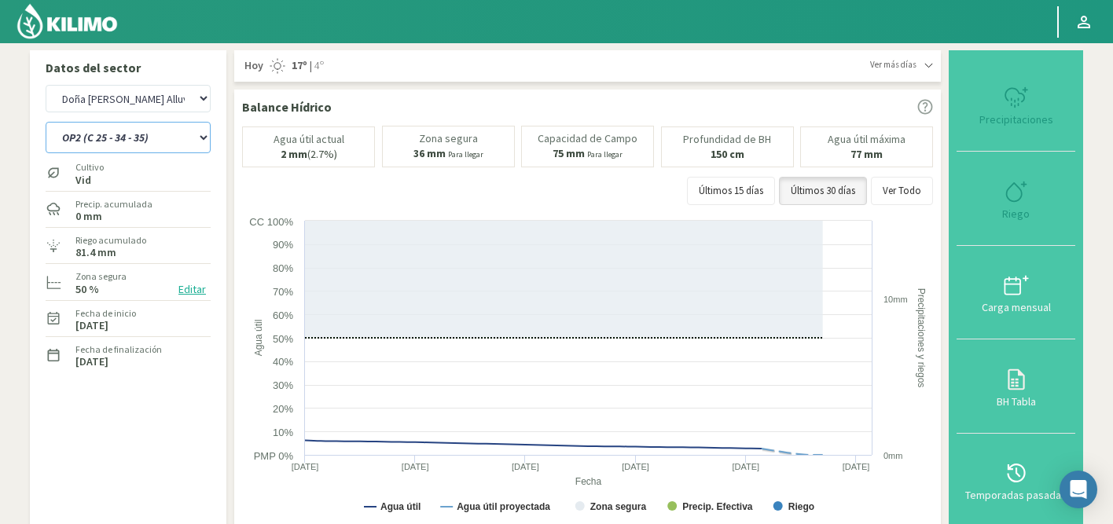
select select "334: Object"
select select "5: Object"
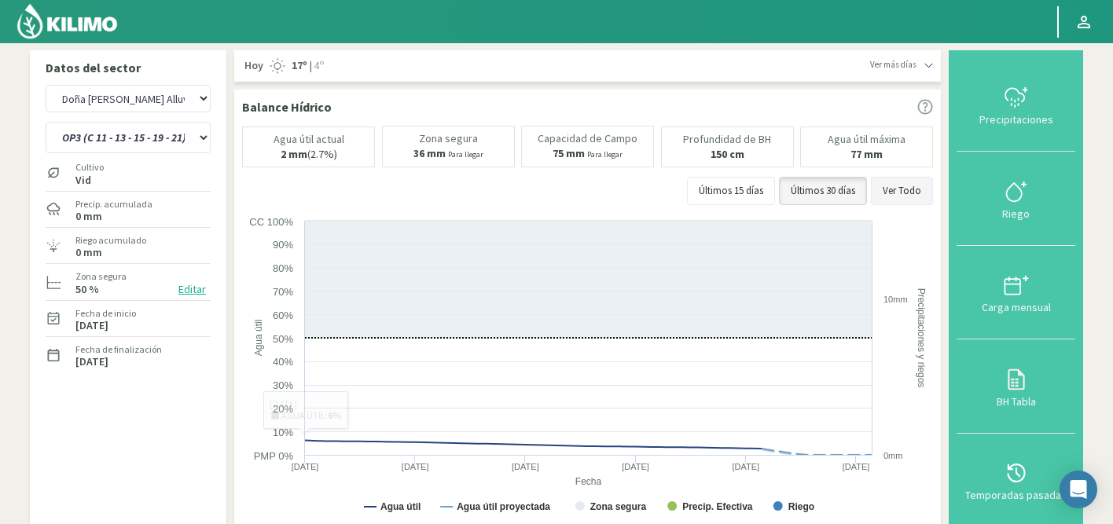
click at [883, 193] on button "Ver Todo" at bounding box center [902, 191] width 62 height 28
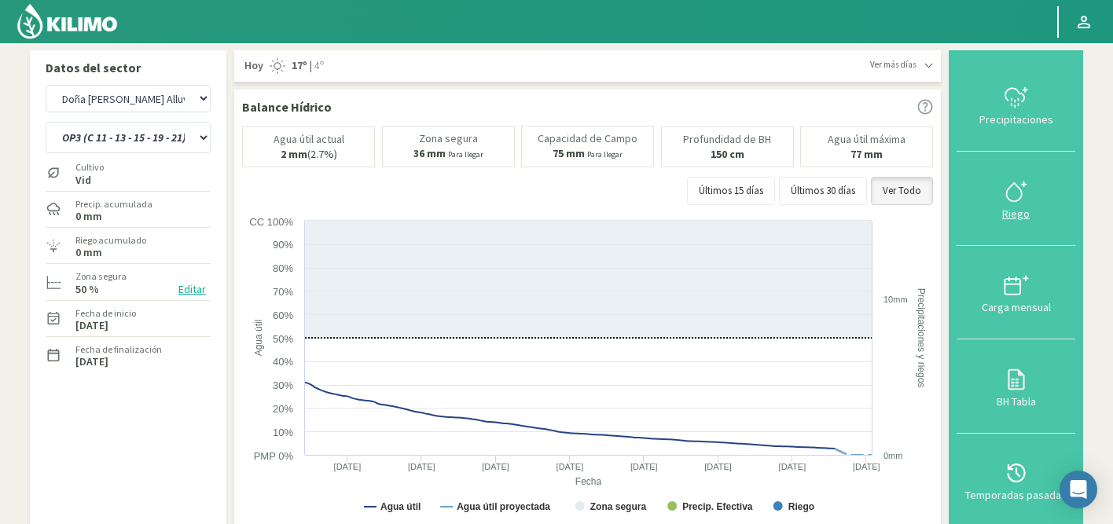
click at [1022, 189] on icon at bounding box center [1016, 191] width 25 height 25
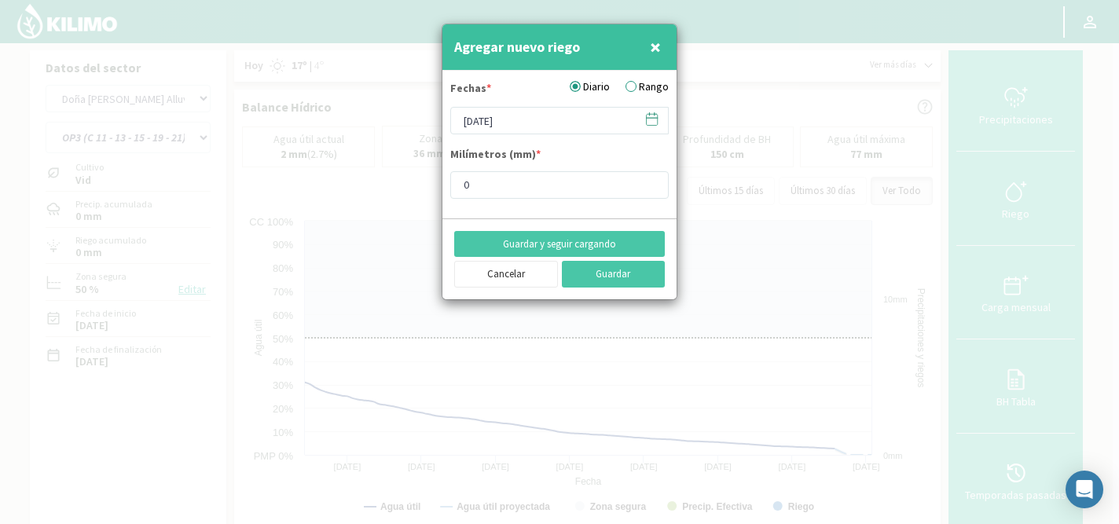
click at [653, 119] on icon at bounding box center [651, 119] width 15 height 15
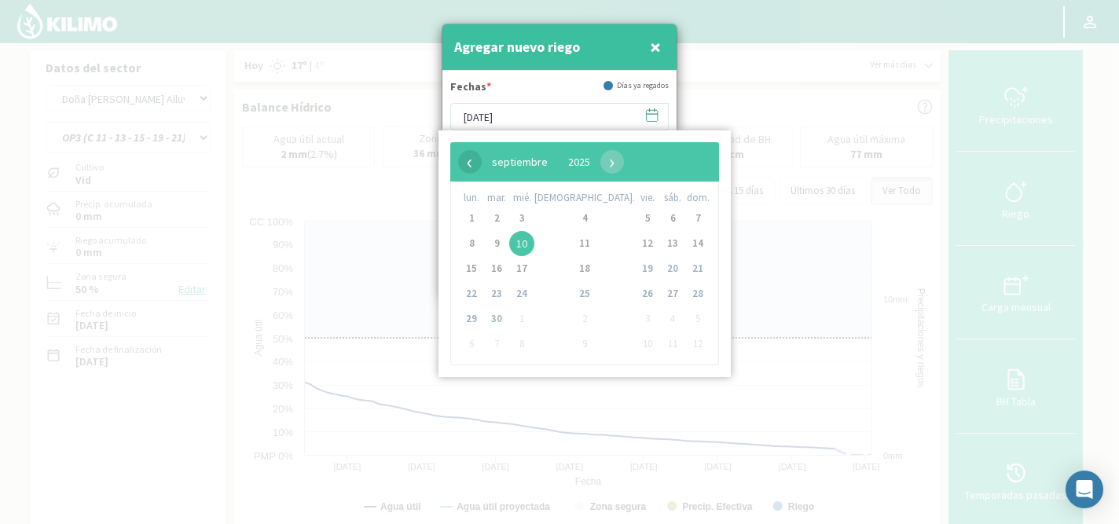
click at [467, 164] on span "‹" at bounding box center [470, 162] width 24 height 24
click at [498, 244] on span "3" at bounding box center [496, 243] width 25 height 25
type input "[DATE]"
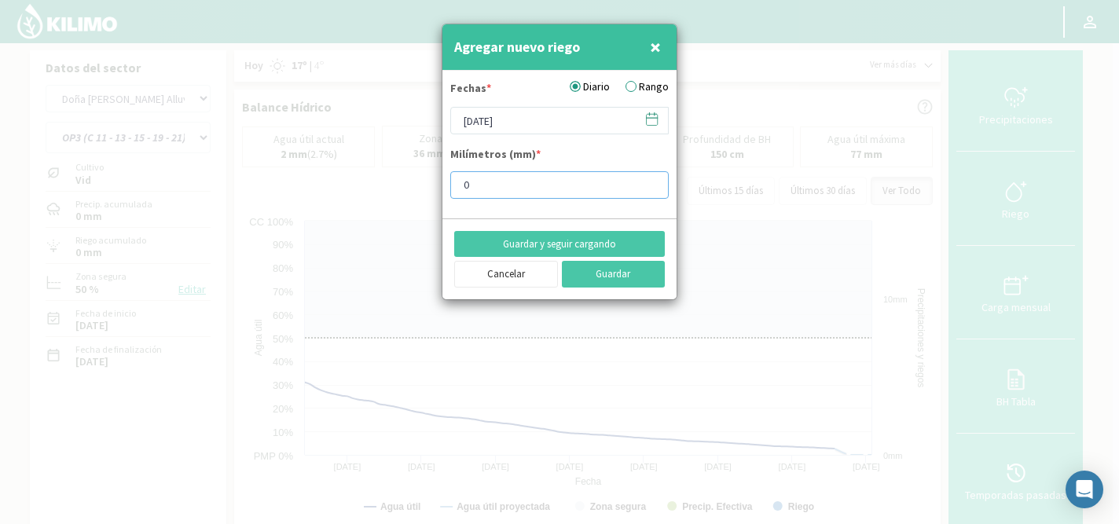
click at [529, 173] on input "0" at bounding box center [559, 185] width 218 height 28
type input "5.9"
click at [523, 247] on button "Guardar y seguir cargando" at bounding box center [559, 244] width 211 height 27
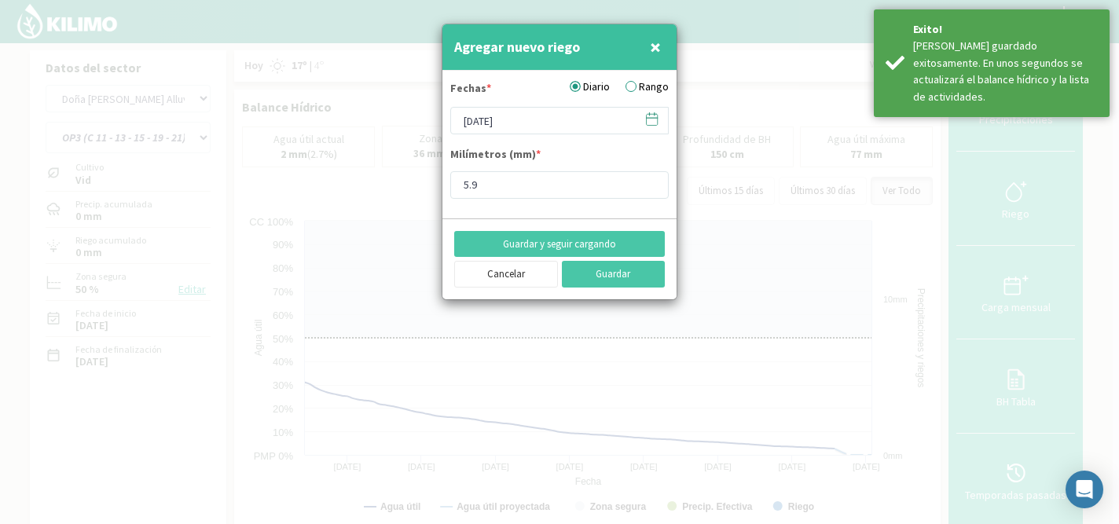
click at [651, 121] on icon at bounding box center [651, 119] width 15 height 15
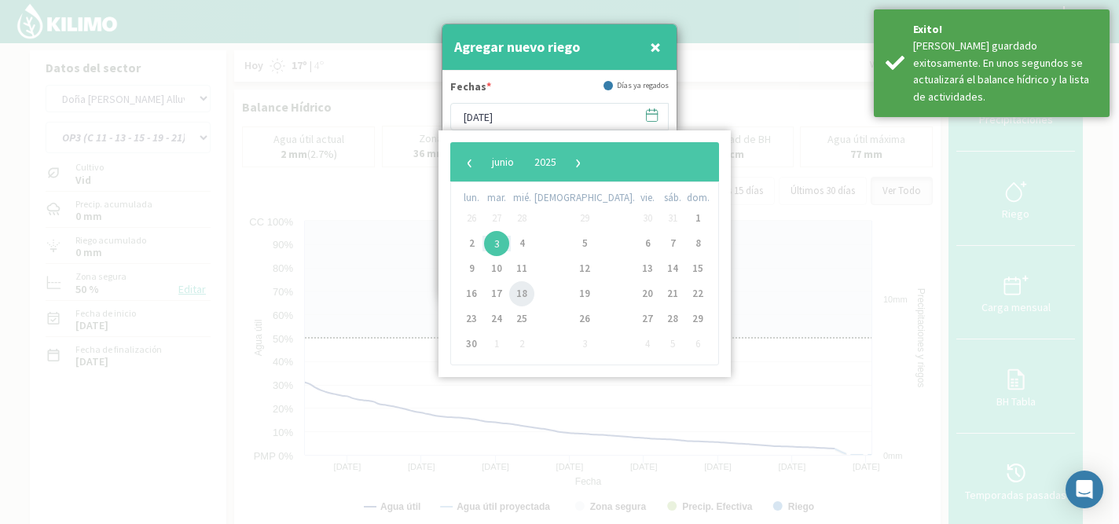
click at [533, 287] on span "18" at bounding box center [521, 293] width 25 height 25
type input "[DATE]"
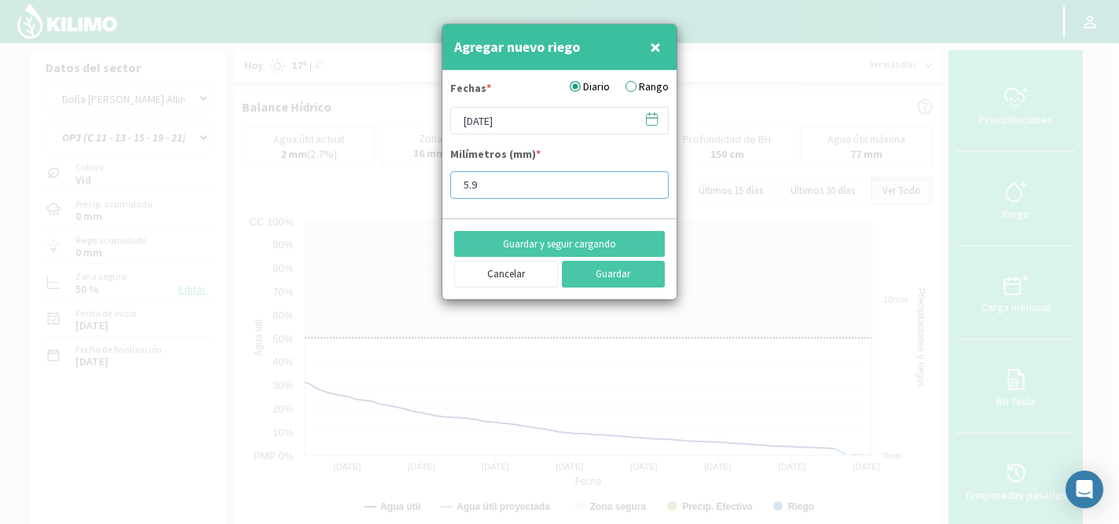
click at [499, 176] on input "5.9" at bounding box center [559, 185] width 218 height 28
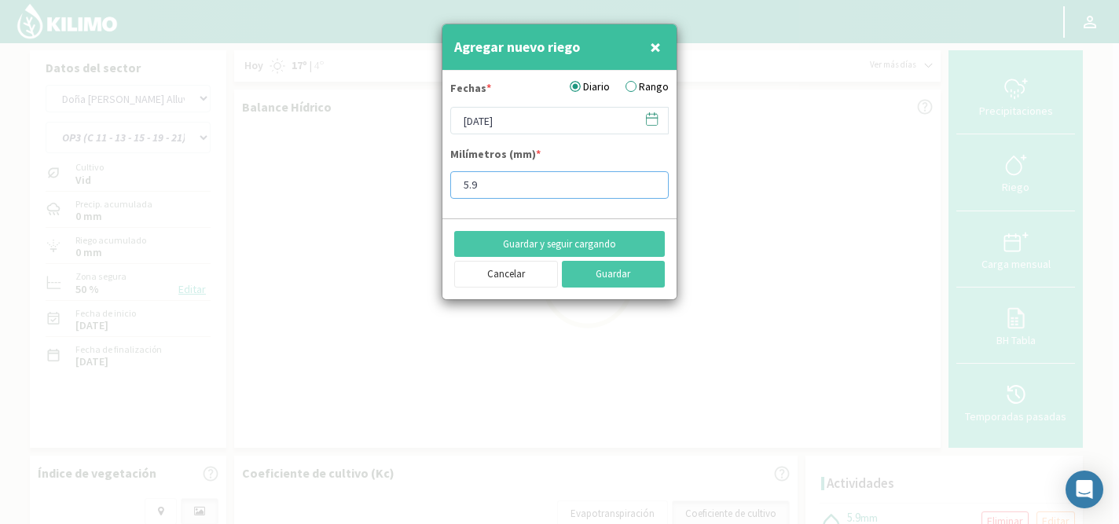
type input "5"
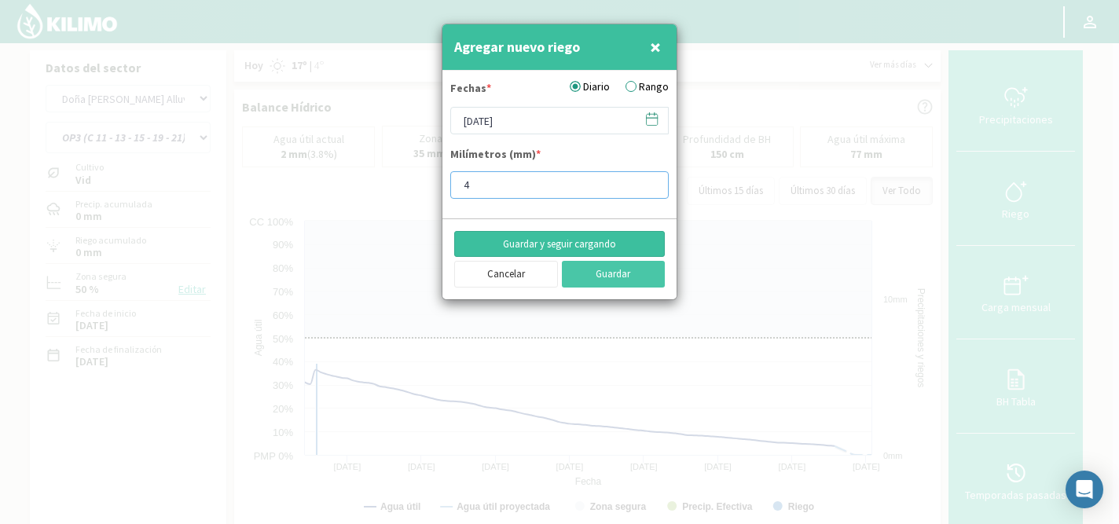
type input "4"
click at [563, 244] on button "Guardar y seguir cargando" at bounding box center [559, 244] width 211 height 27
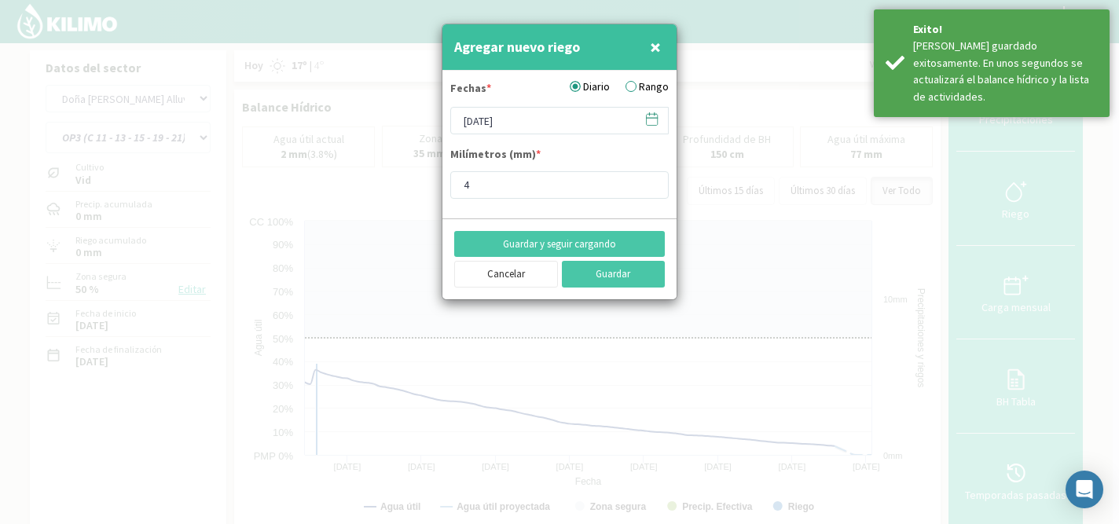
click at [652, 118] on icon at bounding box center [652, 118] width 11 height 0
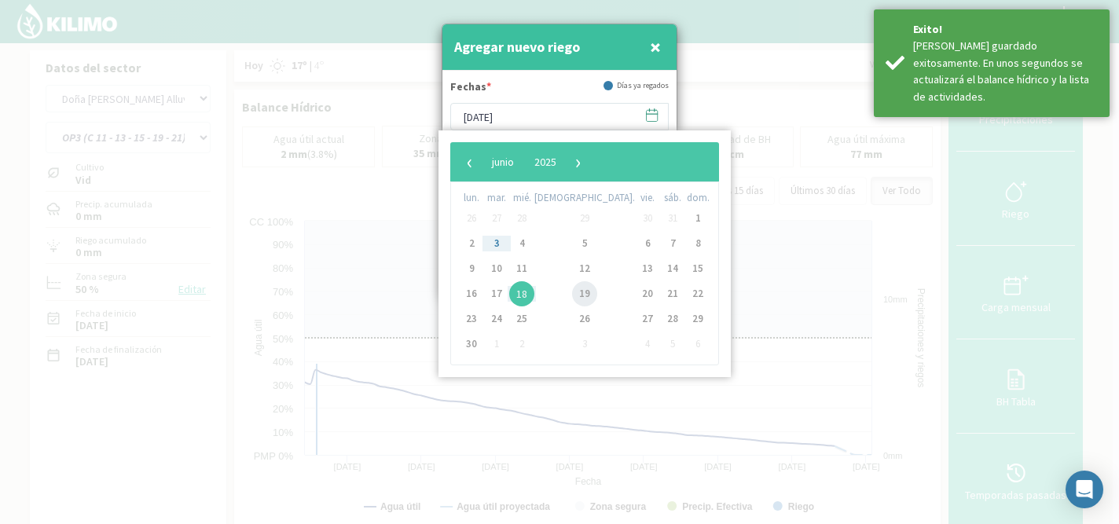
click at [572, 291] on span "19" at bounding box center [584, 293] width 25 height 25
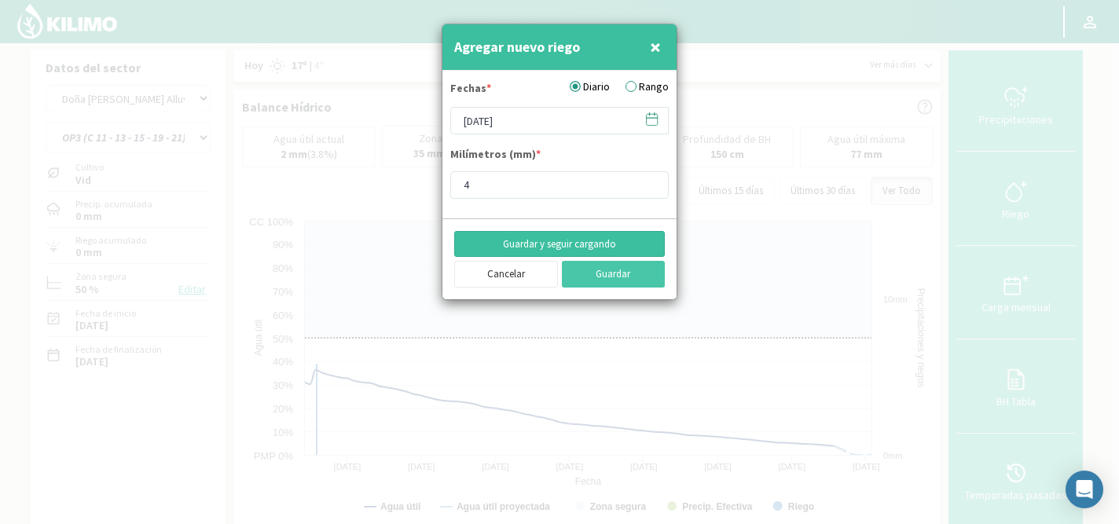
click at [538, 243] on button "Guardar y seguir cargando" at bounding box center [559, 244] width 211 height 27
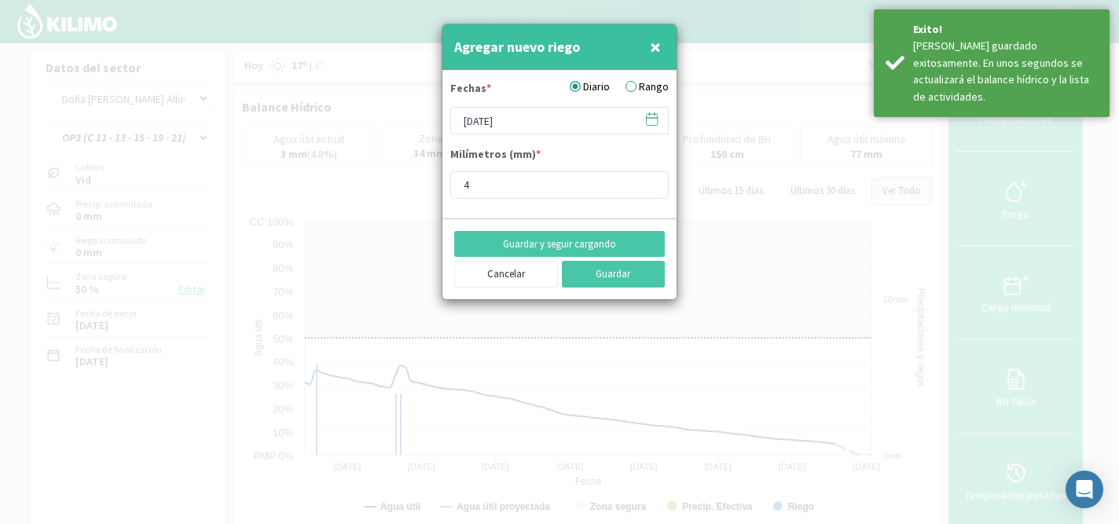
click at [648, 117] on icon at bounding box center [651, 119] width 15 height 15
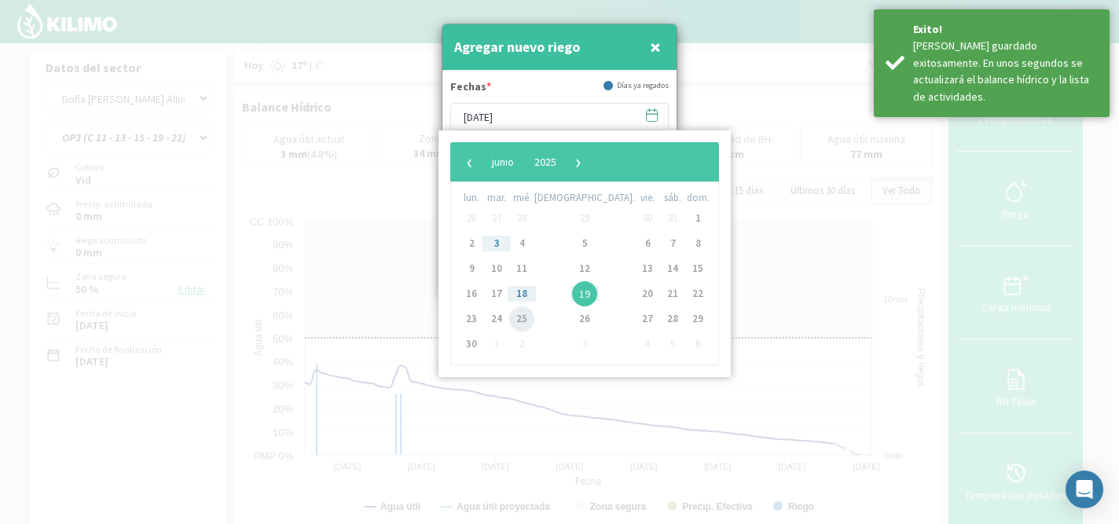
click at [534, 320] on span "25" at bounding box center [521, 319] width 25 height 25
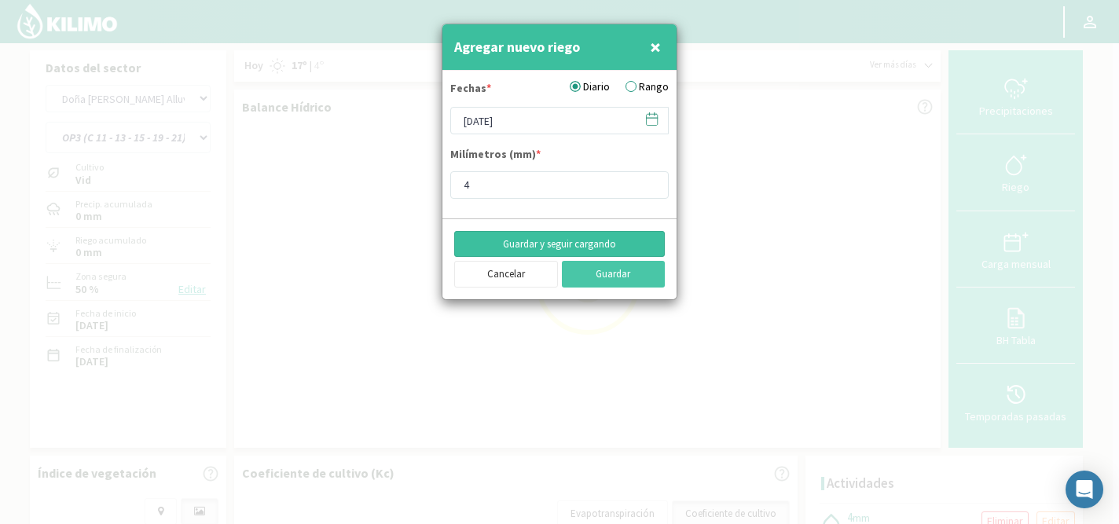
click at [567, 239] on button "Guardar y seguir cargando" at bounding box center [559, 244] width 211 height 27
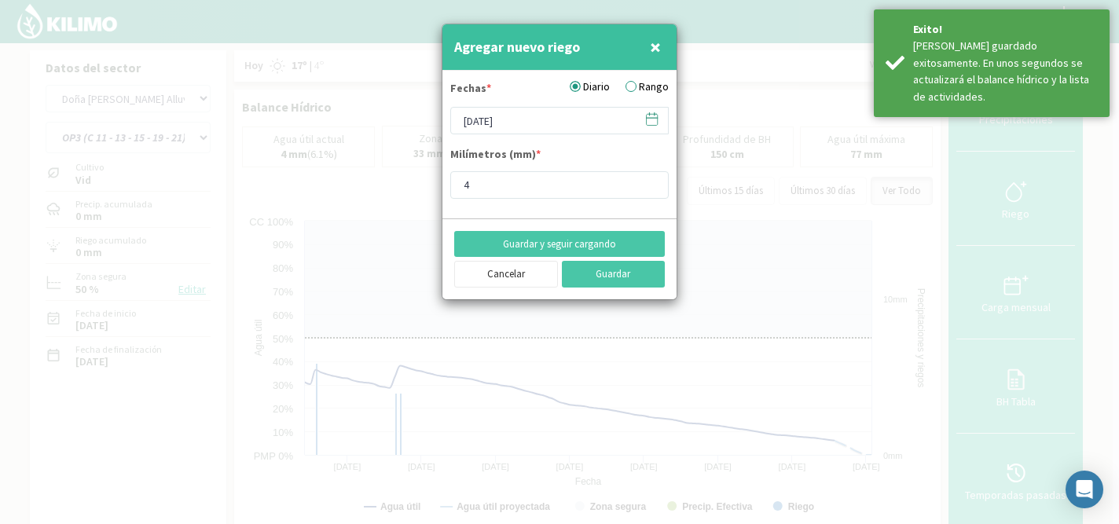
click at [648, 123] on icon at bounding box center [651, 119] width 15 height 15
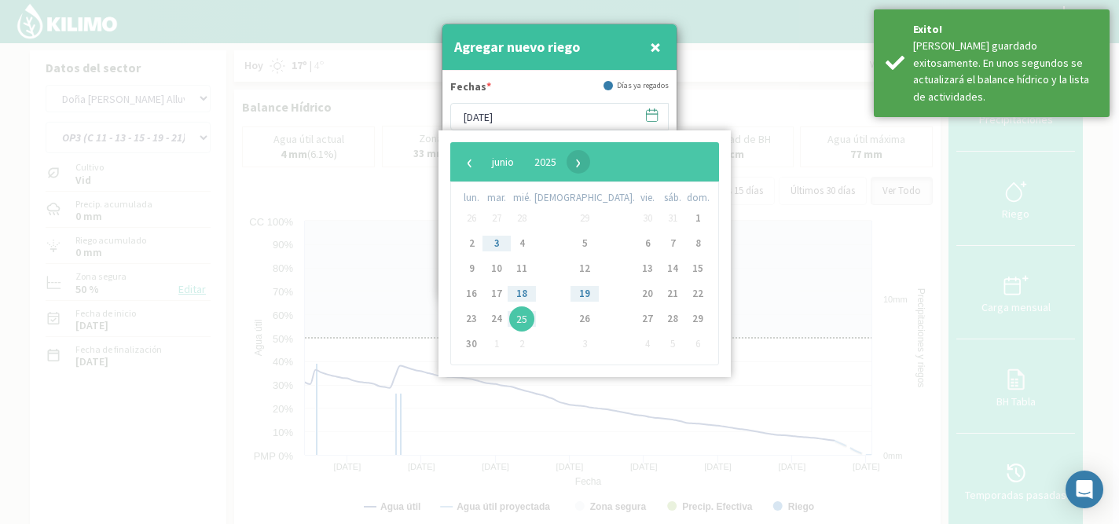
click at [590, 163] on span "›" at bounding box center [579, 162] width 24 height 24
click at [587, 163] on span "›" at bounding box center [576, 162] width 24 height 24
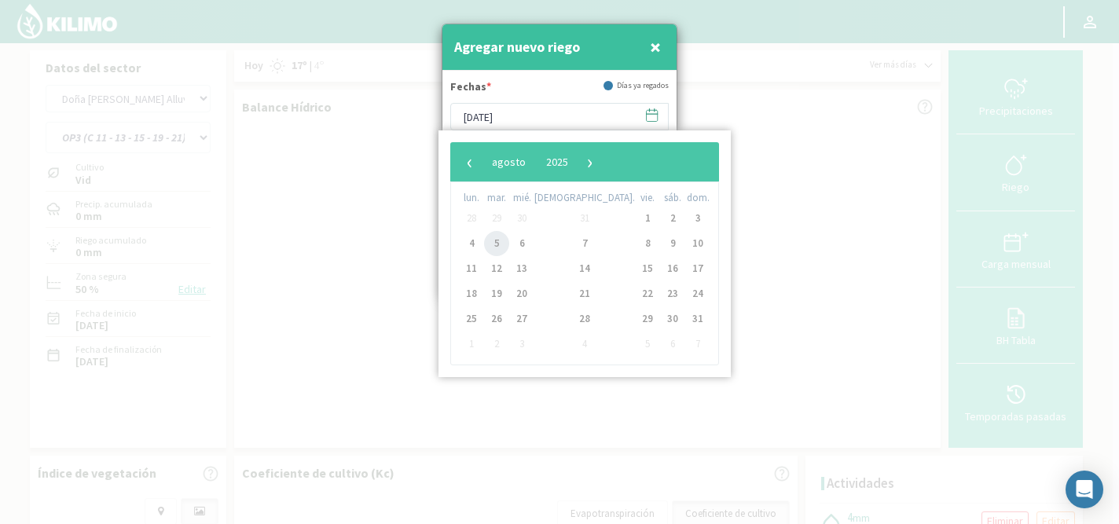
click at [506, 240] on span "5" at bounding box center [496, 243] width 25 height 25
type input "[DATE]"
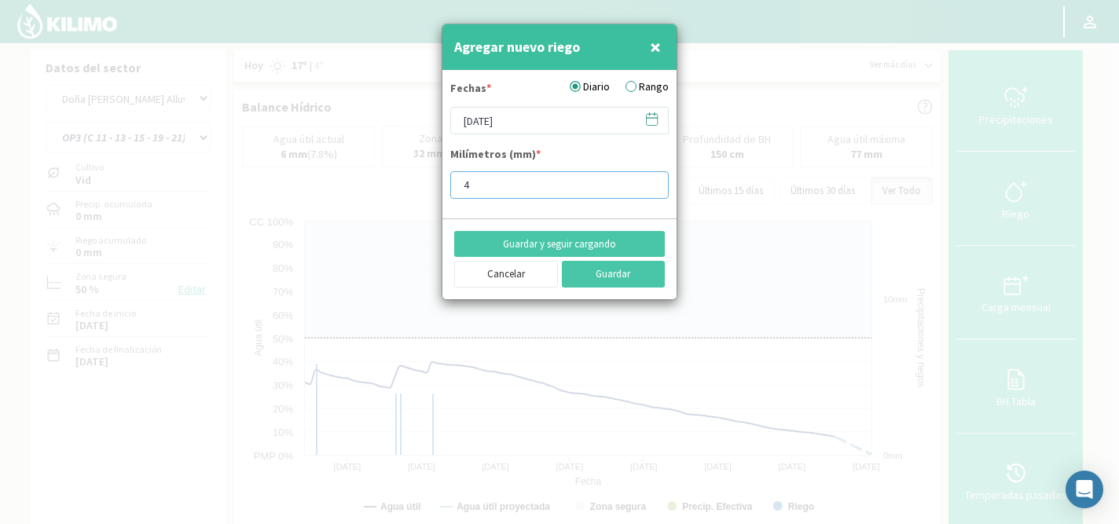
click at [484, 190] on input "4" at bounding box center [559, 185] width 218 height 28
type input "11.9"
click at [564, 239] on button "Guardar y seguir cargando" at bounding box center [559, 244] width 211 height 27
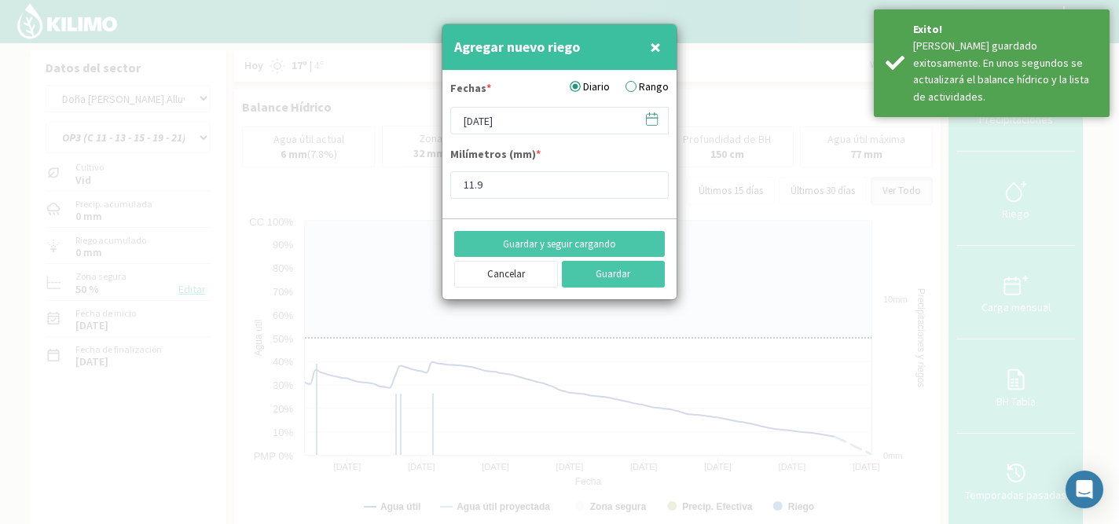
click at [651, 122] on icon at bounding box center [651, 119] width 15 height 15
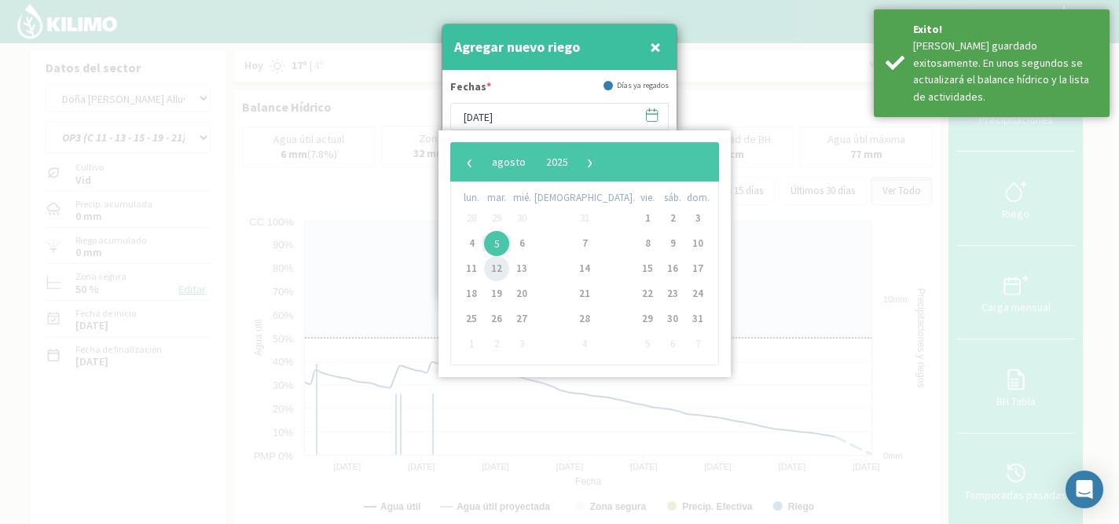
click at [507, 271] on span "12" at bounding box center [496, 268] width 25 height 25
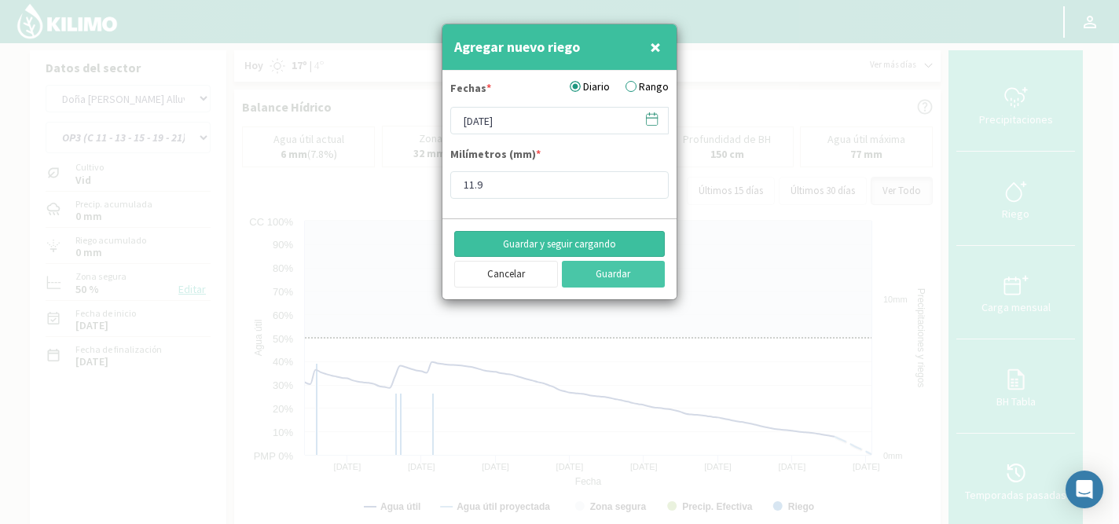
click at [565, 244] on button "Guardar y seguir cargando" at bounding box center [559, 244] width 211 height 27
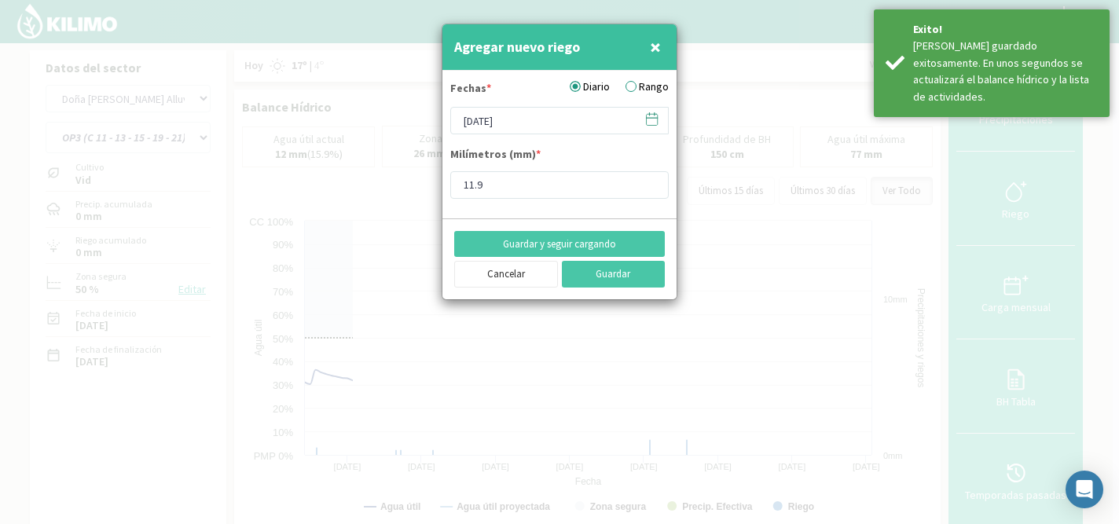
click at [657, 118] on icon at bounding box center [651, 119] width 15 height 15
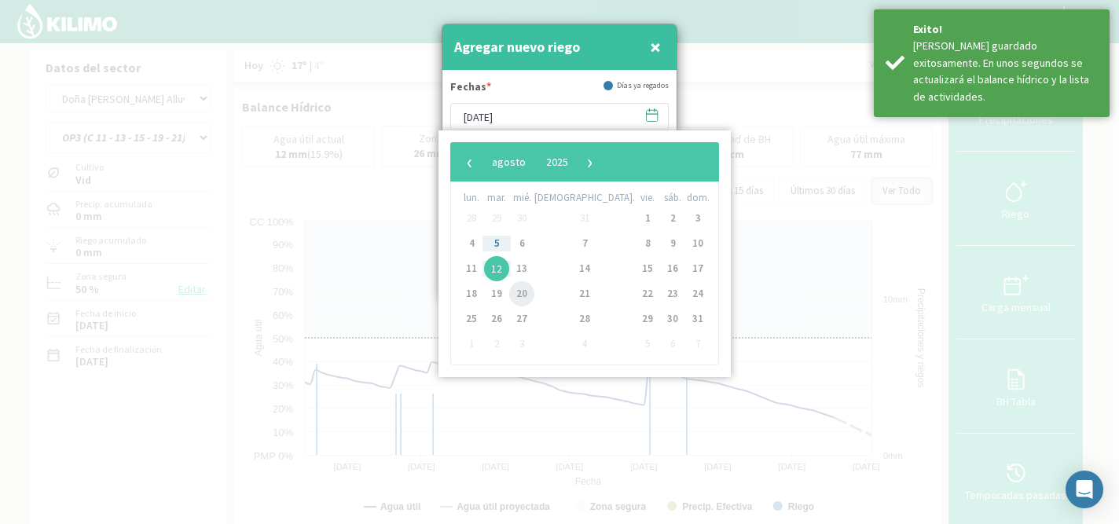
click at [534, 297] on span "20" at bounding box center [521, 293] width 25 height 25
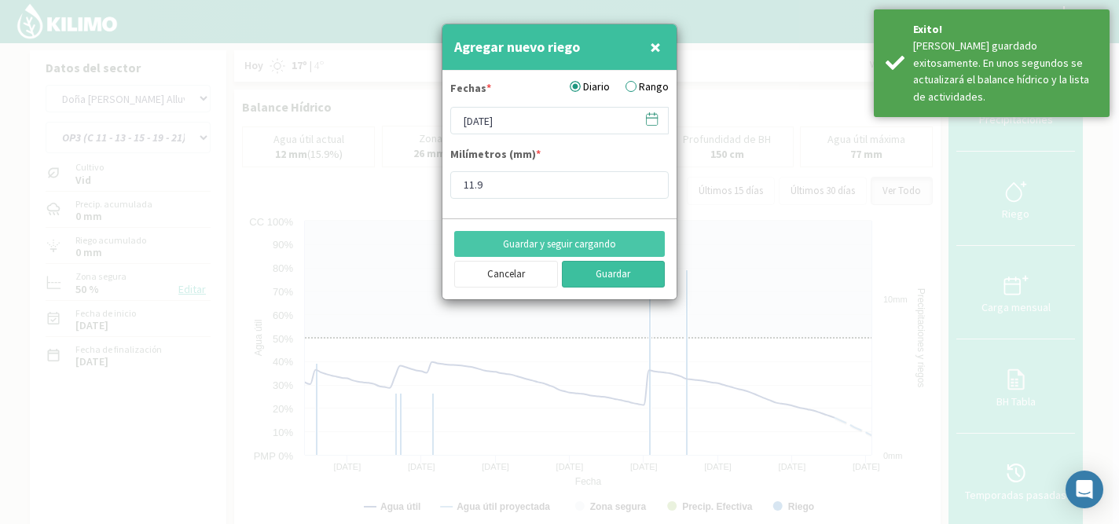
click at [604, 278] on button "Guardar" at bounding box center [614, 274] width 104 height 27
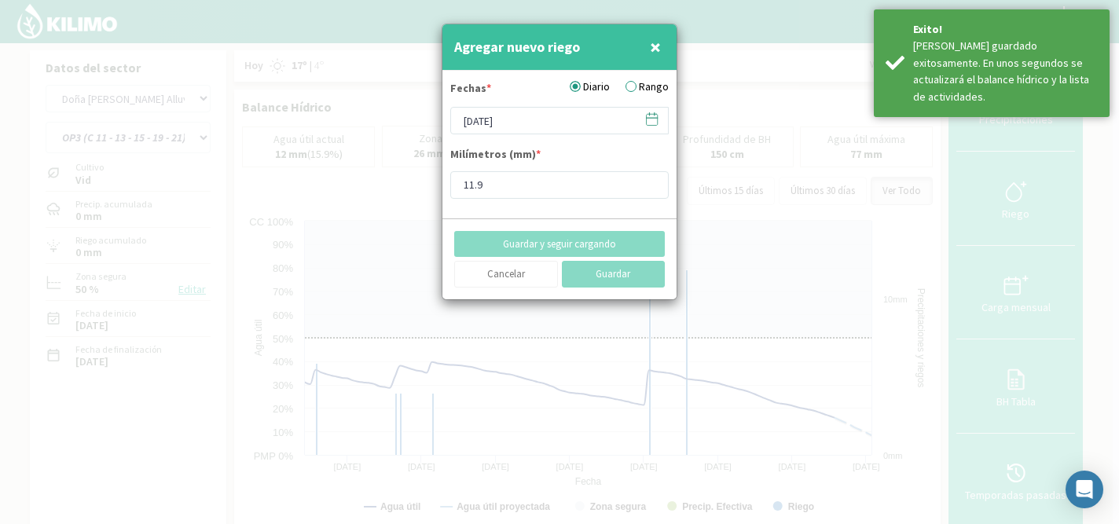
type input "[DATE]"
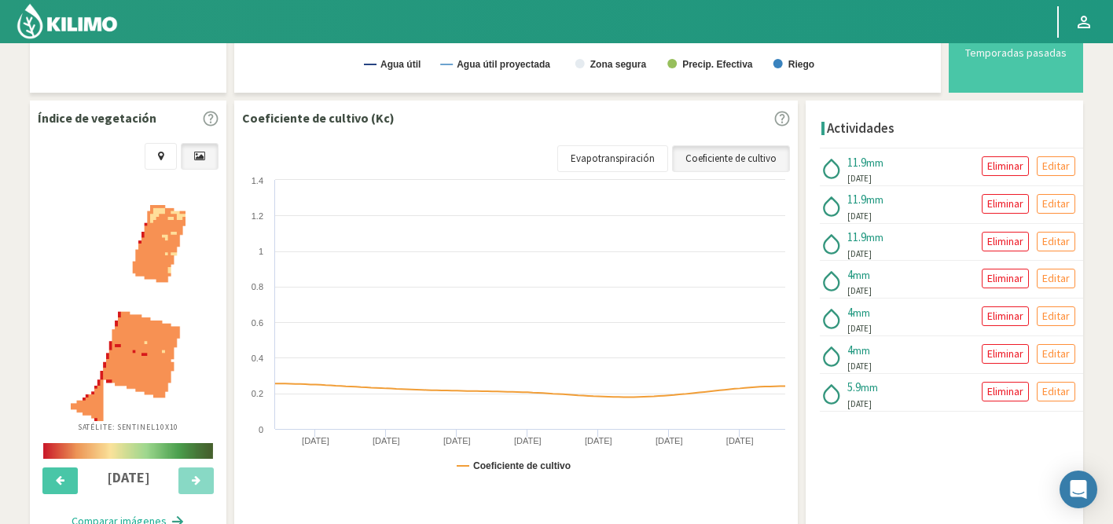
scroll to position [450, 0]
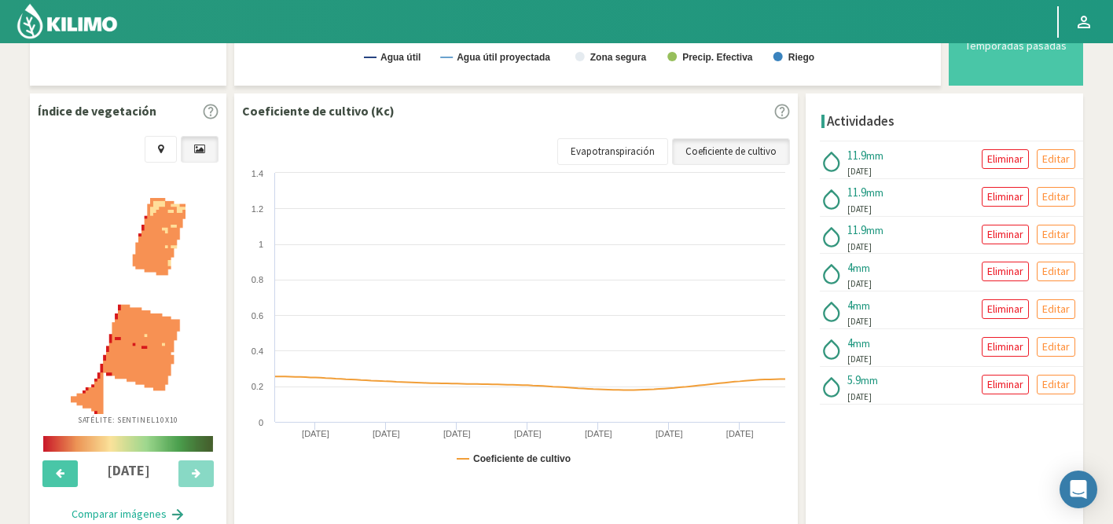
click at [901, 398] on div "5.9 mm [DATE] Eliminar Editar" at bounding box center [951, 385] width 263 height 37
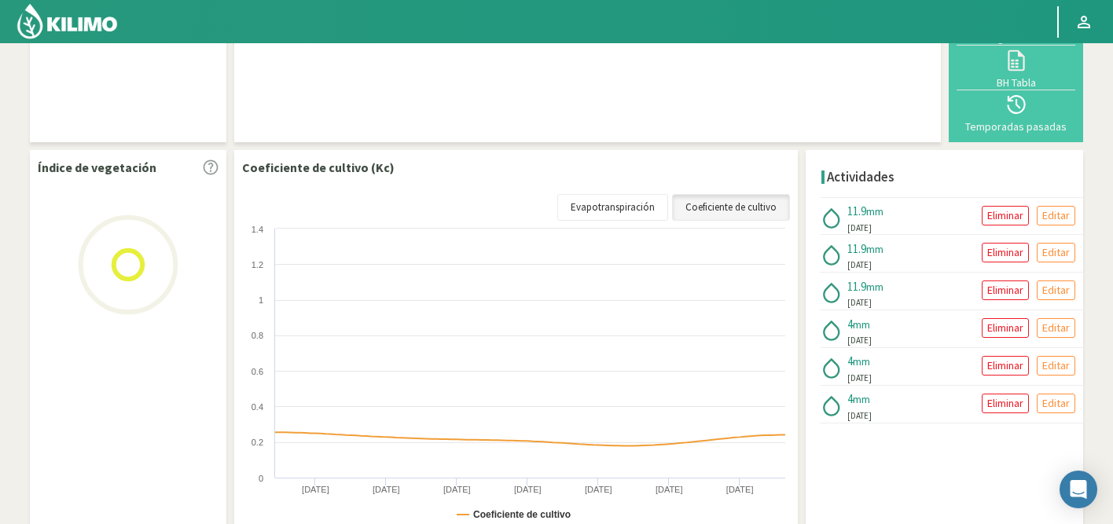
scroll to position [147, 0]
select select "53: Object"
select select "2: Object"
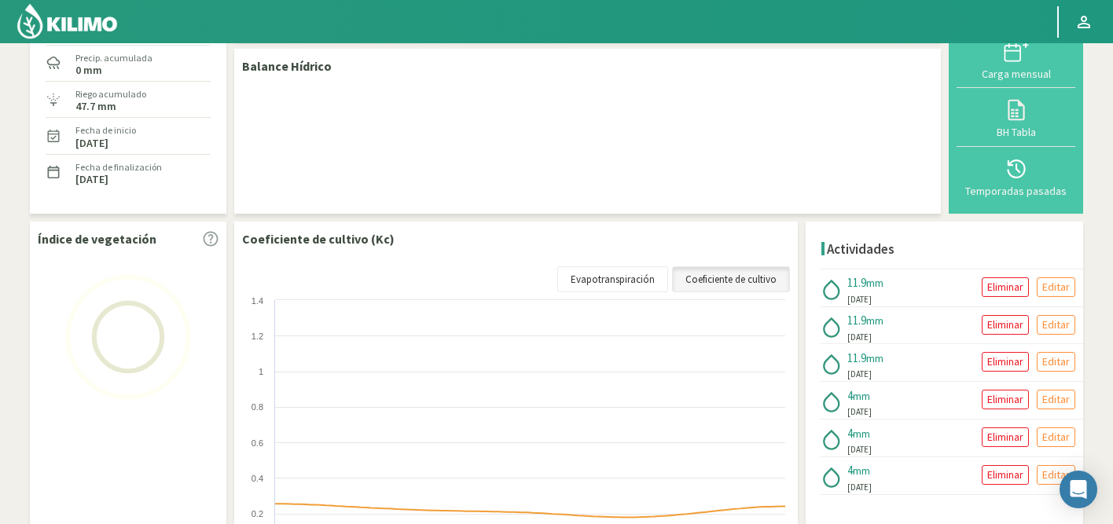
scroll to position [0, 0]
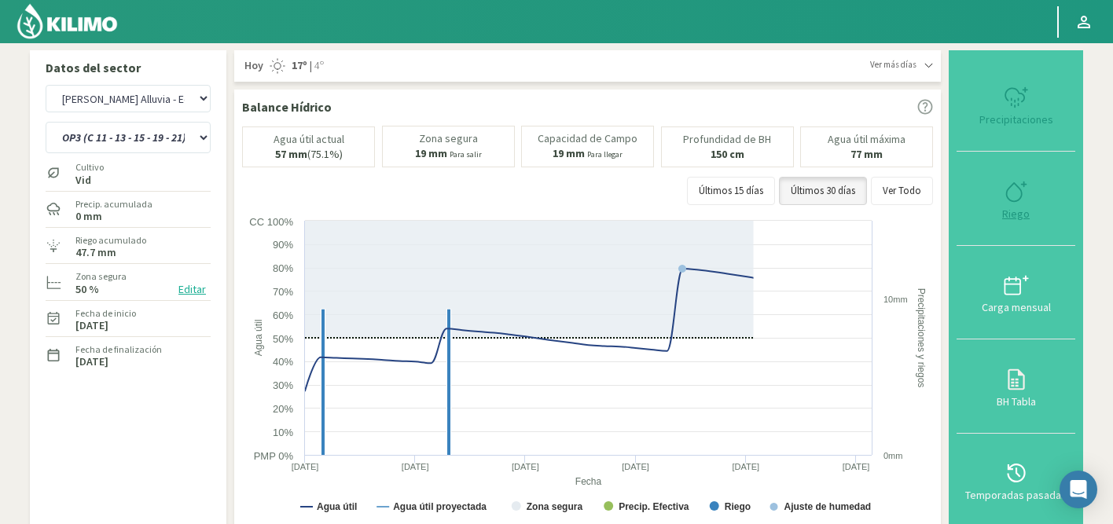
type input "11.9"
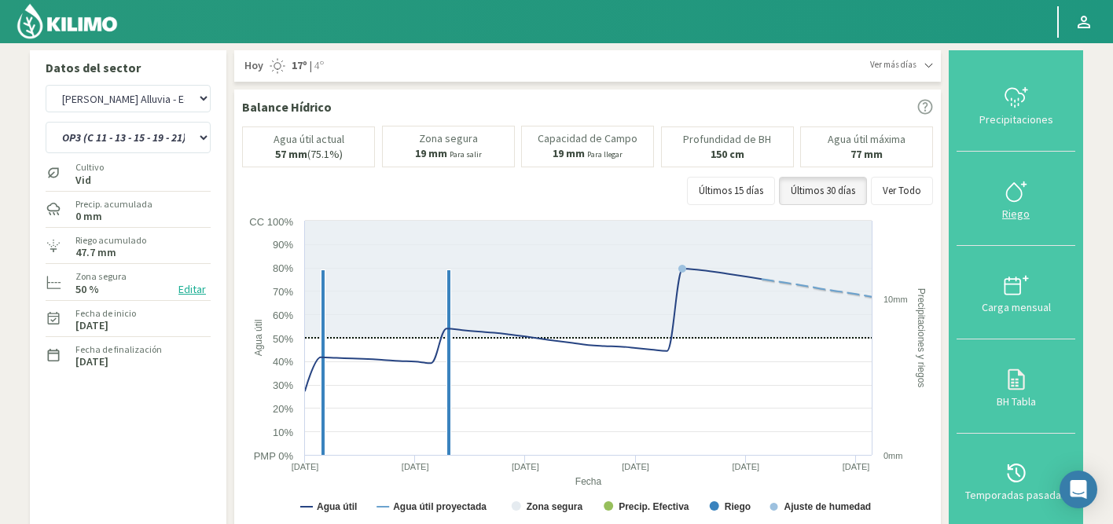
click at [1014, 198] on icon at bounding box center [1016, 191] width 25 height 25
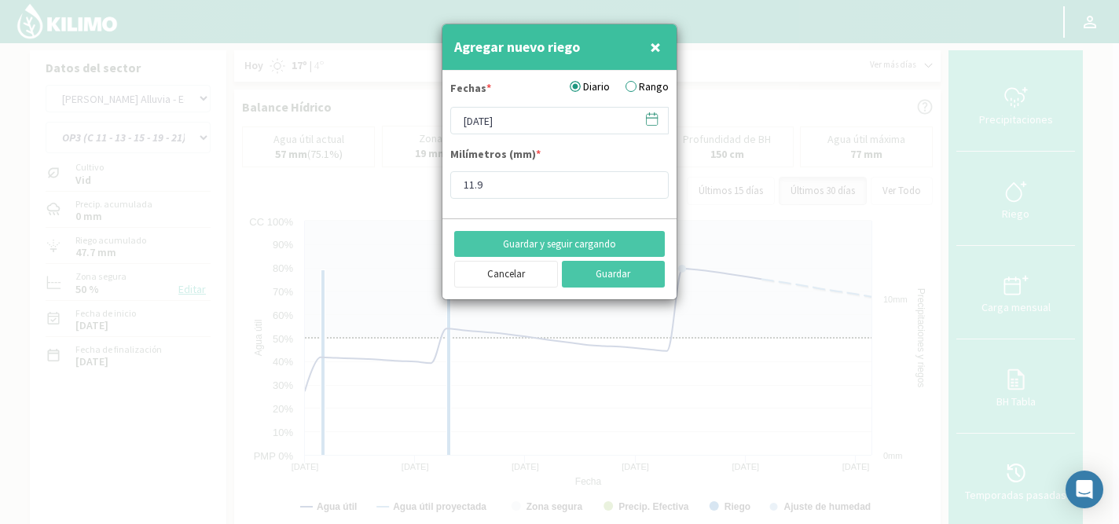
click at [652, 120] on icon at bounding box center [651, 119] width 15 height 15
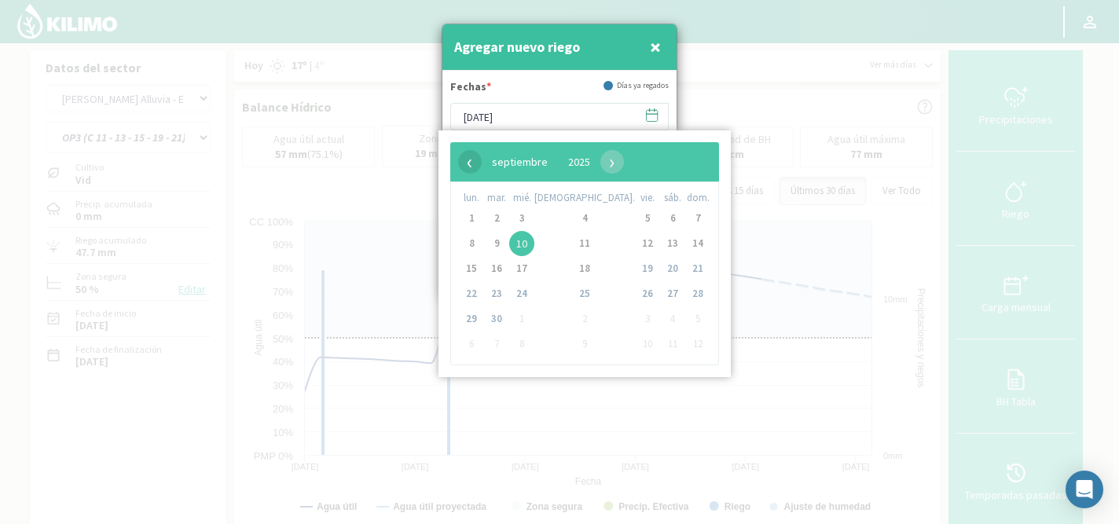
click at [465, 166] on span "‹" at bounding box center [470, 162] width 24 height 24
click at [505, 246] on span "3" at bounding box center [496, 243] width 25 height 25
type input "[DATE]"
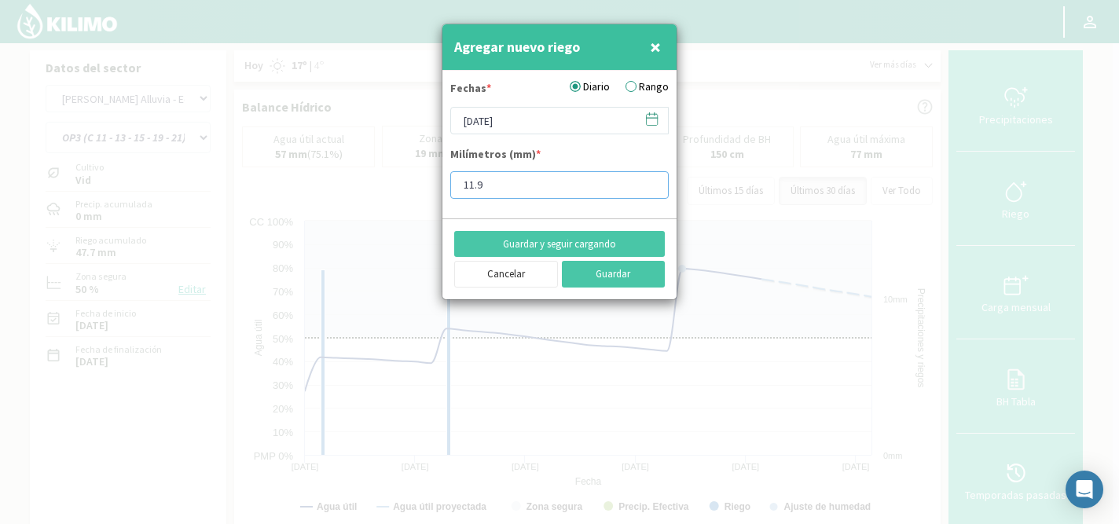
click at [517, 174] on input "11.9" at bounding box center [559, 185] width 218 height 28
type input "5.9"
click at [615, 271] on button "Guardar" at bounding box center [614, 274] width 104 height 27
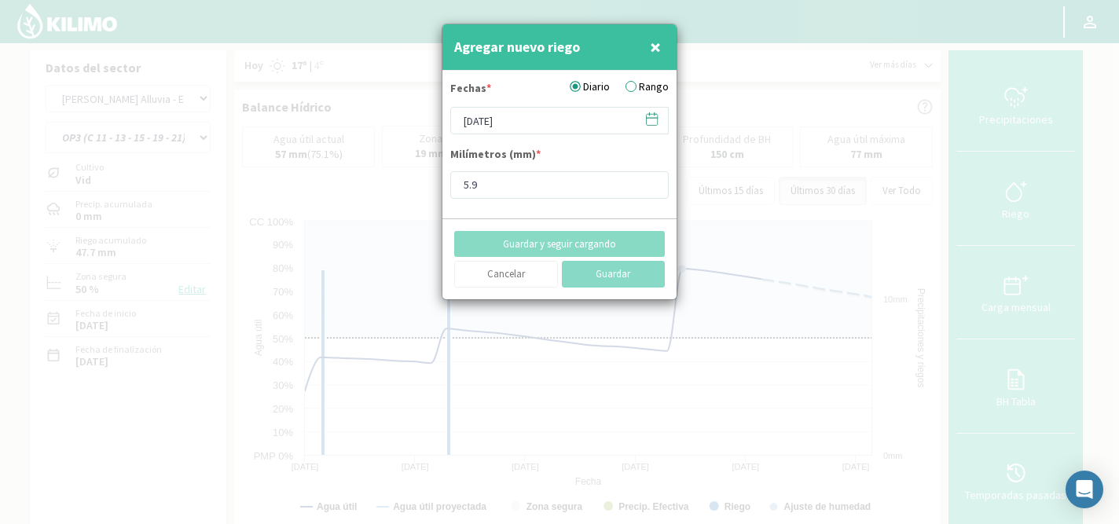
type input "[DATE]"
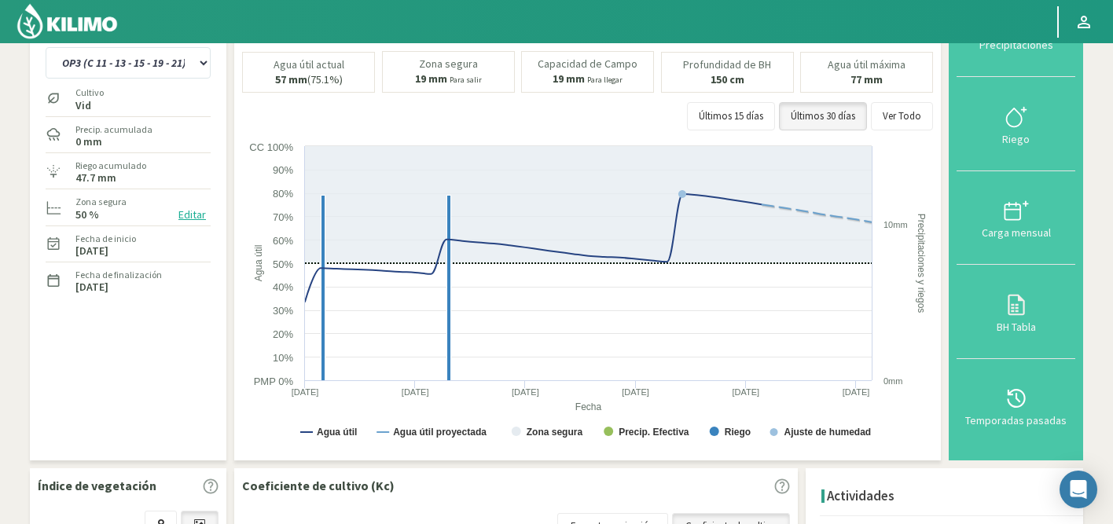
scroll to position [72, 0]
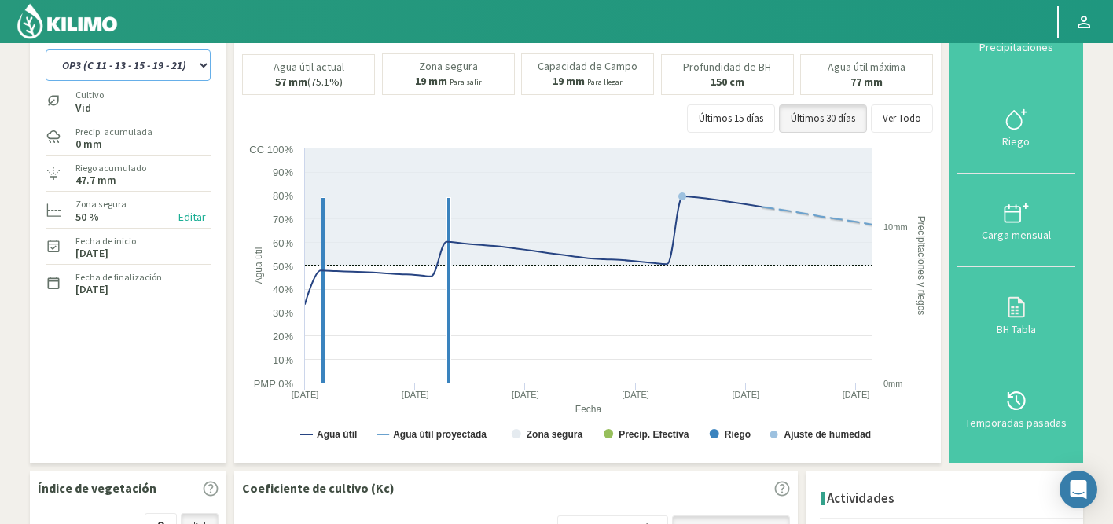
click at [185, 62] on select "OP1 (C 11 - 27 - 29 - 35 - 36) OP2 (C 25 - 34 - 35) OP3 (C 11 - 13 - 15 - 19 - …" at bounding box center [128, 65] width 165 height 31
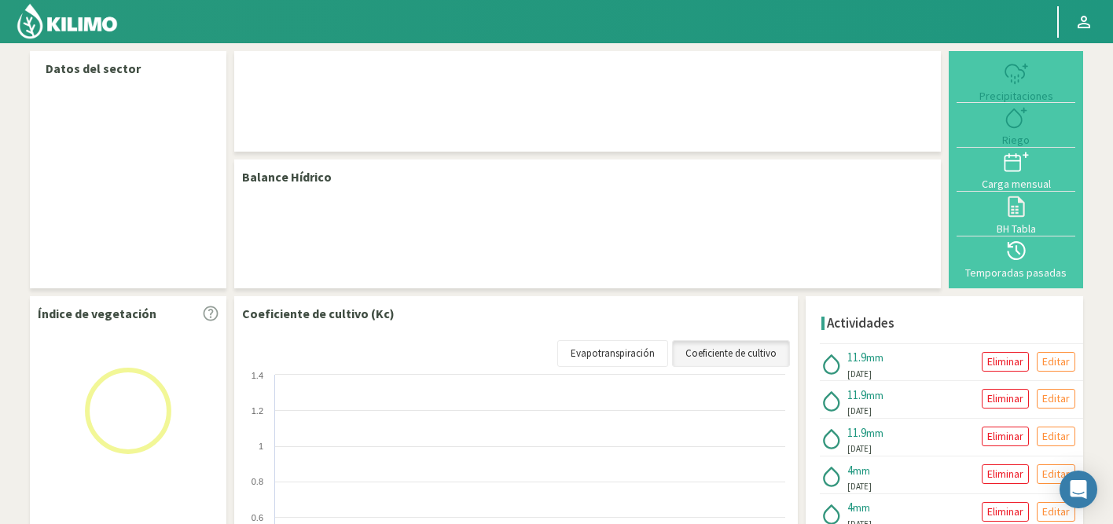
select select "53: Object"
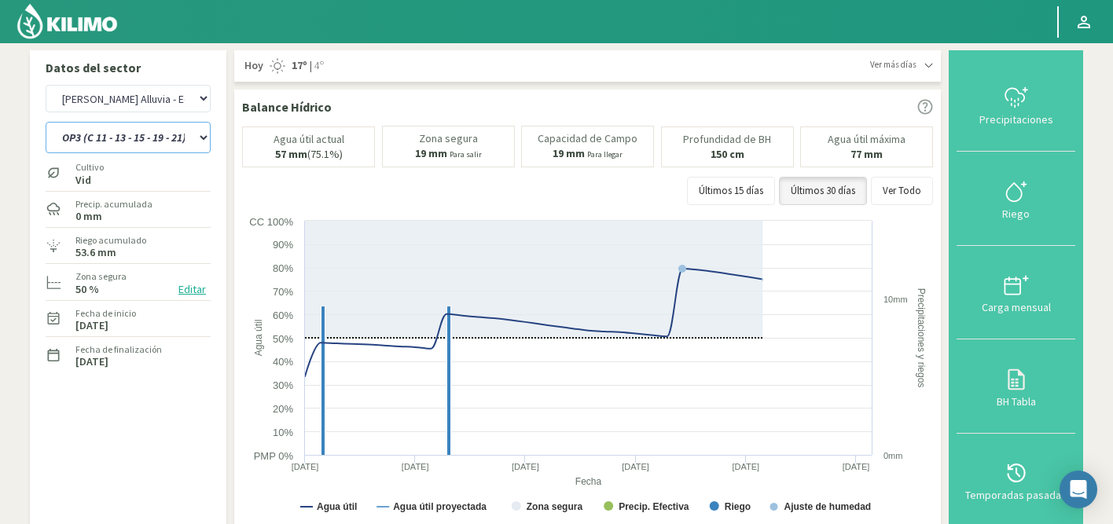
click at [145, 136] on select "OP1 (C 11 - 27 - 29 - 35 - 36) OP2 (C 25 - 34 - 35) OP3 (C 11 - 13 - 15 - 19 - …" at bounding box center [128, 137] width 165 height 31
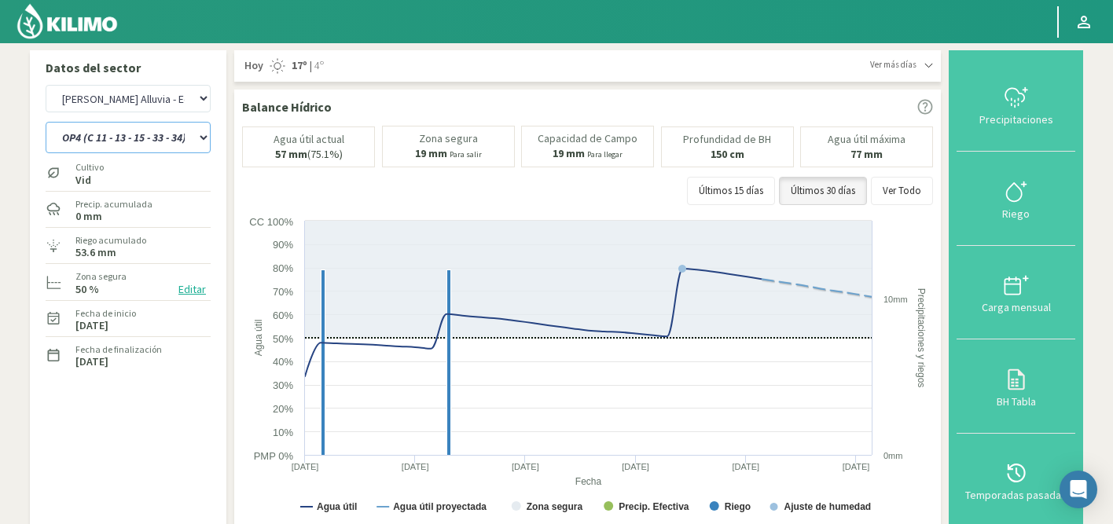
click at [46, 122] on select "OP1 (C 11 - 27 - 29 - 35 - 36) OP2 (C 25 - 34 - 35) OP3 (C 11 - 13 - 15 - 19 - …" at bounding box center [128, 137] width 165 height 31
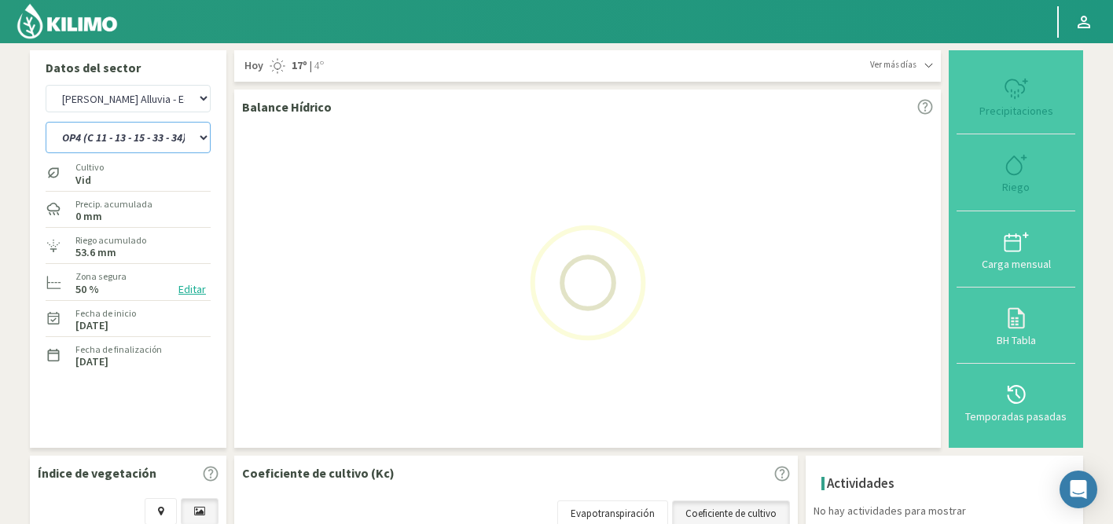
select select "2: Object"
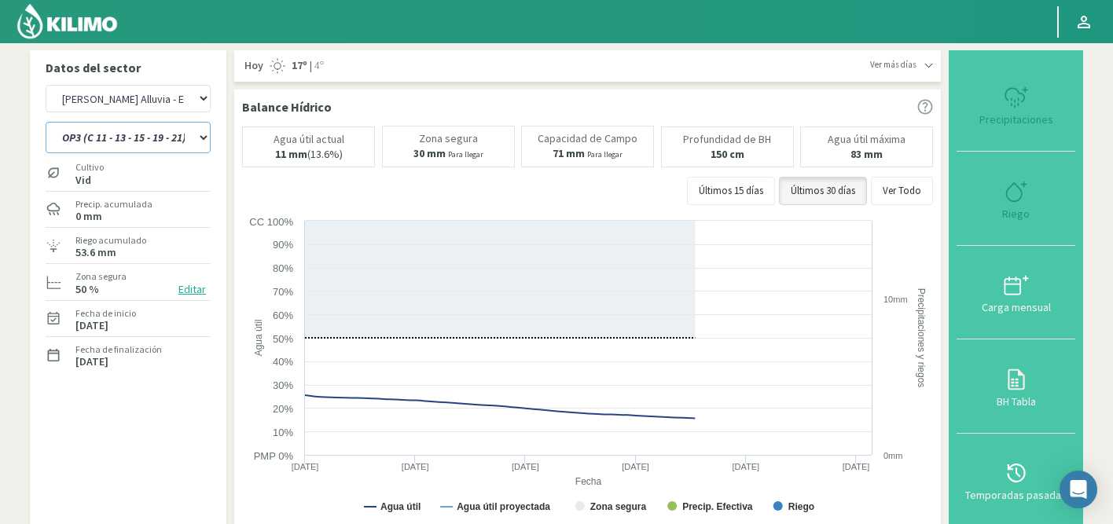
select select "334: Object"
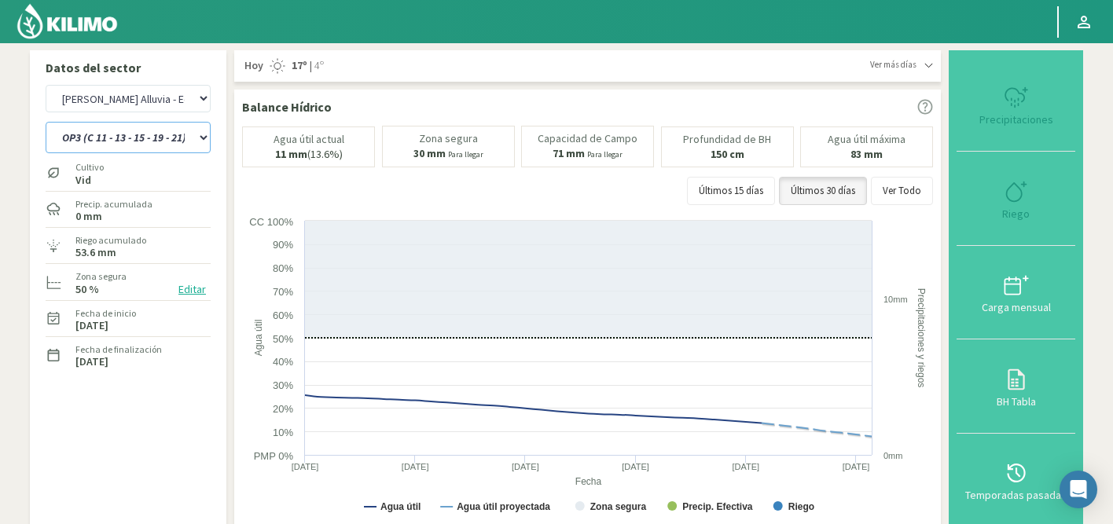
select select "7: Object"
click at [1021, 188] on icon at bounding box center [1013, 192] width 15 height 18
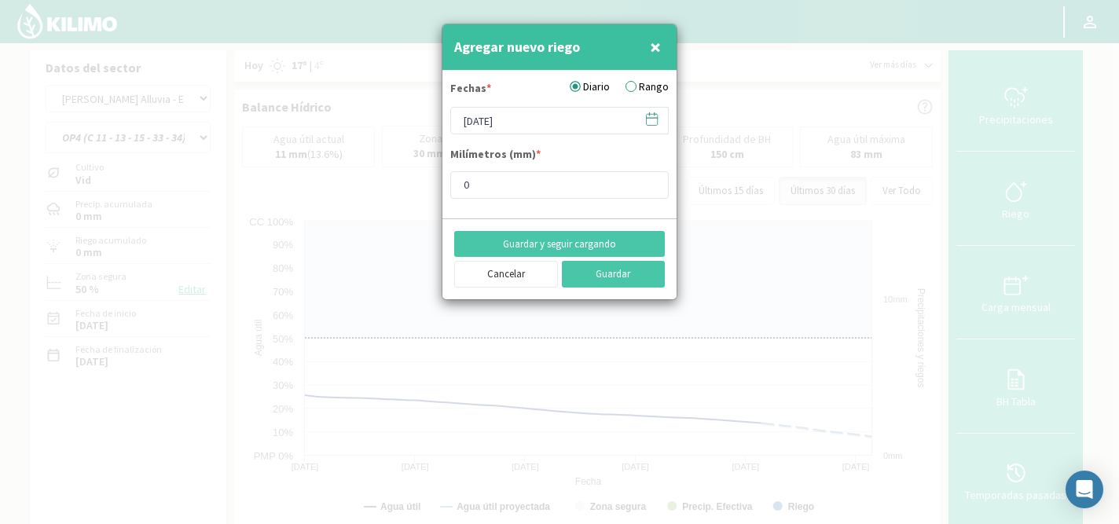
click at [657, 122] on icon at bounding box center [651, 119] width 15 height 15
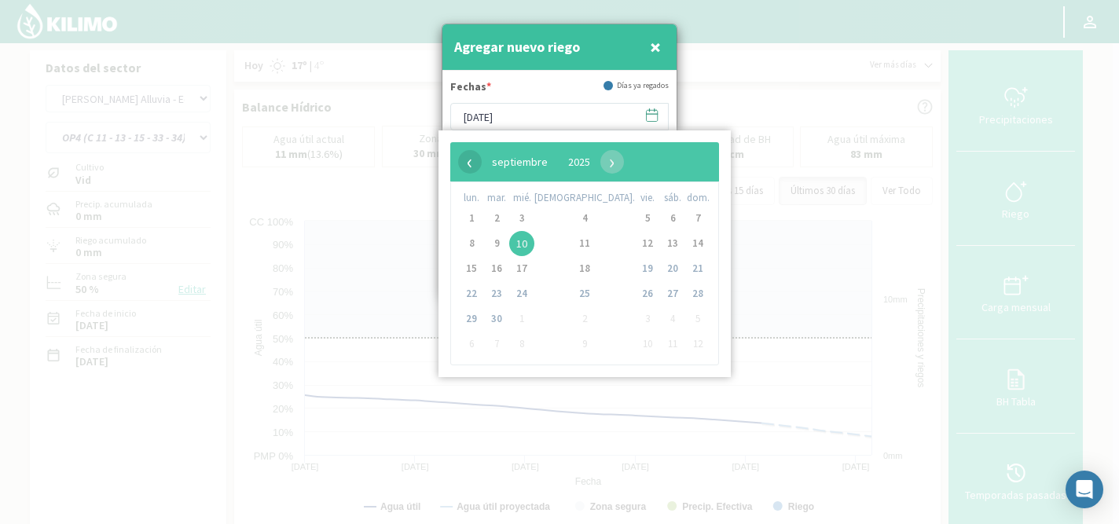
click at [468, 162] on span "‹" at bounding box center [470, 162] width 24 height 24
click at [503, 241] on span "3" at bounding box center [496, 243] width 25 height 25
type input "[DATE]"
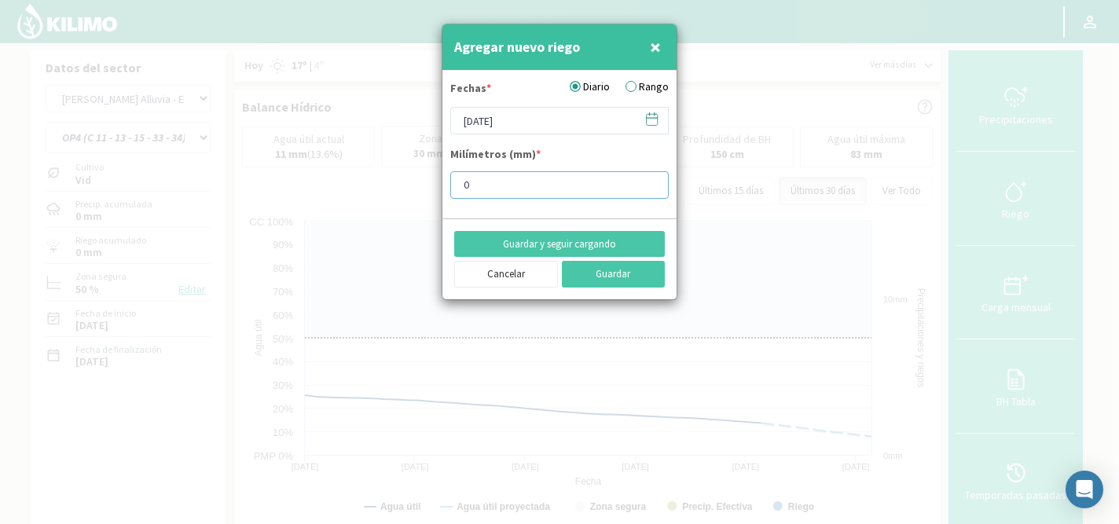
click at [488, 187] on input "0" at bounding box center [559, 185] width 218 height 28
type input "5.9"
click at [536, 241] on button "Guardar y seguir cargando" at bounding box center [559, 244] width 211 height 27
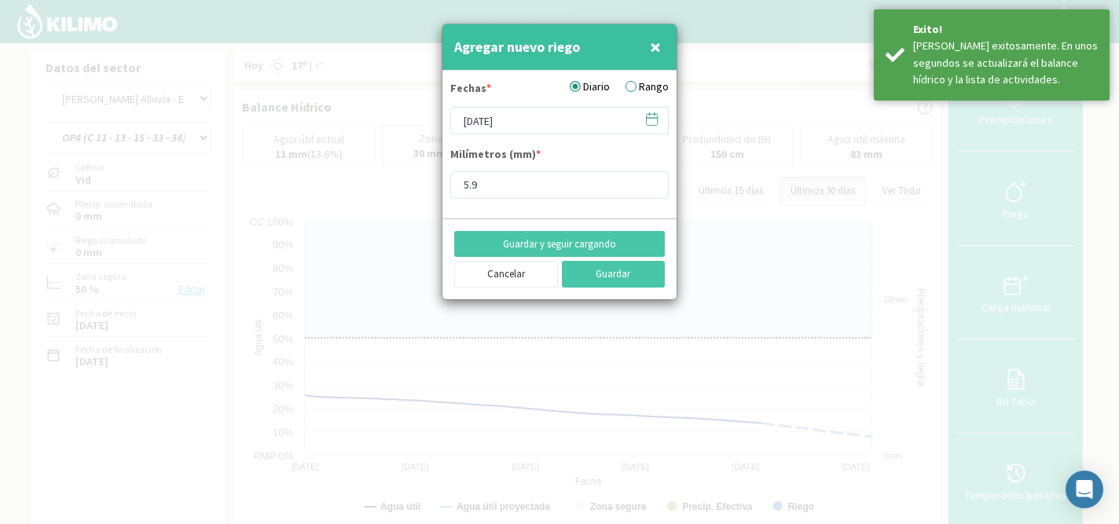
click at [653, 116] on icon at bounding box center [651, 119] width 15 height 15
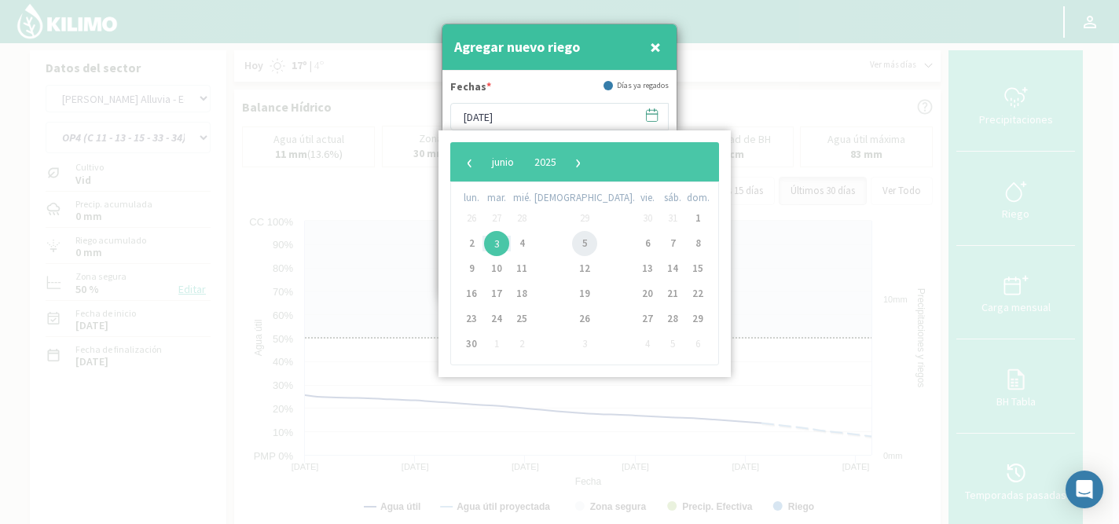
click at [572, 244] on span "5" at bounding box center [584, 243] width 25 height 25
type input "[DATE]"
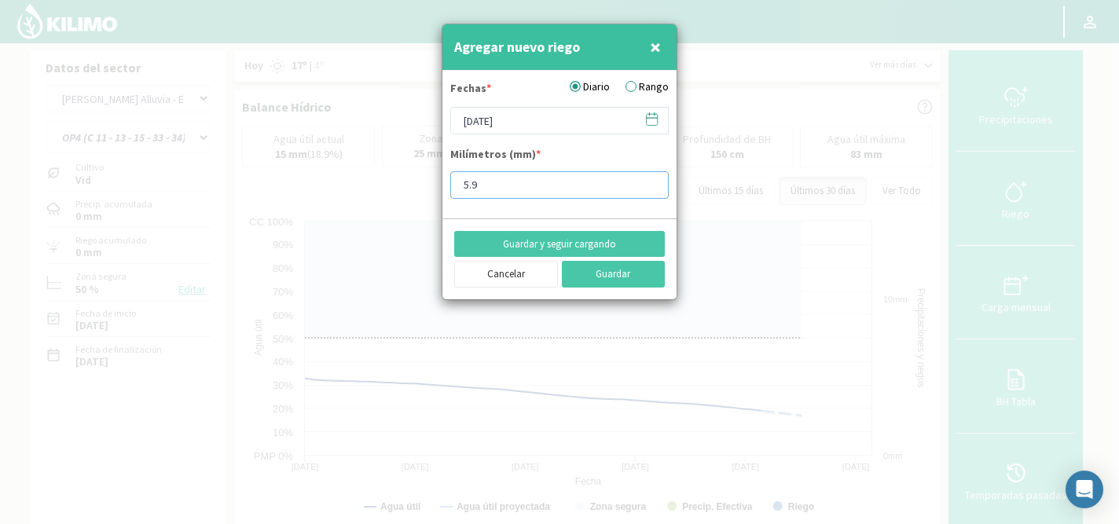
drag, startPoint x: 495, startPoint y: 185, endPoint x: 443, endPoint y: 185, distance: 51.9
click at [443, 185] on form "Fechas * Diario Rango 05/06/2025 Milímetros (mm) * 5.9" at bounding box center [559, 145] width 234 height 148
type input "4"
click at [540, 242] on button "Guardar y seguir cargando" at bounding box center [559, 244] width 211 height 27
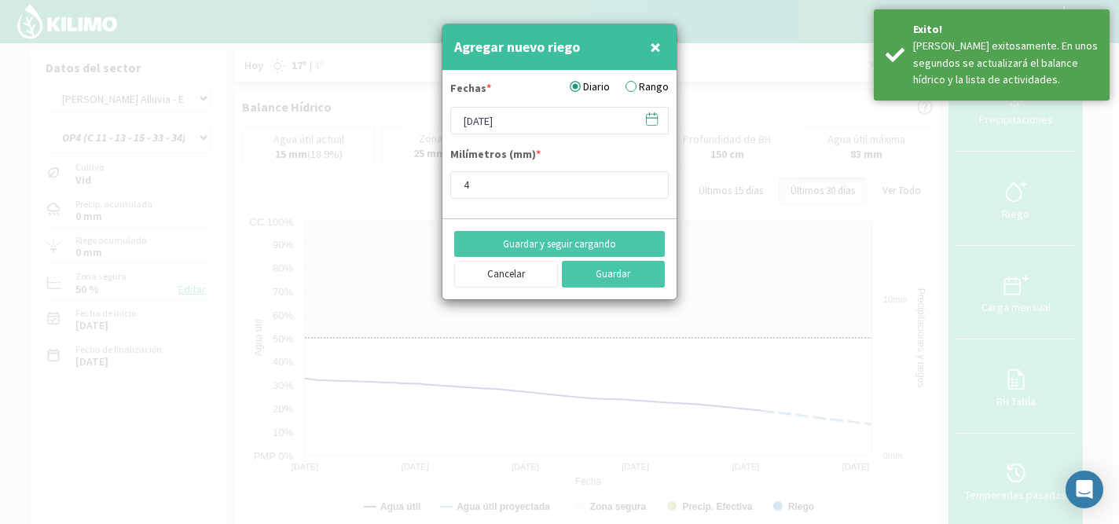
click at [652, 116] on icon at bounding box center [651, 119] width 15 height 15
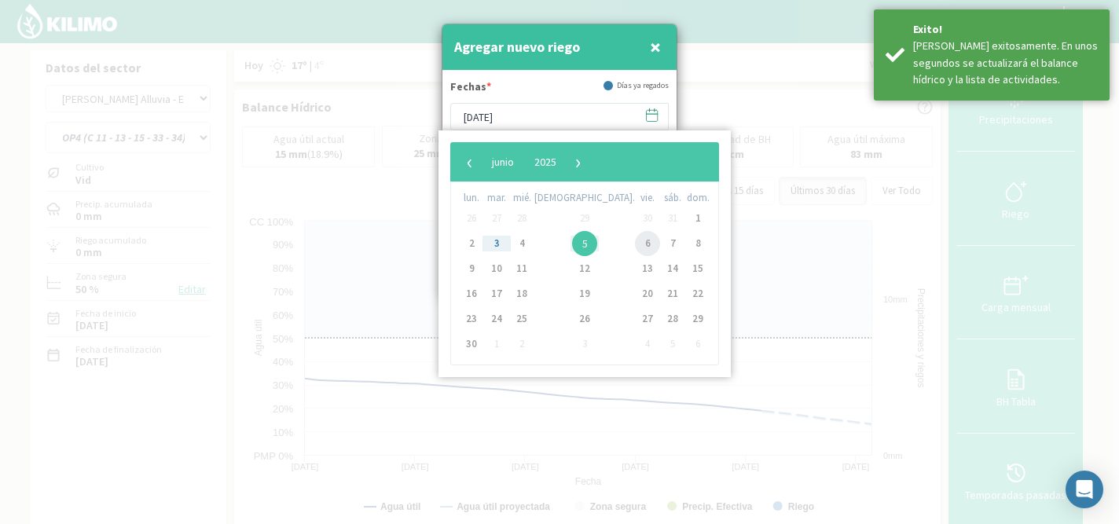
click at [635, 240] on span "6" at bounding box center [647, 243] width 25 height 25
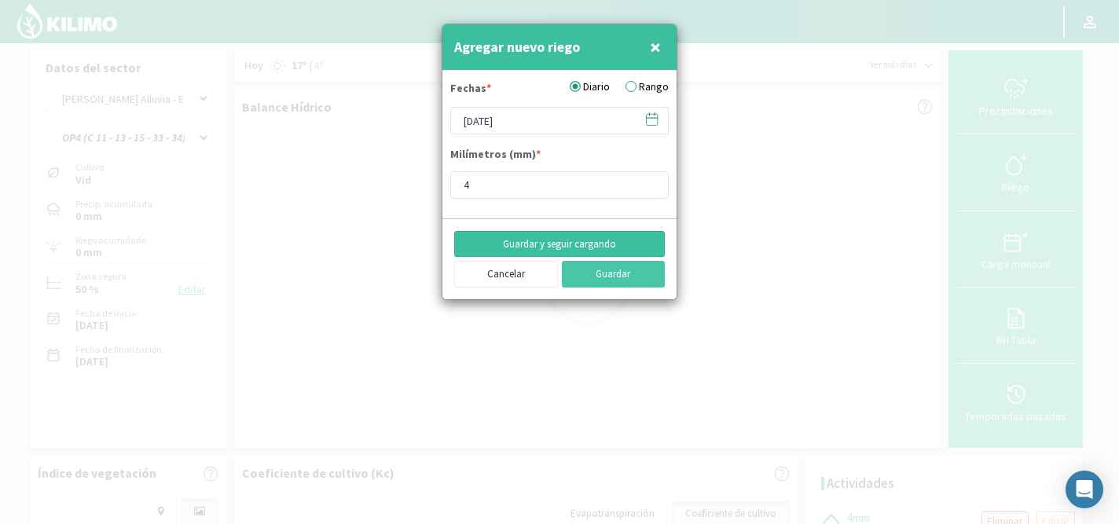
click at [548, 244] on button "Guardar y seguir cargando" at bounding box center [559, 244] width 211 height 27
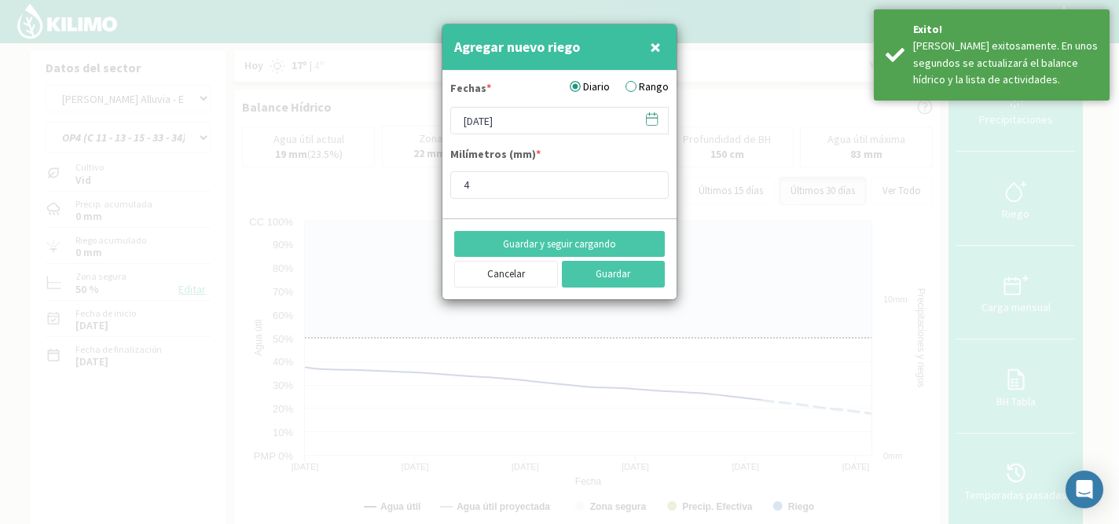
click at [654, 124] on icon at bounding box center [651, 119] width 15 height 15
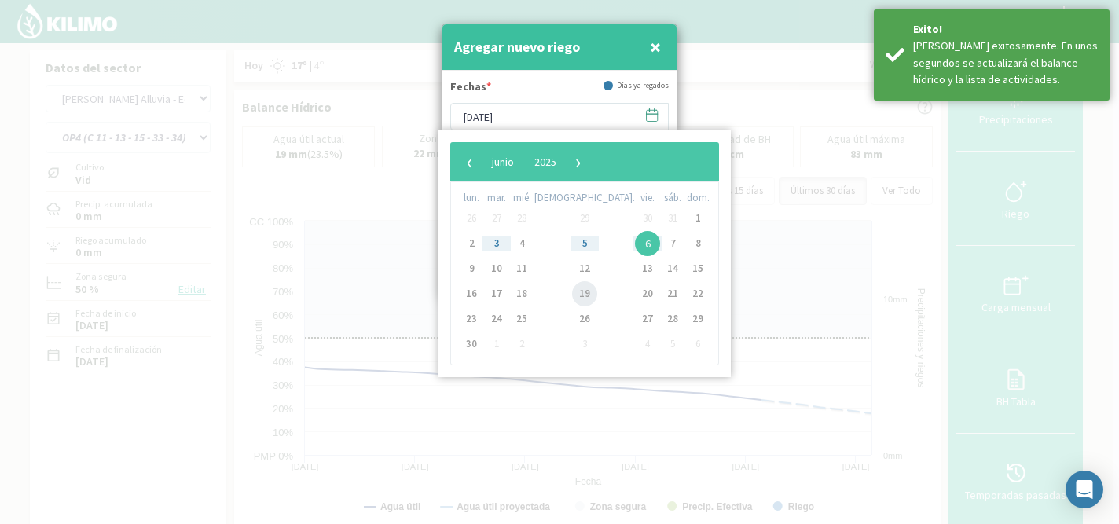
click at [572, 293] on span "19" at bounding box center [584, 293] width 25 height 25
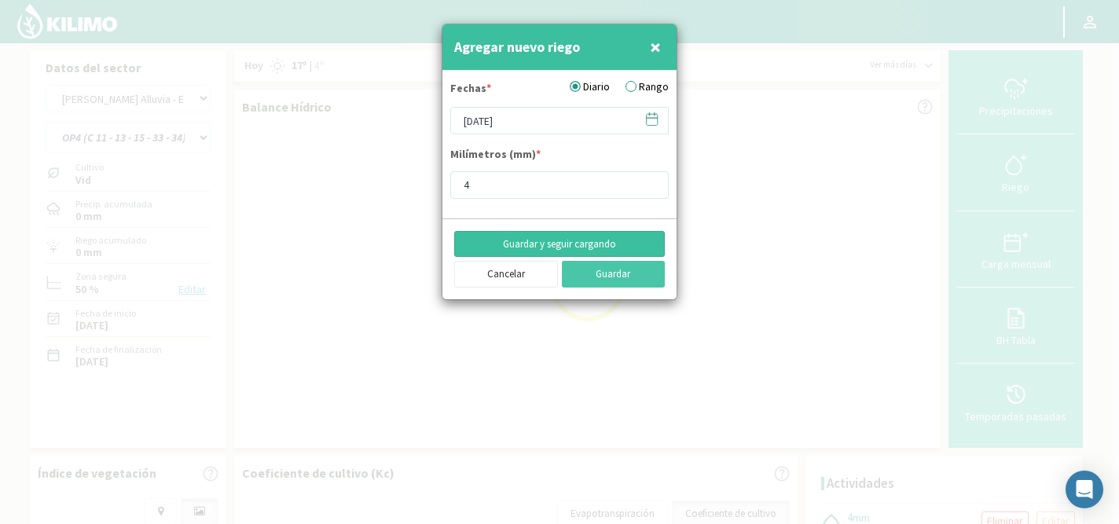
click at [575, 246] on button "Guardar y seguir cargando" at bounding box center [559, 244] width 211 height 27
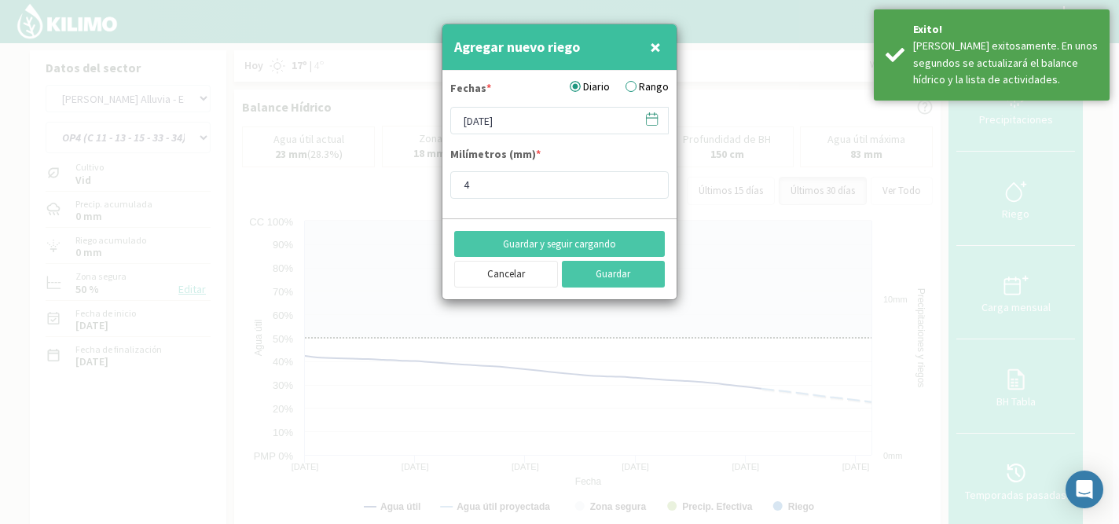
click at [657, 116] on icon at bounding box center [652, 119] width 11 height 11
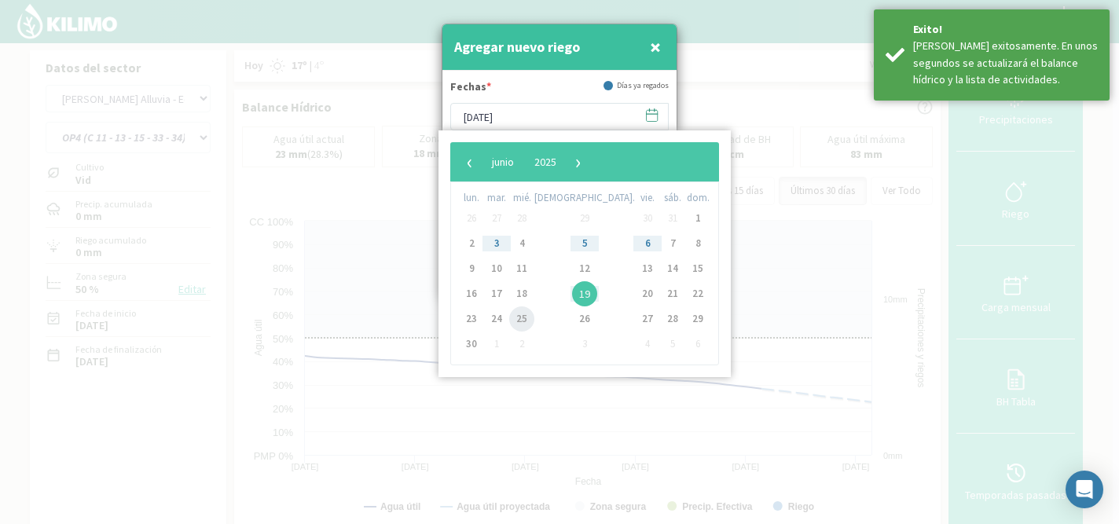
click at [531, 320] on span "25" at bounding box center [521, 319] width 25 height 25
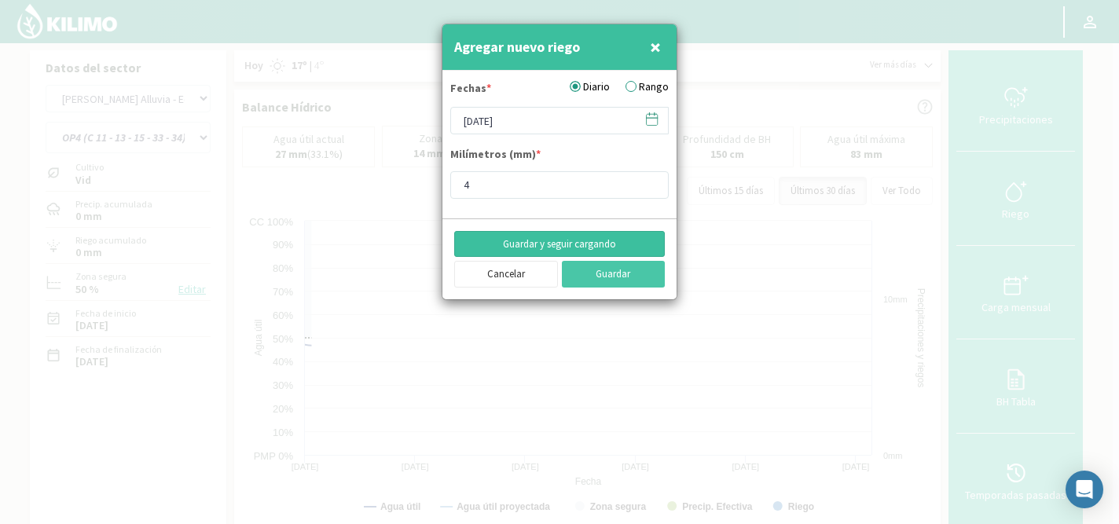
click at [574, 245] on button "Guardar y seguir cargando" at bounding box center [559, 244] width 211 height 27
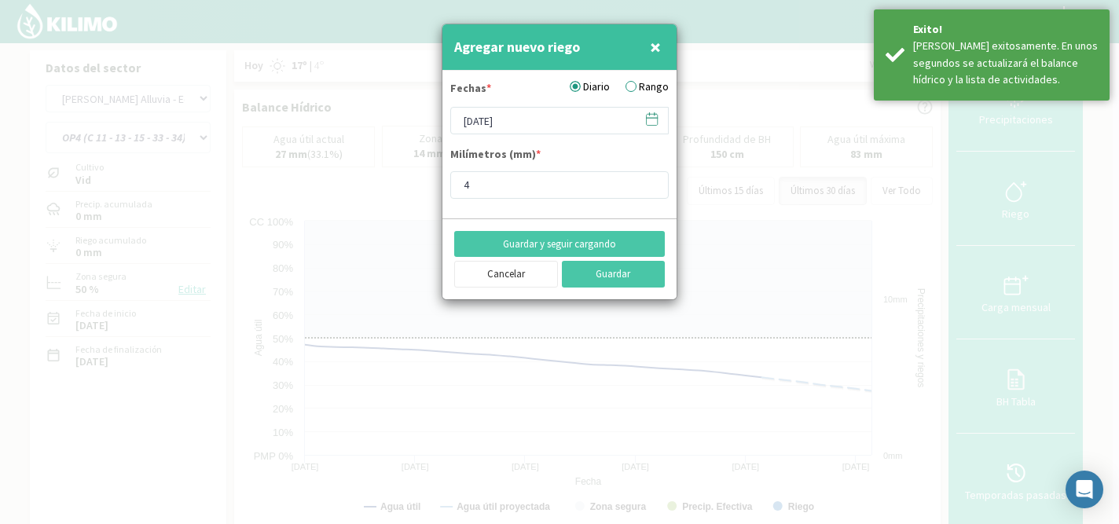
click at [656, 121] on icon at bounding box center [651, 119] width 15 height 15
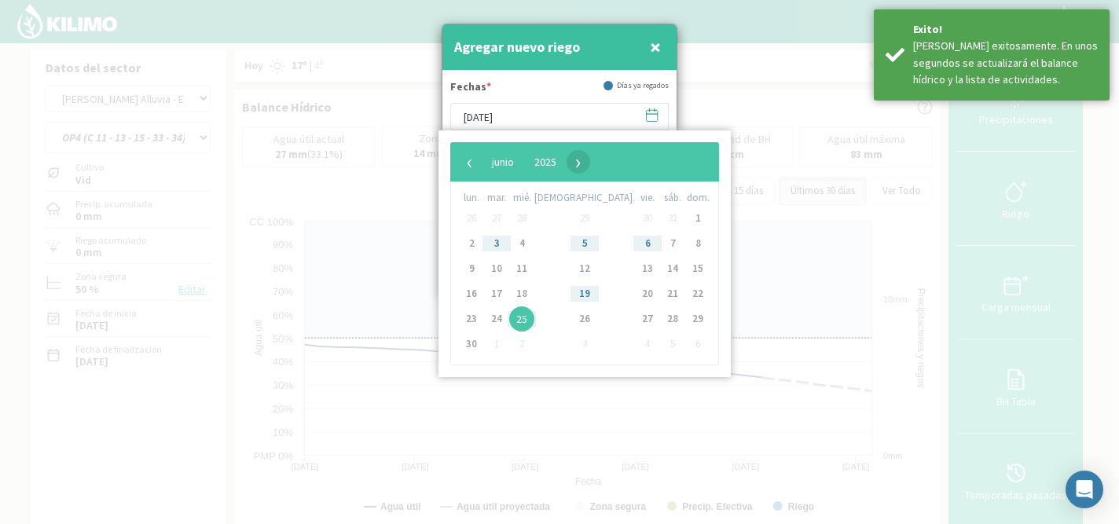
click at [590, 163] on span "›" at bounding box center [579, 162] width 24 height 24
click at [505, 318] on span "29" at bounding box center [496, 319] width 25 height 25
type input "[DATE]"
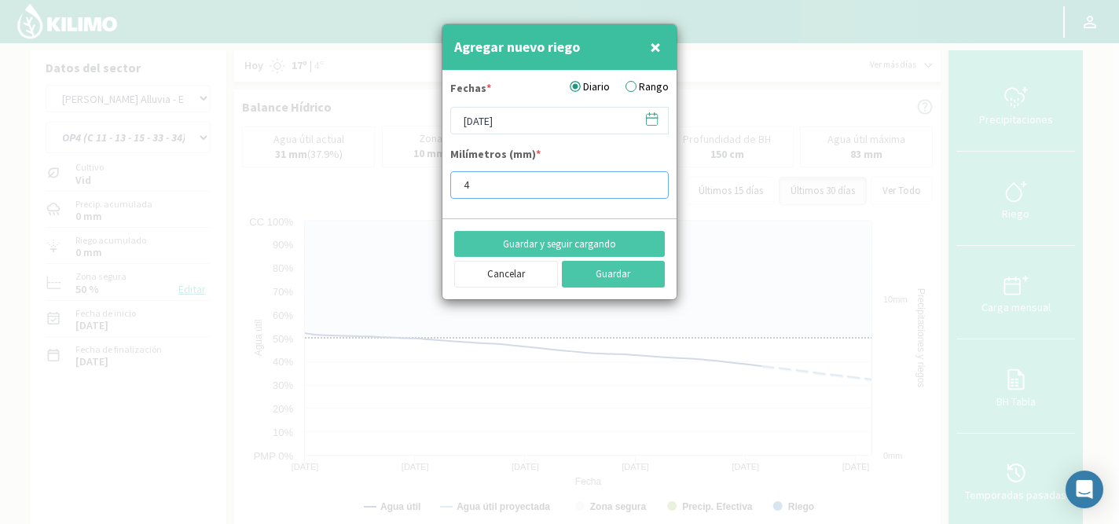
click at [507, 187] on input "4" at bounding box center [559, 185] width 218 height 28
type input "9.9"
click at [575, 240] on button "Guardar y seguir cargando" at bounding box center [559, 244] width 211 height 27
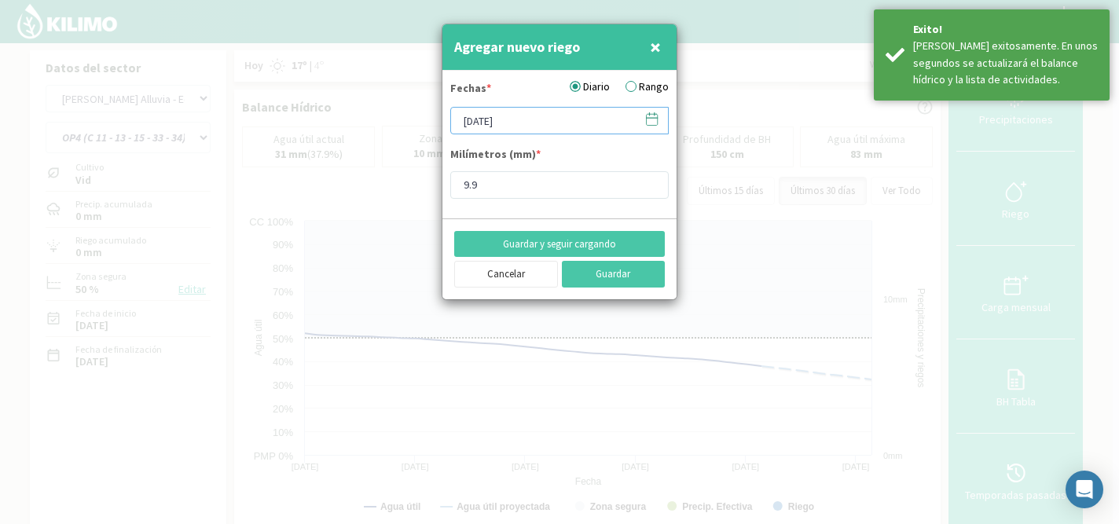
click at [659, 118] on input "[DATE]" at bounding box center [559, 121] width 218 height 28
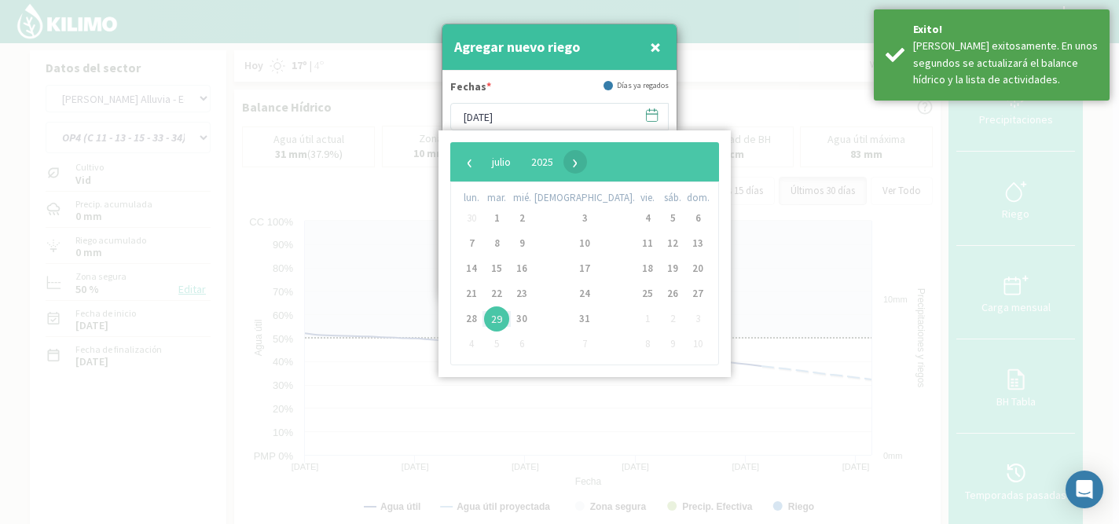
click at [587, 163] on span "›" at bounding box center [576, 162] width 24 height 24
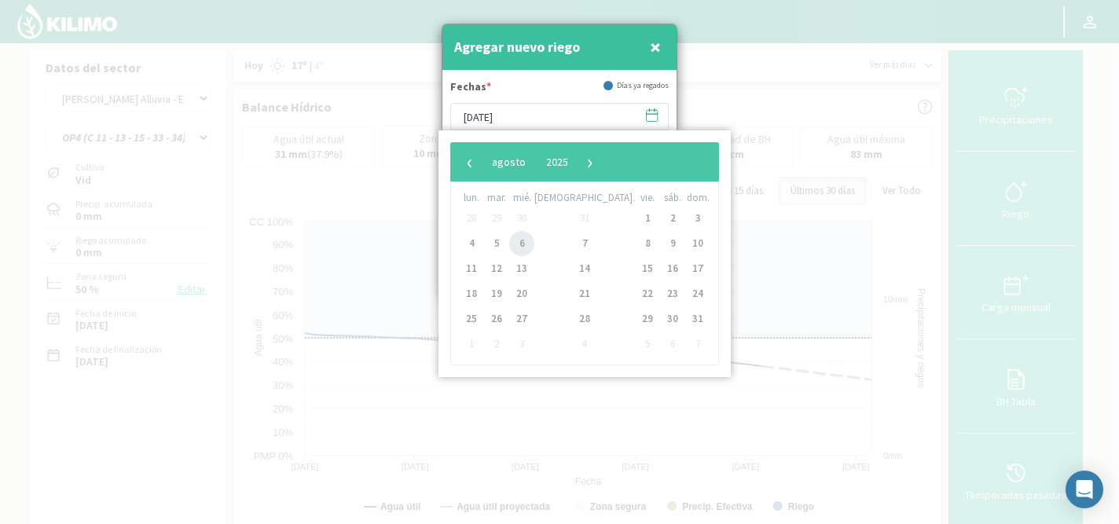
click at [534, 240] on span "6" at bounding box center [521, 243] width 25 height 25
type input "[DATE]"
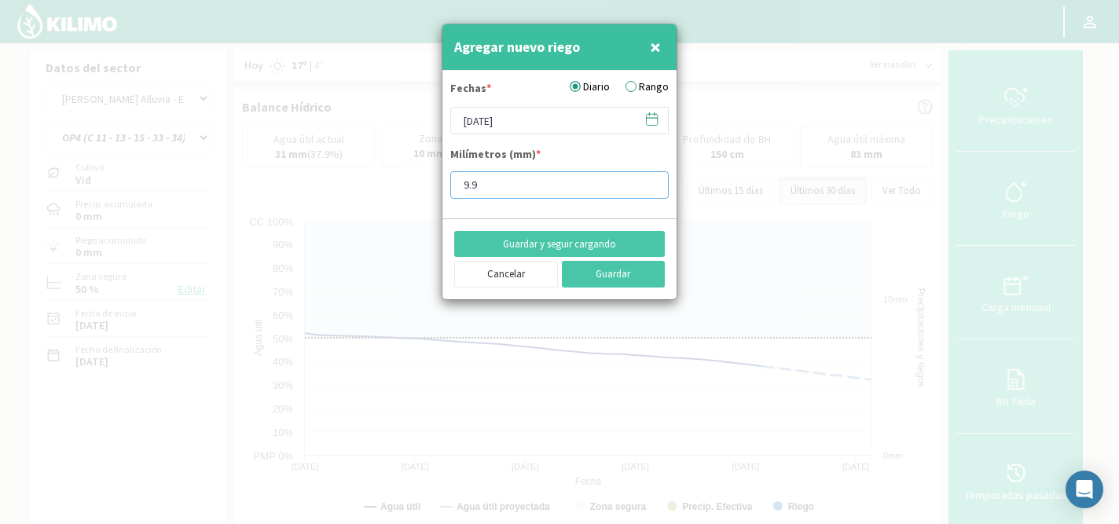
click at [550, 182] on input "9.9" at bounding box center [559, 185] width 218 height 28
type input "9"
type input "11.9"
click at [531, 239] on button "Guardar y seguir cargando" at bounding box center [559, 244] width 211 height 27
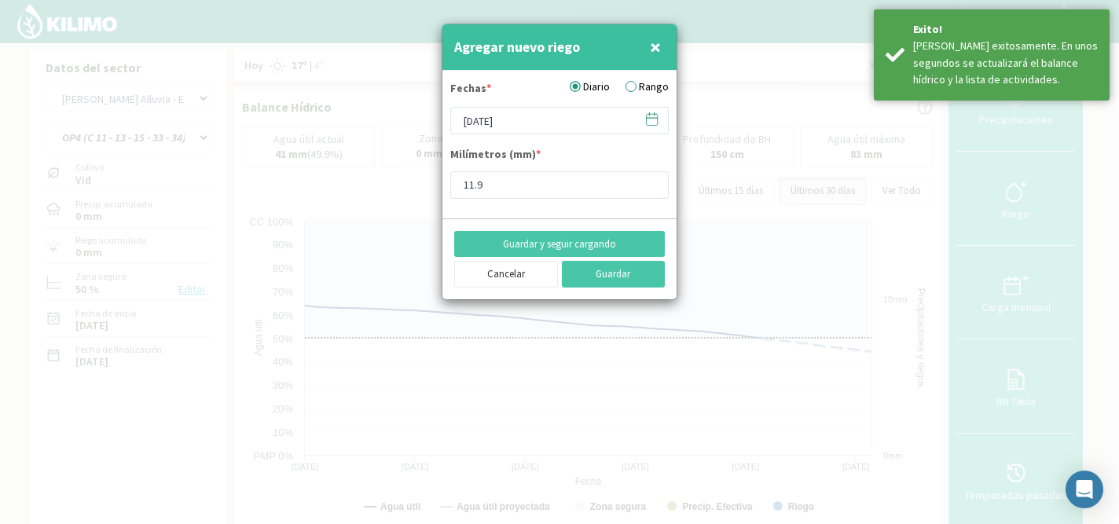
click at [652, 116] on icon at bounding box center [651, 119] width 15 height 15
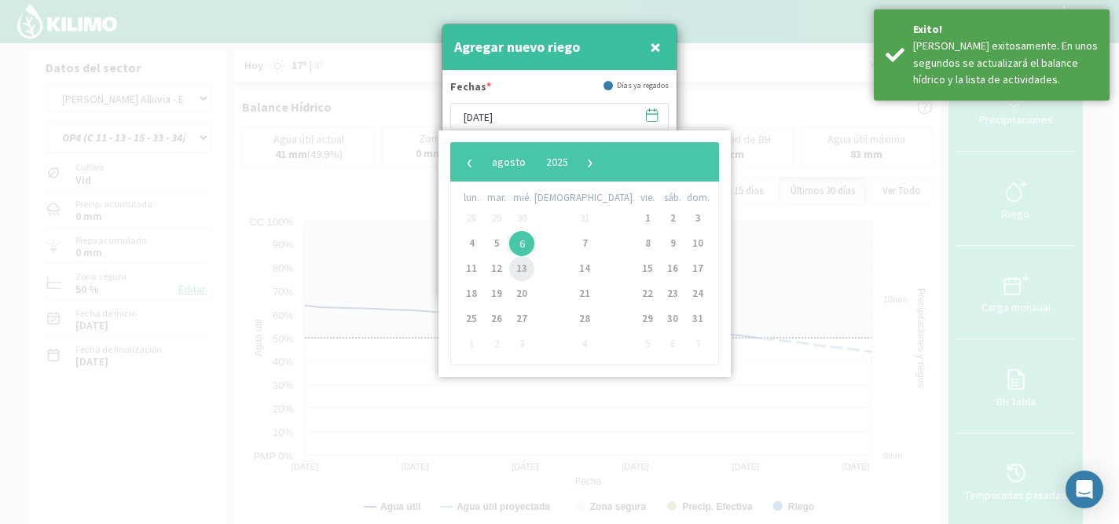
click at [533, 271] on span "13" at bounding box center [521, 268] width 25 height 25
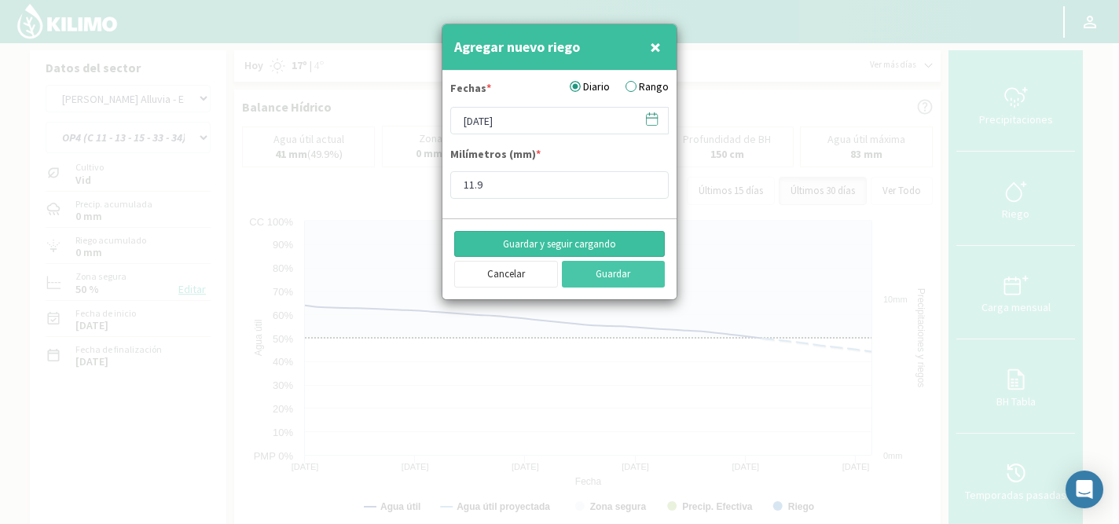
click at [545, 247] on button "Guardar y seguir cargando" at bounding box center [559, 244] width 211 height 27
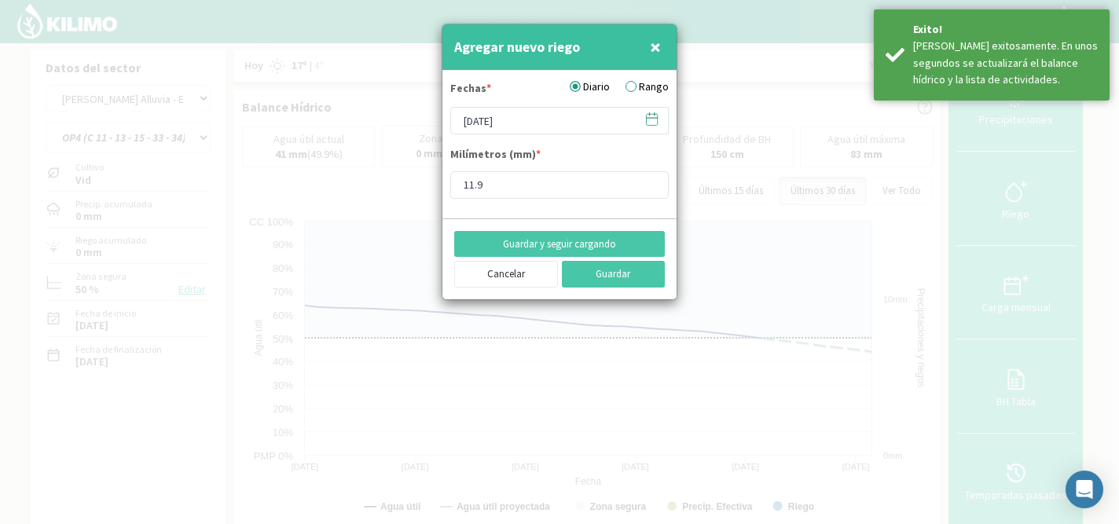
click at [650, 123] on icon at bounding box center [651, 119] width 15 height 15
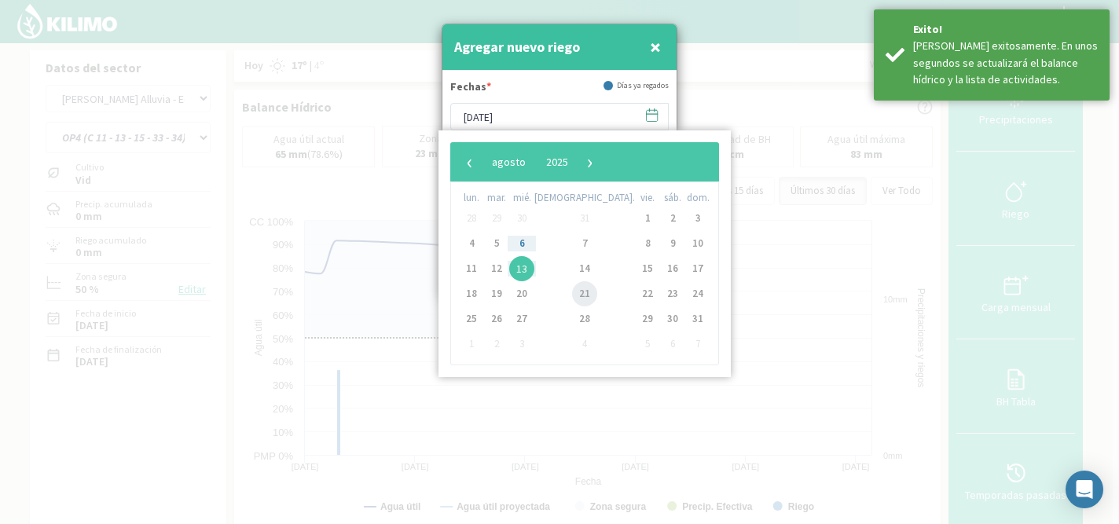
click at [572, 296] on span "21" at bounding box center [584, 293] width 25 height 25
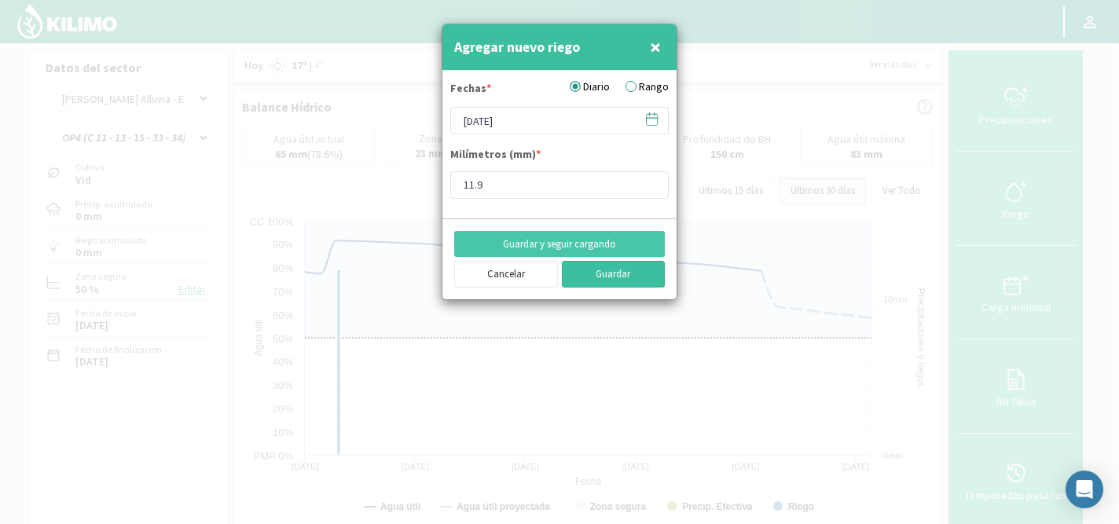
click at [608, 277] on button "Guardar" at bounding box center [614, 274] width 104 height 27
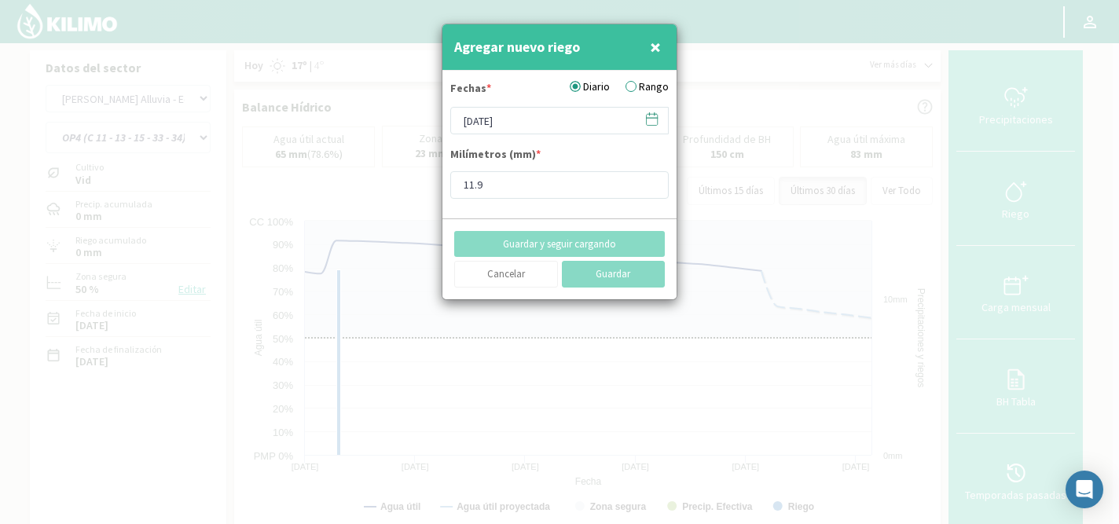
type input "10/09/2025"
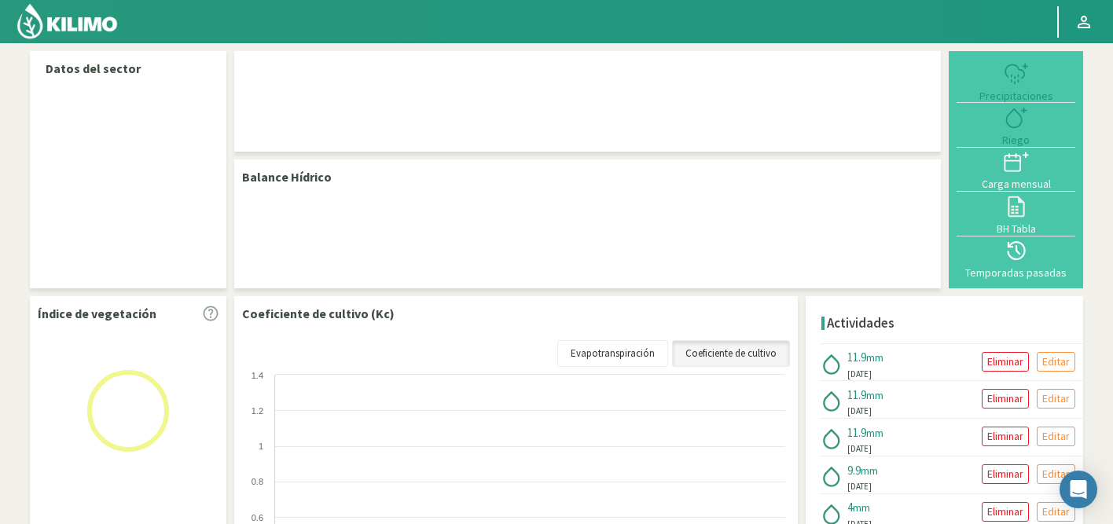
select select "53: Object"
select select "3: Object"
select select "53: Object"
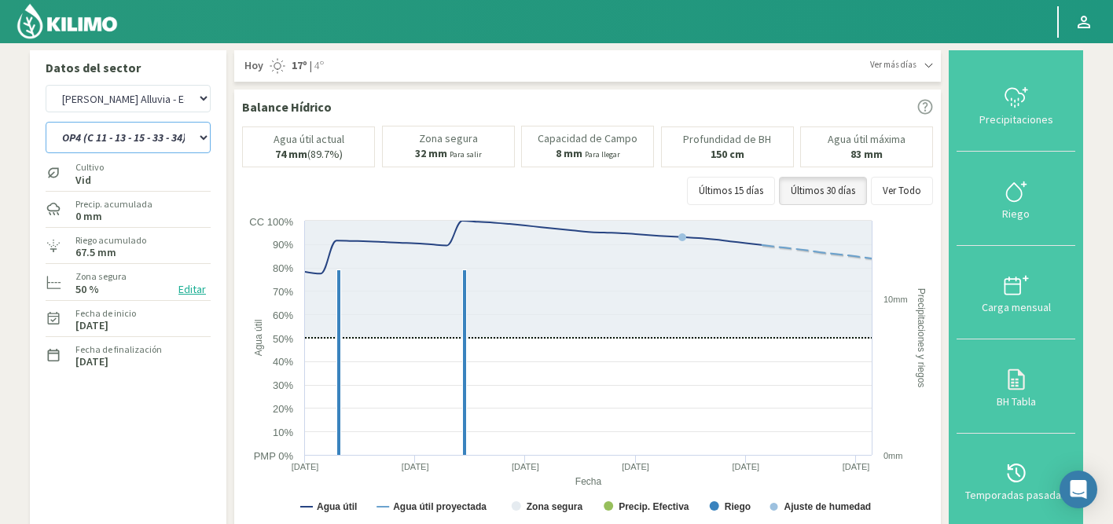
click at [90, 128] on select "OP1 (C 11 - 27 - 29 - 35 - 36) OP2 (C 25 - 34 - 35) OP3 (C 11 - 13 - 15 - 19 - …" at bounding box center [128, 137] width 165 height 31
click at [46, 122] on select "OP1 (C 11 - 27 - 29 - 35 - 36) OP2 (C 25 - 34 - 35) OP3 (C 11 - 13 - 15 - 19 - …" at bounding box center [128, 137] width 165 height 31
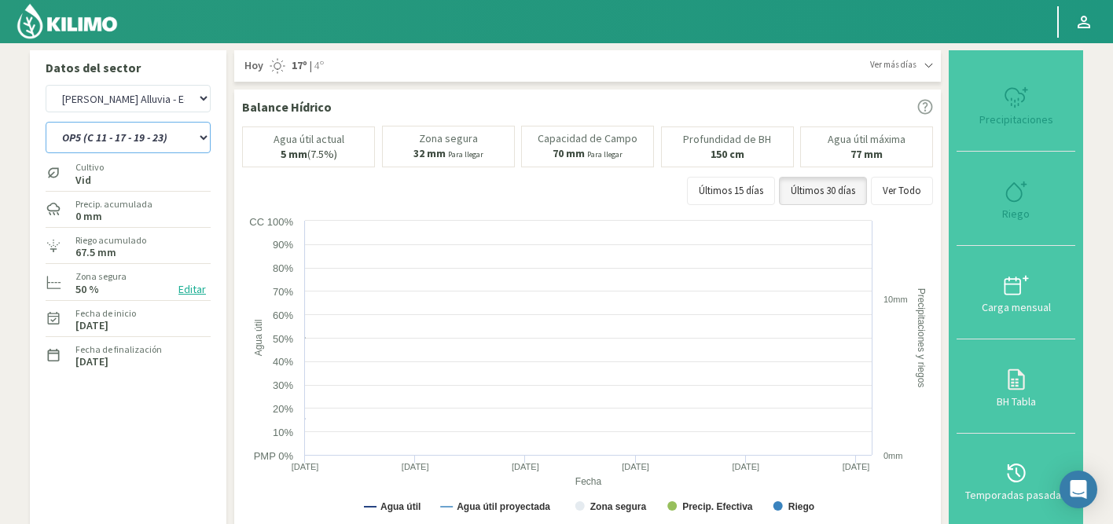
select select "3: Object"
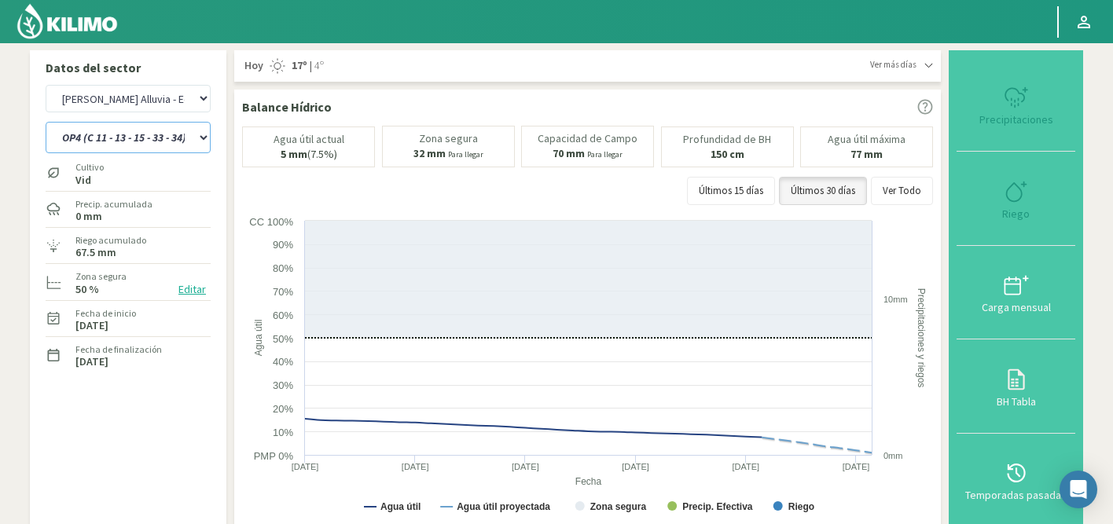
select select "334: Object"
select select "9: Object"
type input "0"
click at [1019, 191] on icon at bounding box center [1016, 191] width 25 height 25
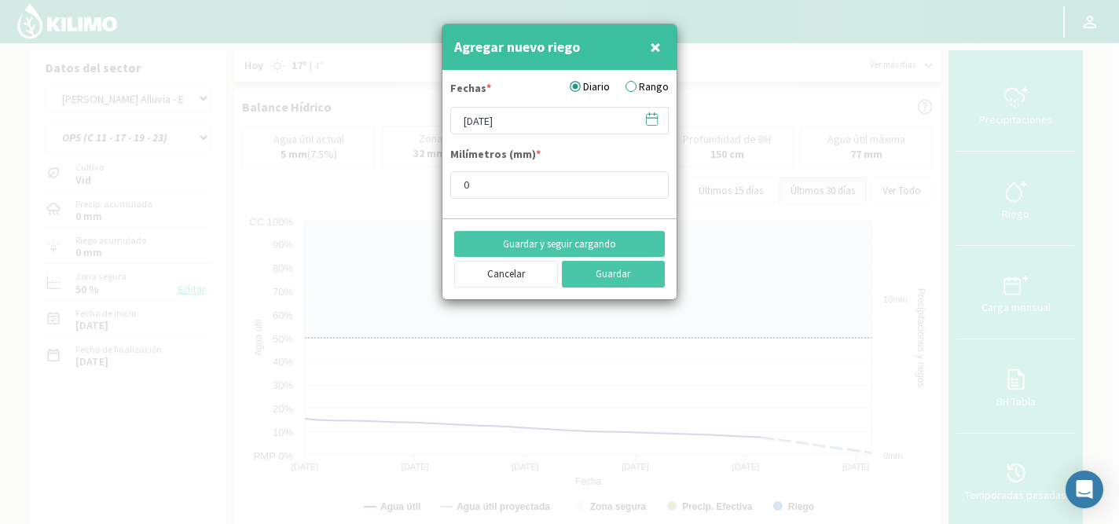
click at [652, 125] on icon at bounding box center [652, 119] width 11 height 11
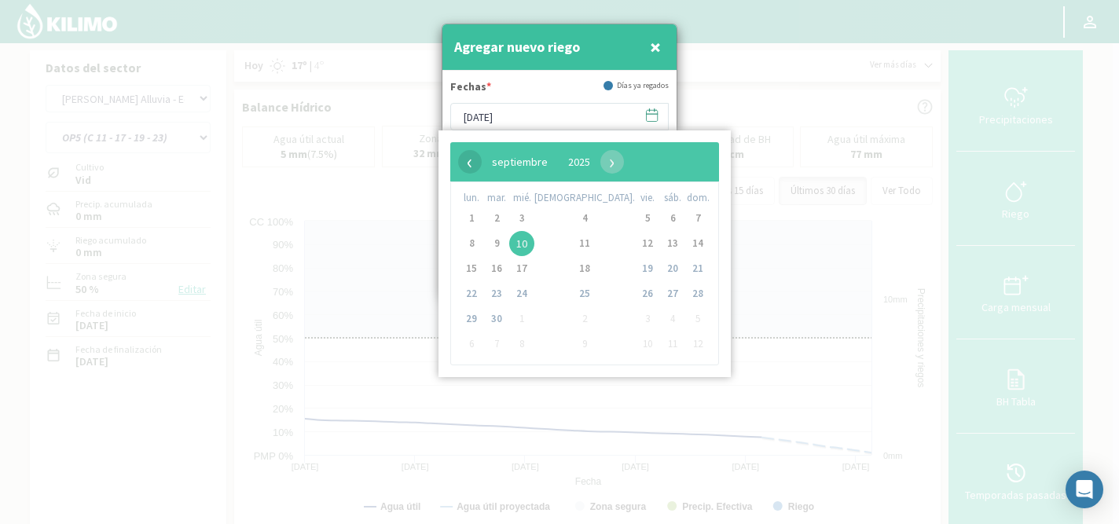
click at [465, 160] on span "‹" at bounding box center [470, 162] width 24 height 24
click at [499, 244] on span "3" at bounding box center [496, 243] width 25 height 25
type input "[DATE]"
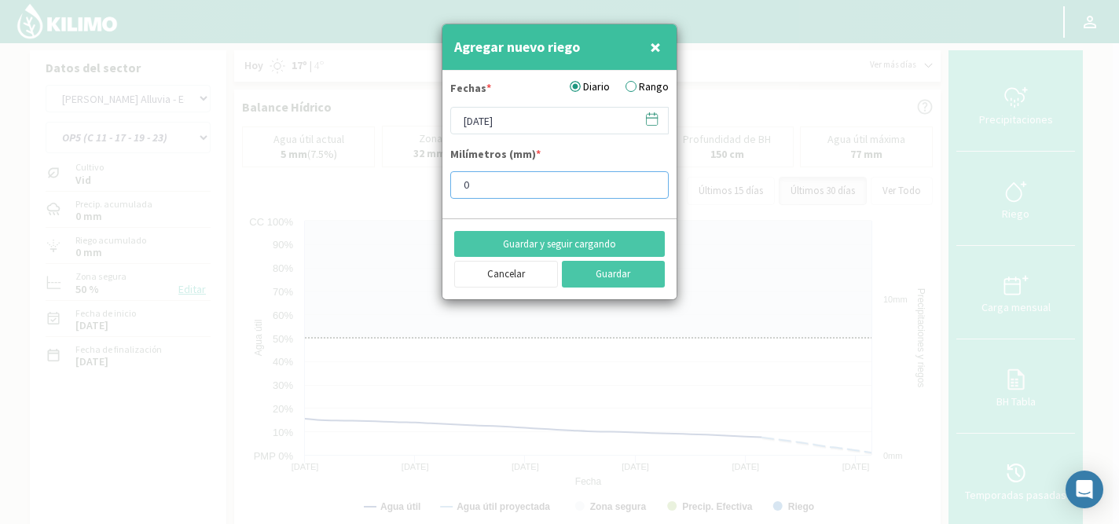
click at [498, 187] on input "0" at bounding box center [559, 185] width 218 height 28
type input "5.9"
click at [523, 243] on button "Guardar y seguir cargando" at bounding box center [559, 244] width 211 height 27
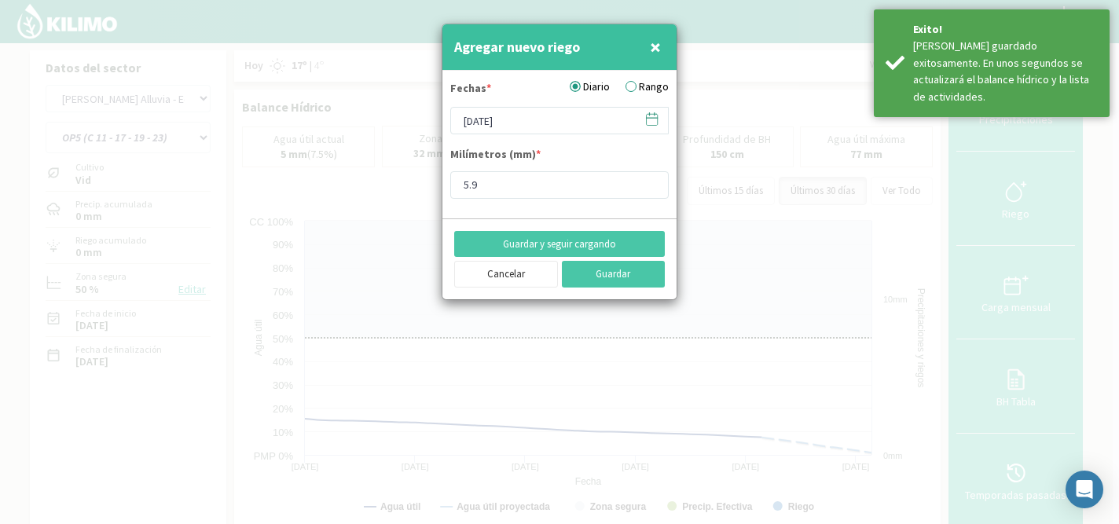
click at [652, 121] on icon at bounding box center [651, 119] width 15 height 15
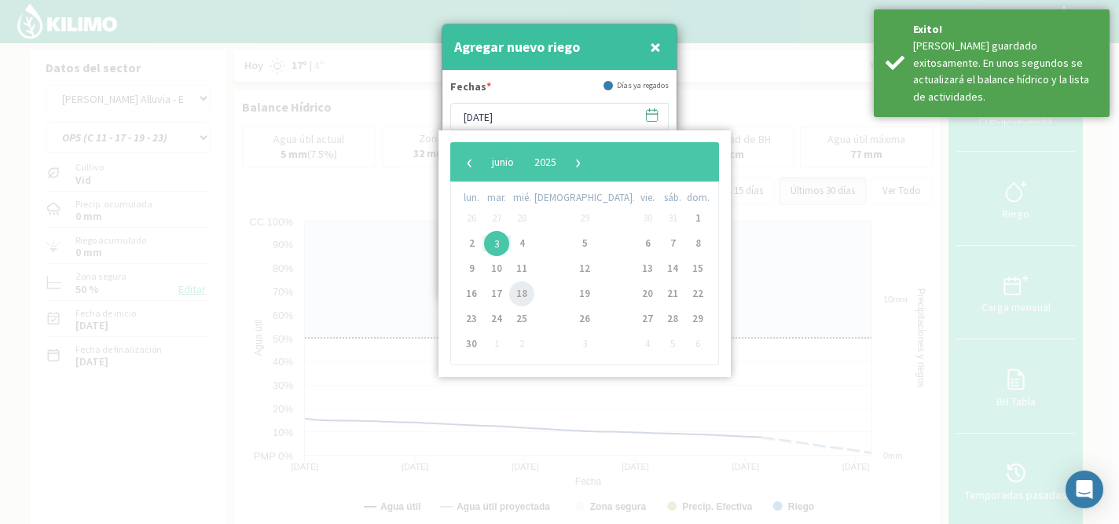
click at [532, 295] on span "18" at bounding box center [521, 293] width 25 height 25
type input "[DATE]"
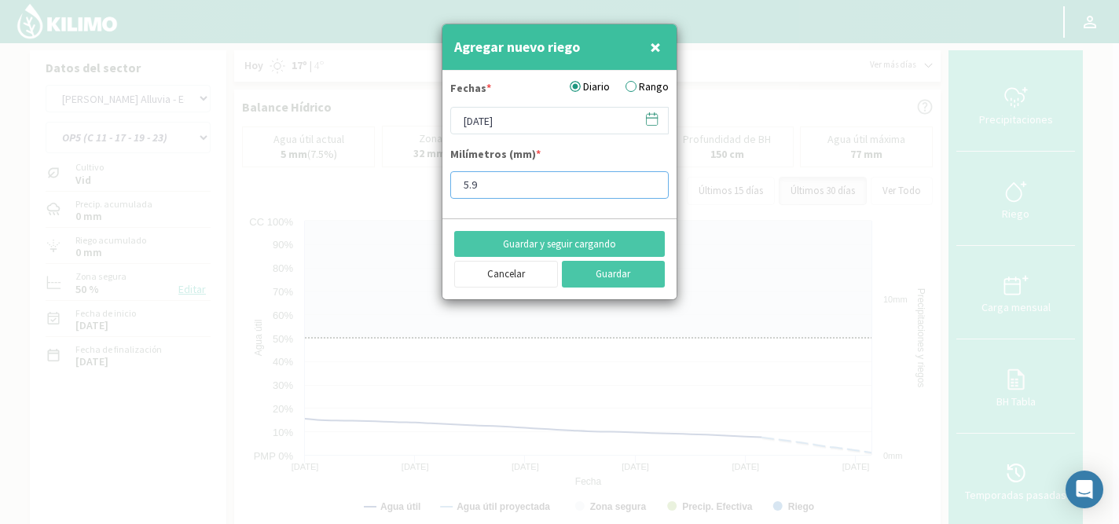
click at [499, 182] on input "5.9" at bounding box center [559, 185] width 218 height 28
type input "5"
type input "4"
click at [522, 242] on button "Guardar y seguir cargando" at bounding box center [559, 244] width 211 height 27
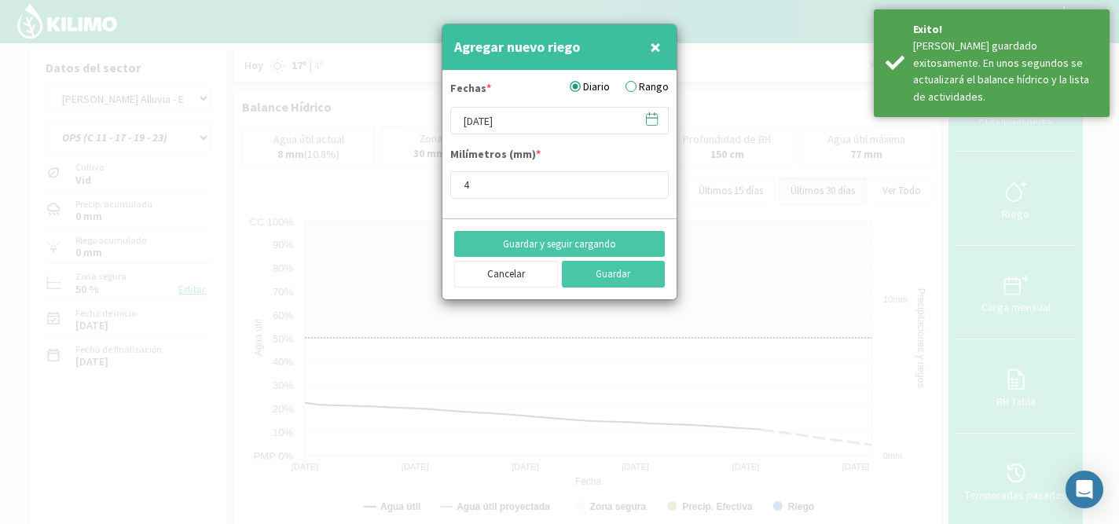
click at [651, 116] on icon at bounding box center [651, 119] width 15 height 15
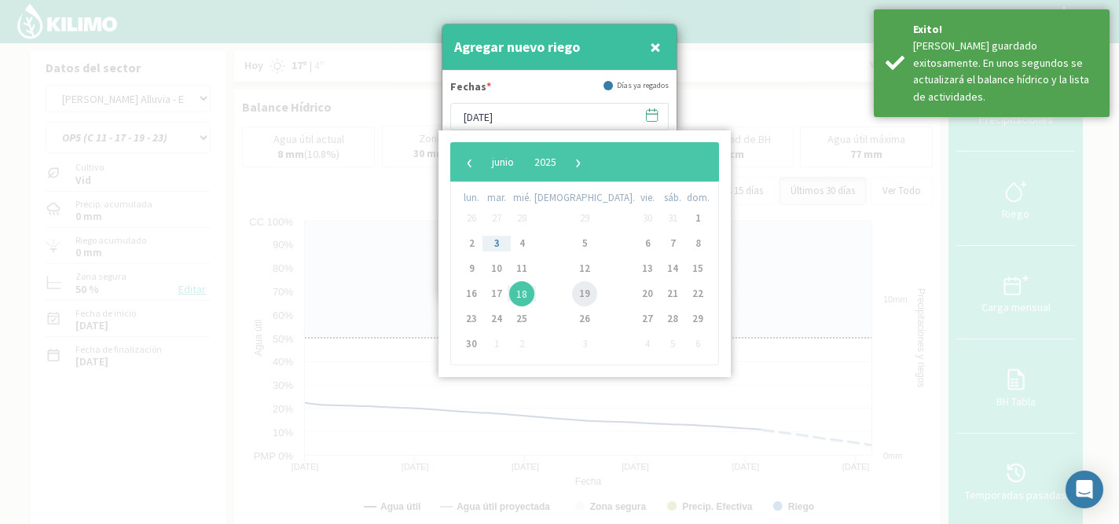
click at [572, 292] on span "19" at bounding box center [584, 293] width 25 height 25
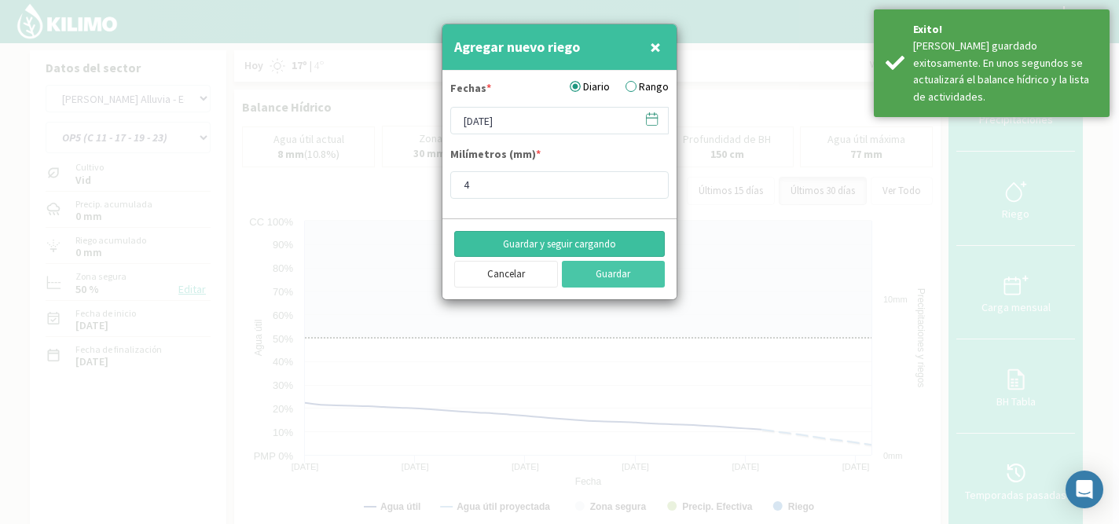
click at [545, 246] on button "Guardar y seguir cargando" at bounding box center [559, 244] width 211 height 27
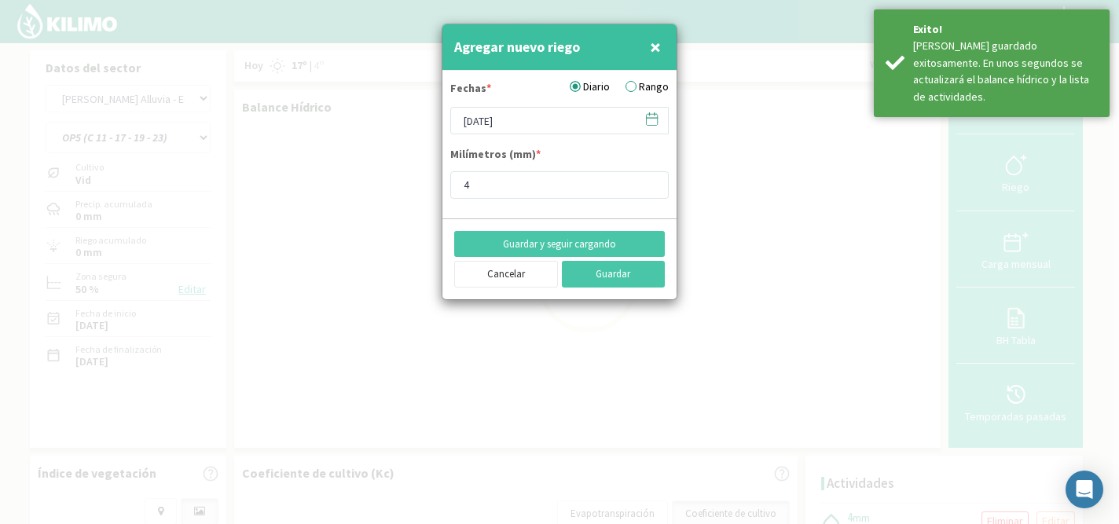
click at [652, 122] on icon at bounding box center [651, 119] width 15 height 15
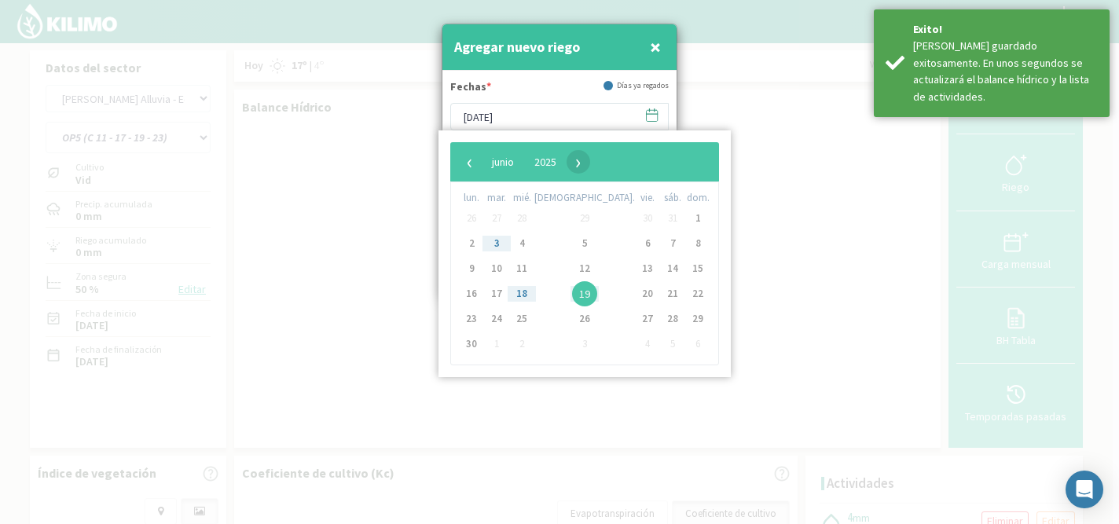
click at [590, 162] on span "›" at bounding box center [579, 162] width 24 height 24
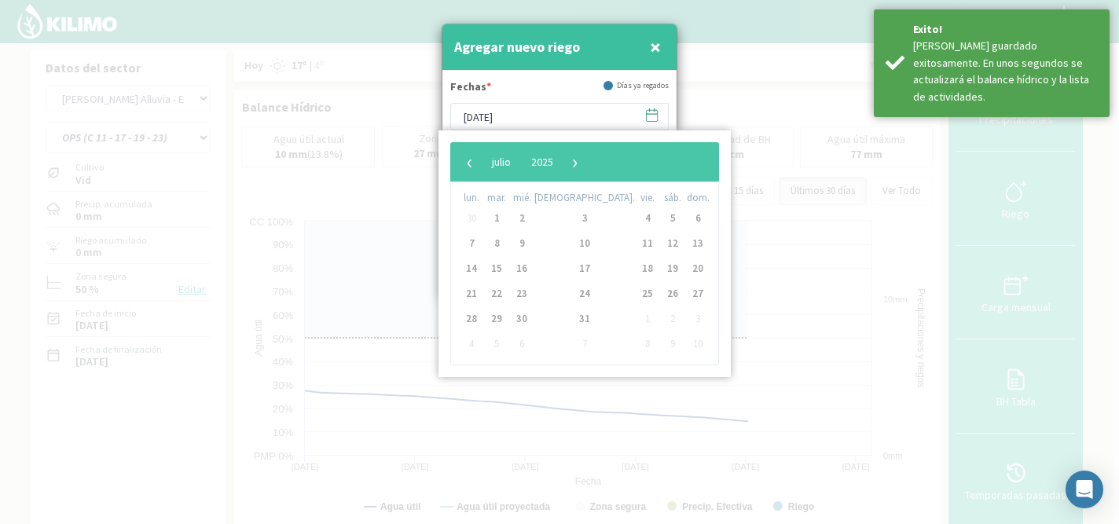
click at [587, 162] on span "›" at bounding box center [576, 162] width 24 height 24
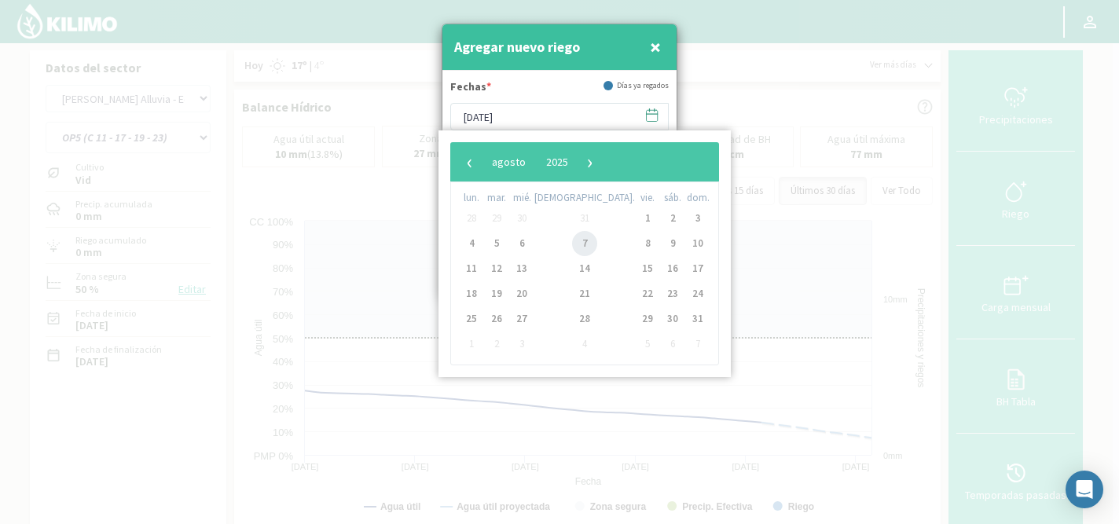
click at [572, 243] on span "7" at bounding box center [584, 243] width 25 height 25
type input "07/08/2025"
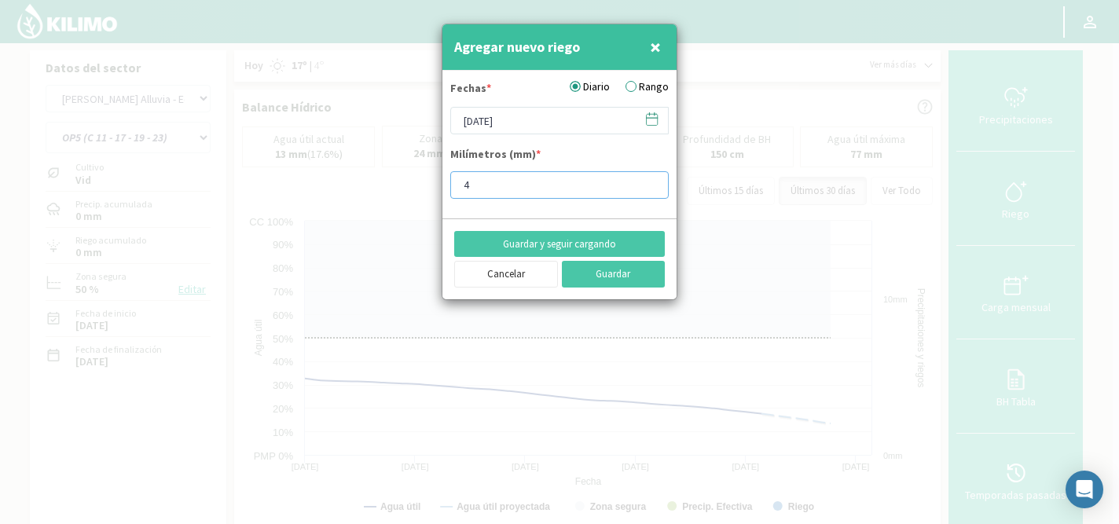
click at [518, 190] on input "4" at bounding box center [559, 185] width 218 height 28
type input "11.9"
click at [542, 237] on button "Guardar y seguir cargando" at bounding box center [559, 244] width 211 height 27
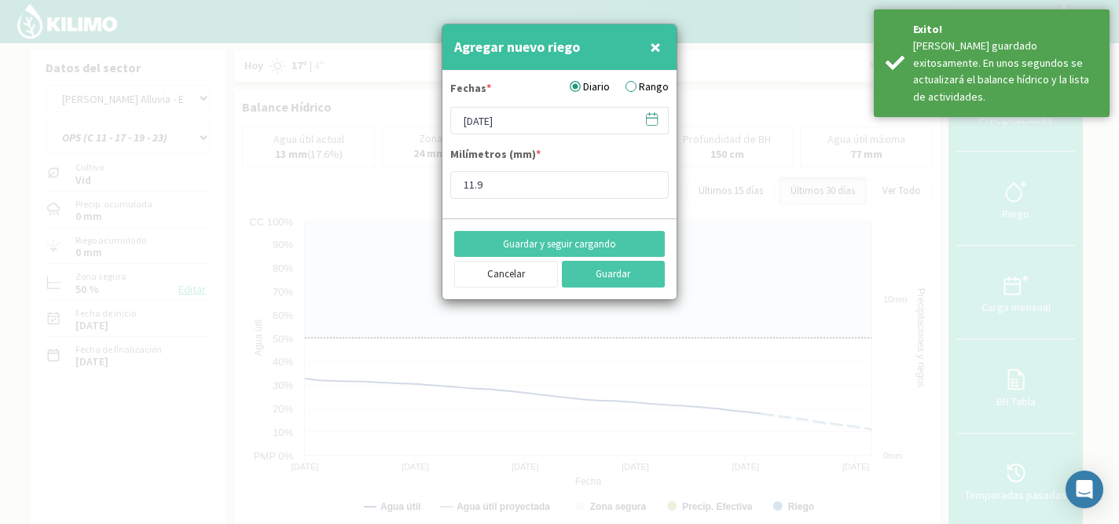
click at [648, 118] on icon at bounding box center [651, 119] width 15 height 15
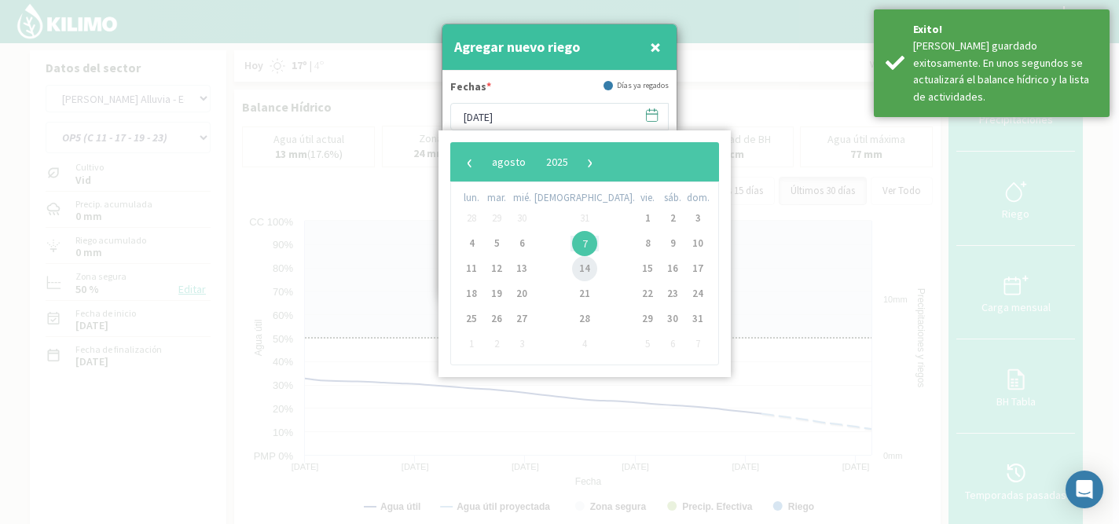
click at [572, 267] on span "14" at bounding box center [584, 268] width 25 height 25
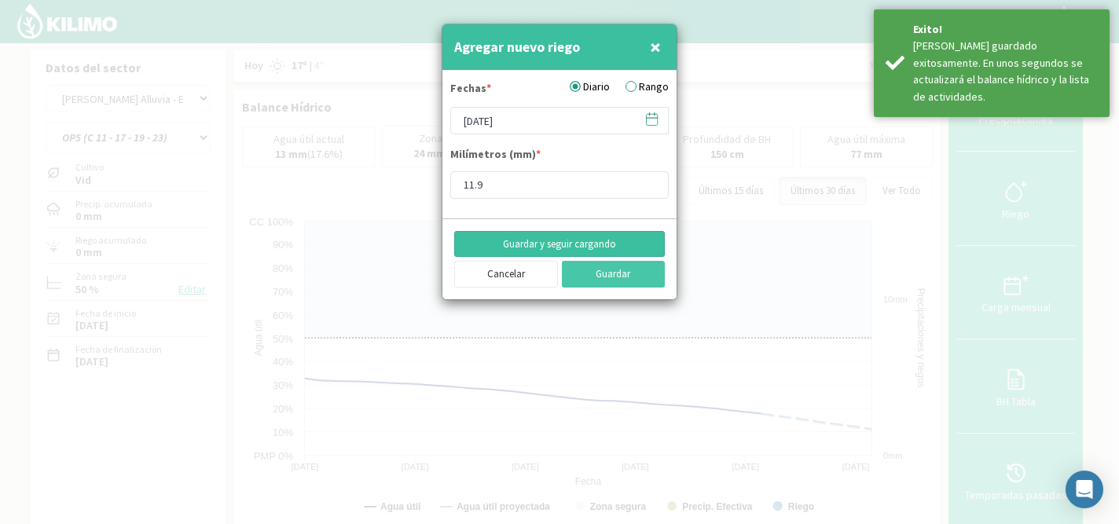
click at [556, 243] on button "Guardar y seguir cargando" at bounding box center [559, 244] width 211 height 27
click at [651, 121] on icon at bounding box center [651, 119] width 15 height 15
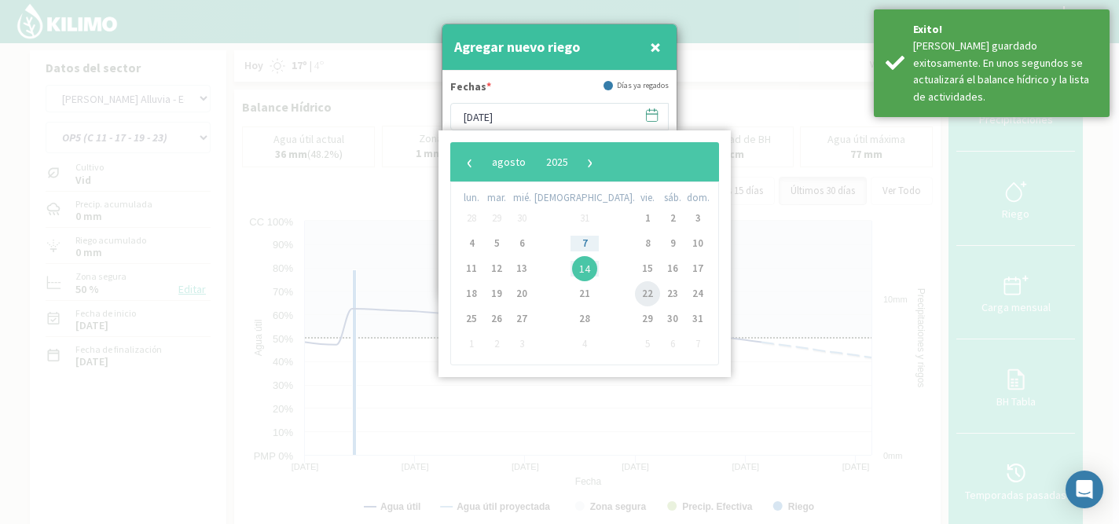
click at [635, 292] on span "22" at bounding box center [647, 293] width 25 height 25
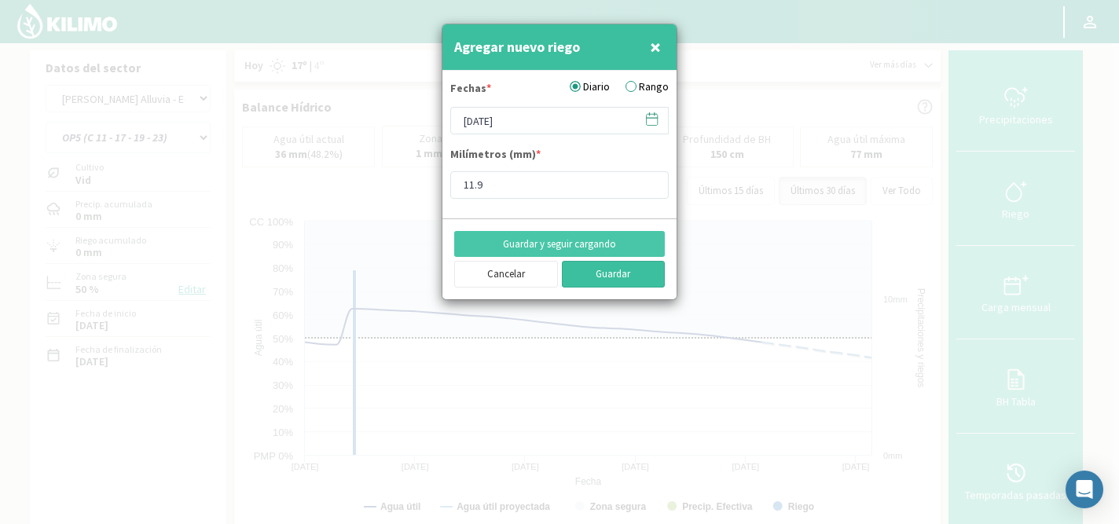
click at [620, 274] on button "Guardar" at bounding box center [614, 274] width 104 height 27
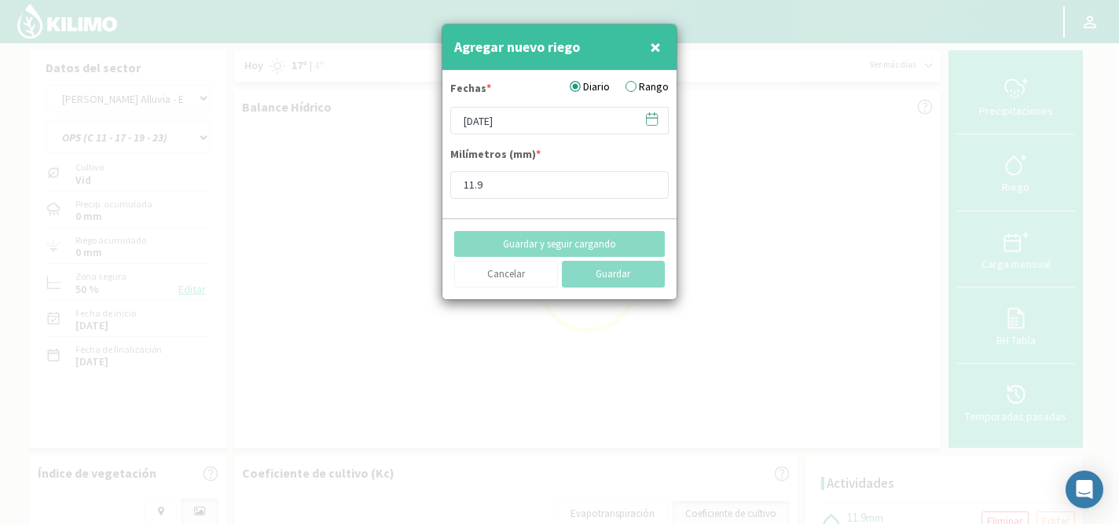
type input "10/09/2025"
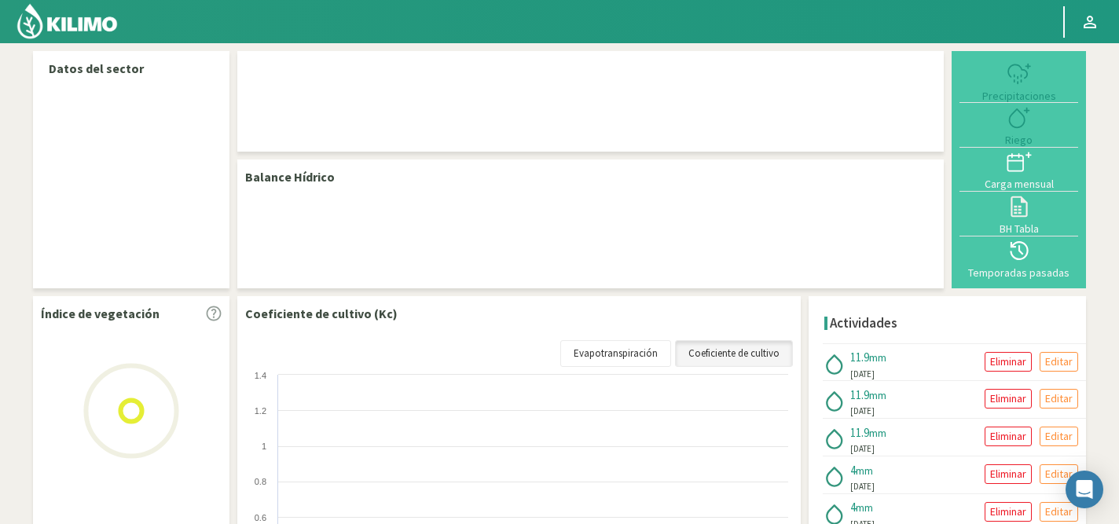
select select "53: Object"
select select "4: Object"
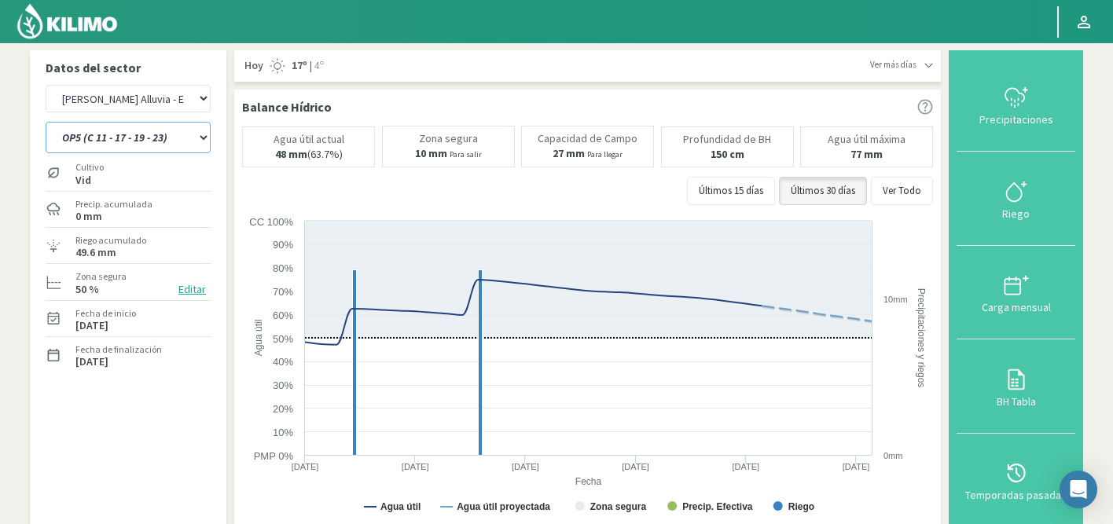
click at [142, 141] on select "OP1 (C 11 - 27 - 29 - 35 - 36) OP2 (C 25 - 34 - 35) OP3 (C 11 - 13 - 15 - 19 - …" at bounding box center [128, 137] width 165 height 31
click at [46, 122] on select "OP1 (C 11 - 27 - 29 - 35 - 36) OP2 (C 25 - 34 - 35) OP3 (C 11 - 13 - 15 - 19 - …" at bounding box center [128, 137] width 165 height 31
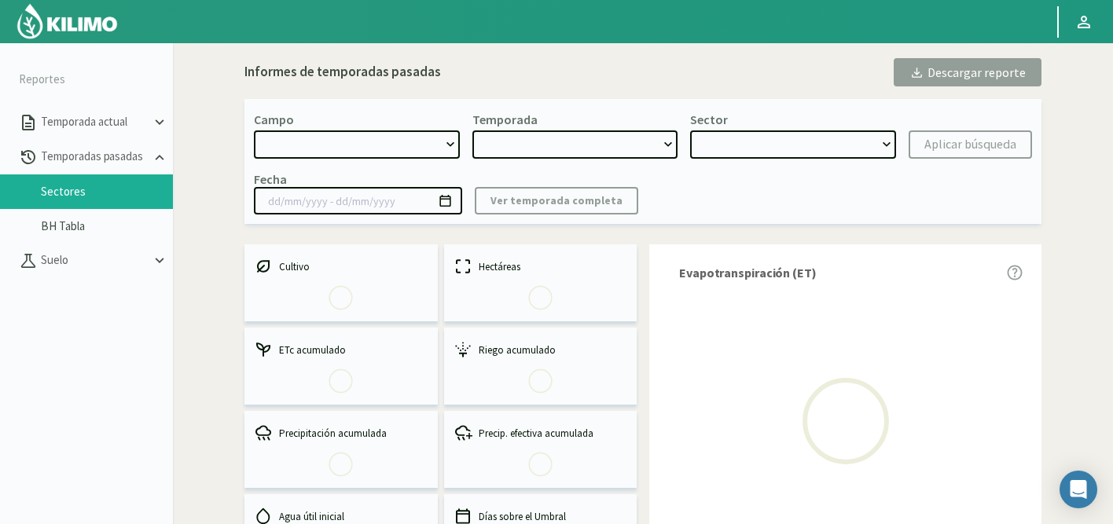
select select "473: Object"
type input "[DATE] - [DATE]"
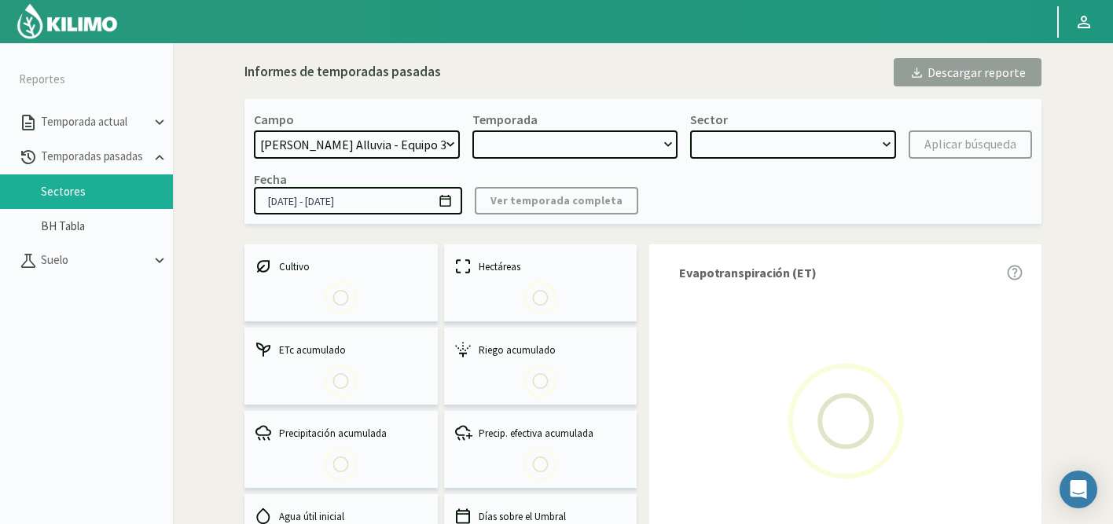
select select "0: 2024"
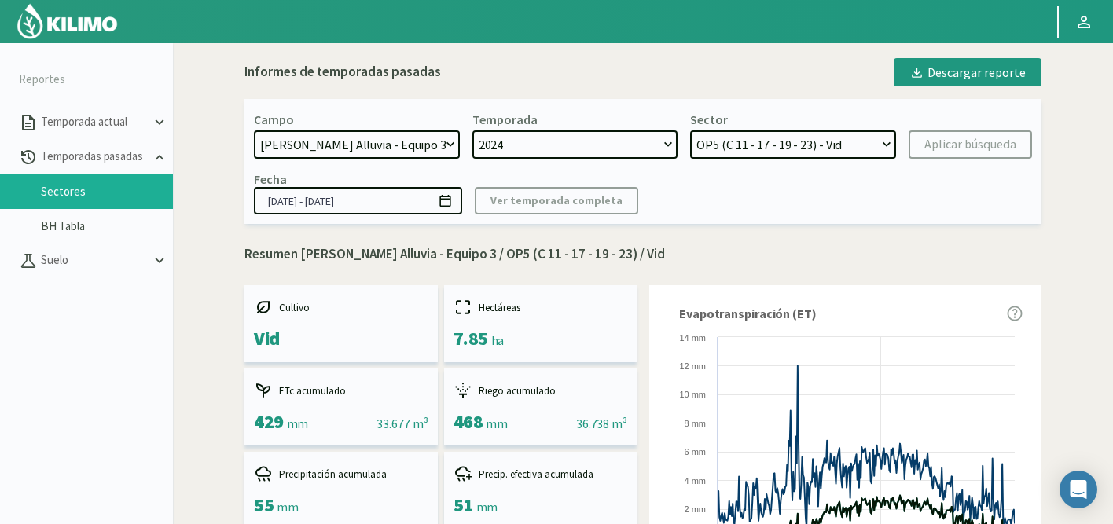
click at [736, 145] on select "OP4 (C 11 - 13 - 15 - 33 - 34) - Vid OP5 (C 11 - 17 - 19 - 23) - Vid OP6 (C 21 …" at bounding box center [793, 144] width 206 height 28
select select "2: Object"
click at [690, 130] on select "OP4 (C 11 - 13 - 15 - 33 - 34) - Vid OP5 (C 11 - 17 - 19 - 23) - Vid OP6 (C 21 …" at bounding box center [793, 144] width 206 height 28
click at [971, 143] on div "Aplicar búsqueda" at bounding box center [970, 144] width 92 height 19
type input "[DATE] - [DATE]"
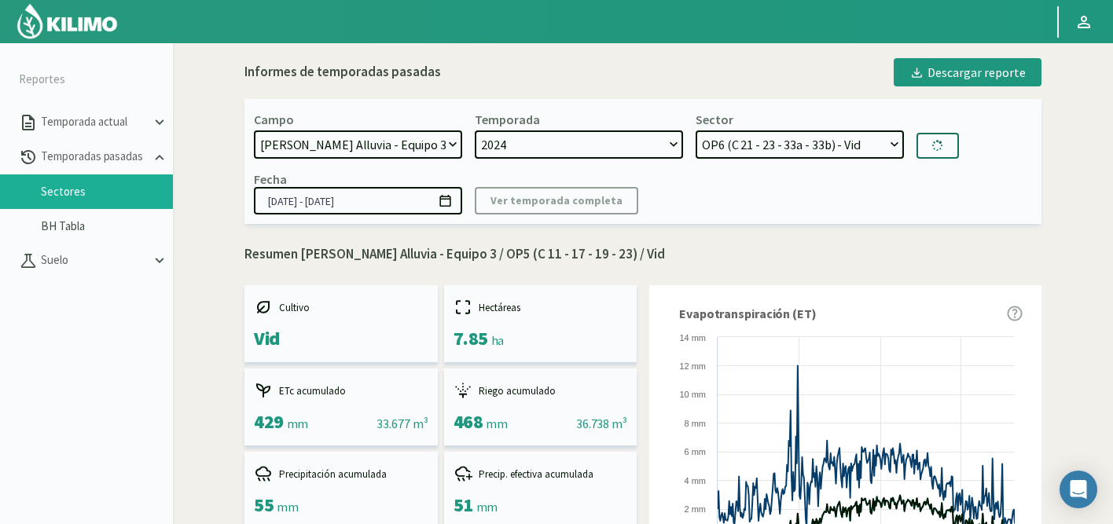
select select "8: Object"
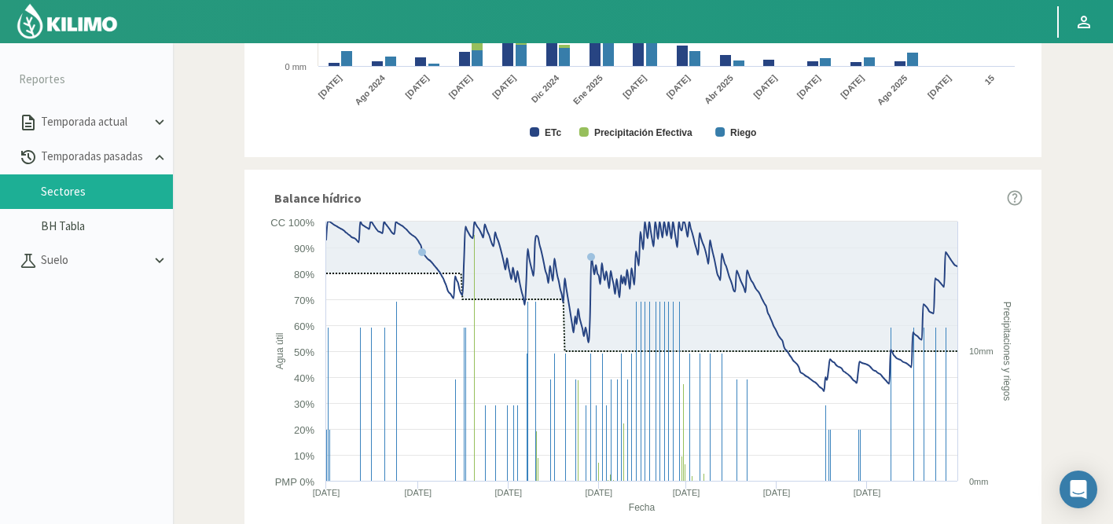
scroll to position [958, 0]
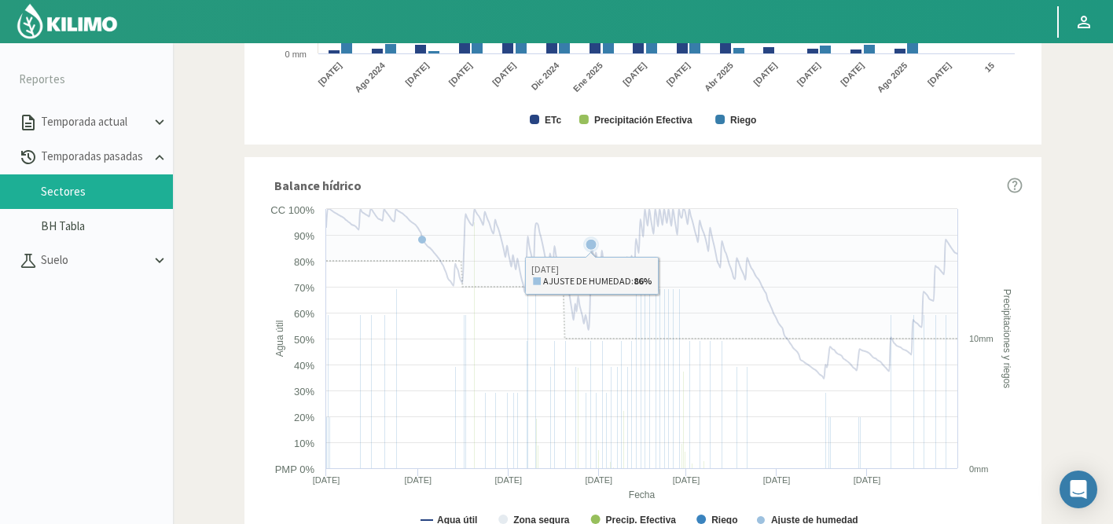
drag, startPoint x: 806, startPoint y: 207, endPoint x: 846, endPoint y: 260, distance: 65.7
click at [846, 260] on icon "Created with Highcharts 9.2.2 Fecha Agua útil Precipitaciones y riegos Agua úti…" at bounding box center [642, 371] width 759 height 340
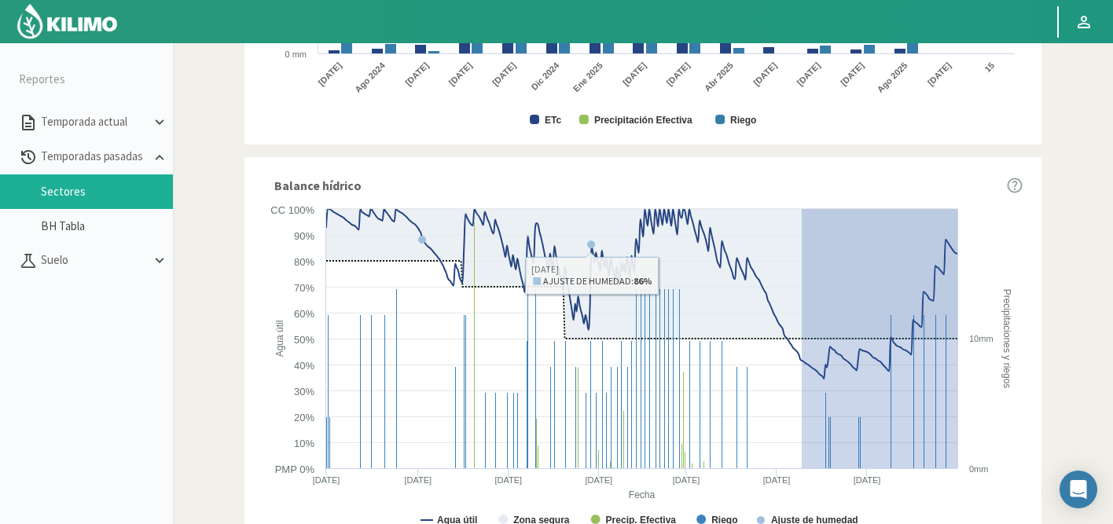
drag, startPoint x: 802, startPoint y: 208, endPoint x: 993, endPoint y: 491, distance: 341.8
click at [993, 491] on icon "Created with Highcharts 9.2.2 Fecha Agua útil Precipitaciones y riegos Agua úti…" at bounding box center [642, 371] width 759 height 340
